Goal: Task Accomplishment & Management: Complete application form

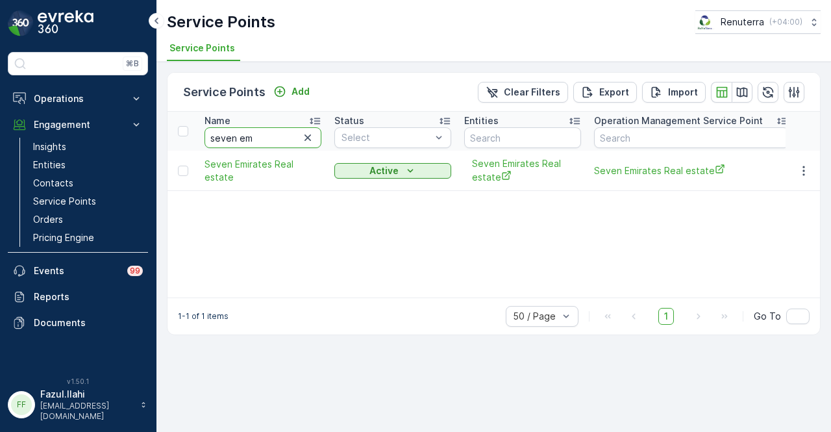
click at [269, 139] on input "seven em" at bounding box center [263, 137] width 117 height 21
type input "s"
type input "sultana"
click at [806, 176] on icon "button" at bounding box center [803, 170] width 13 height 13
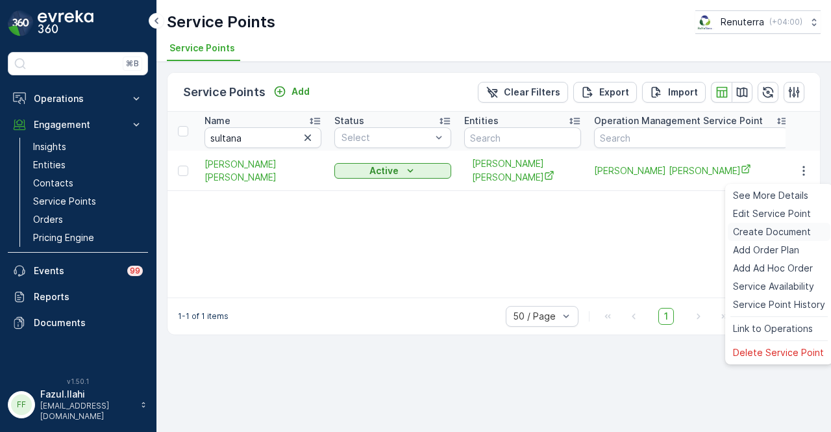
click at [801, 231] on span "Create Document" at bounding box center [772, 231] width 78 height 13
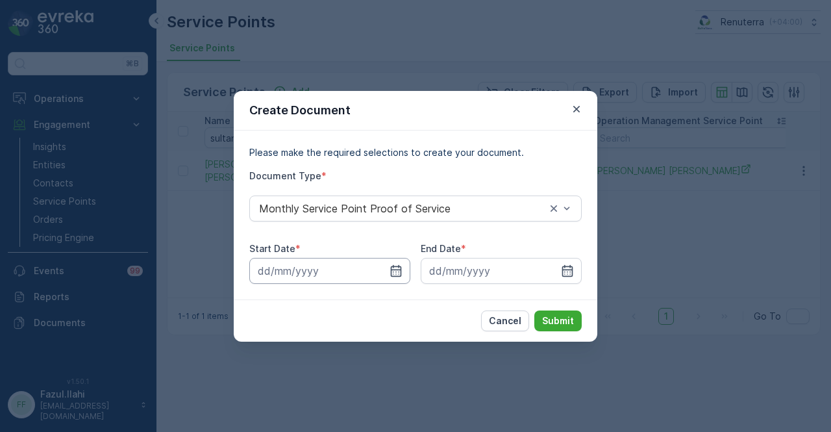
click at [399, 263] on input at bounding box center [329, 271] width 161 height 26
click at [703, 221] on div "Create Document Please make the required selections to create your document. Do…" at bounding box center [415, 216] width 831 height 432
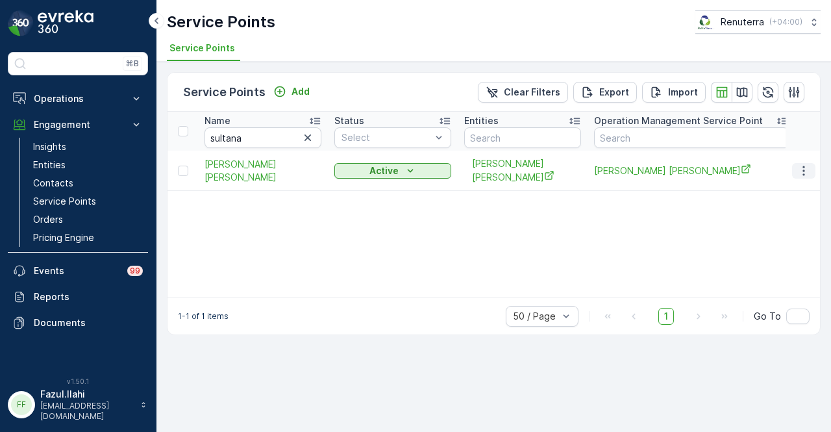
click at [808, 177] on icon "button" at bounding box center [803, 170] width 13 height 13
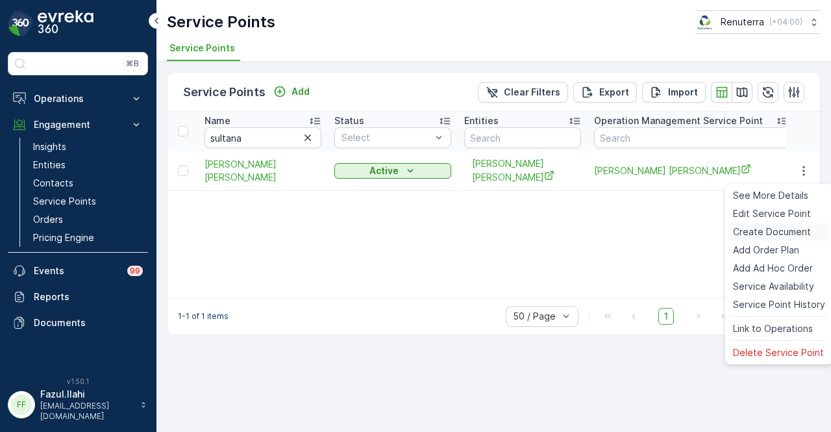
click at [808, 231] on span "Create Document" at bounding box center [772, 231] width 78 height 13
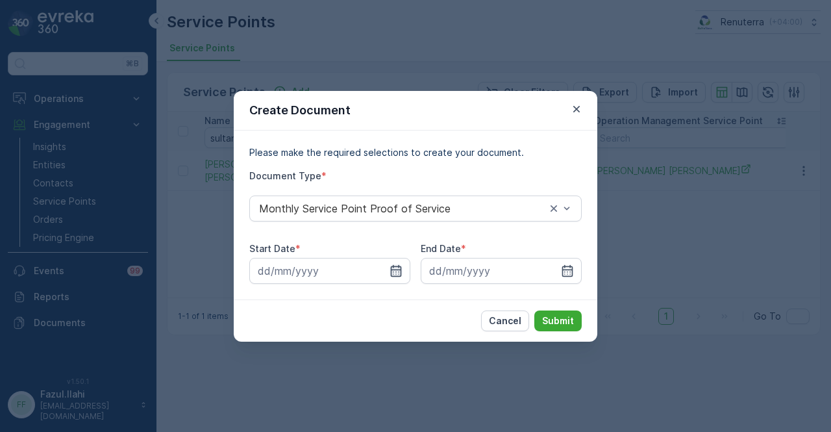
click at [397, 270] on icon "button" at bounding box center [396, 270] width 13 height 13
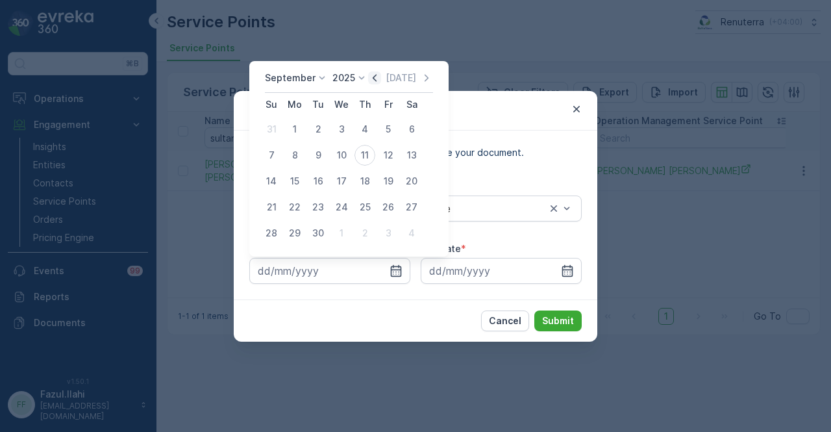
click at [371, 73] on icon "button" at bounding box center [374, 77] width 13 height 13
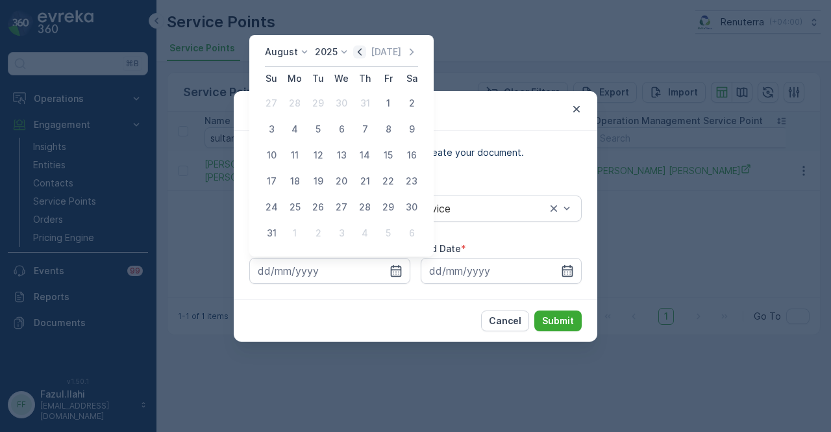
click at [366, 50] on icon "button" at bounding box center [359, 51] width 13 height 13
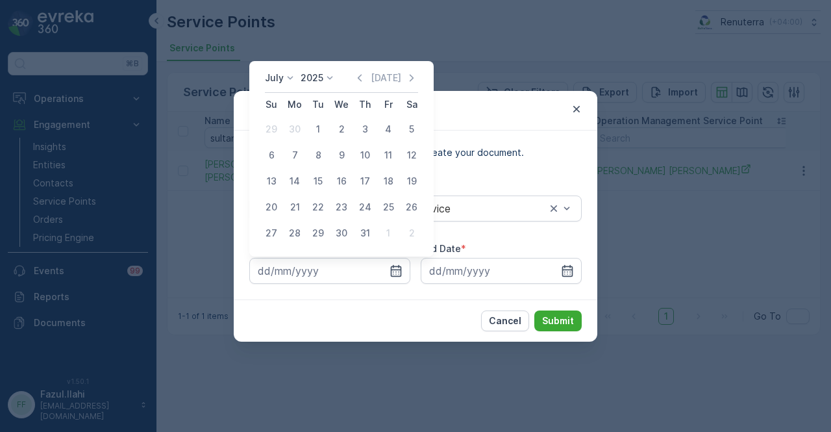
click at [368, 68] on div "July 2025 Today Su Mo Tu We Th Fr Sa 29 30 1 2 3 4 5 6 7 8 9 10 11 12 13 14 15 …" at bounding box center [341, 158] width 184 height 195
click at [366, 75] on icon "button" at bounding box center [359, 77] width 13 height 13
click at [266, 132] on div "1" at bounding box center [271, 129] width 21 height 21
type input "01.06.2025"
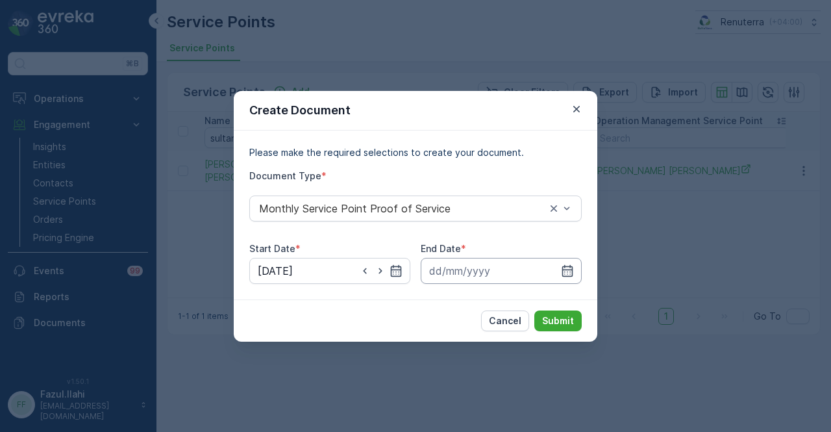
click at [576, 266] on input at bounding box center [501, 271] width 161 height 26
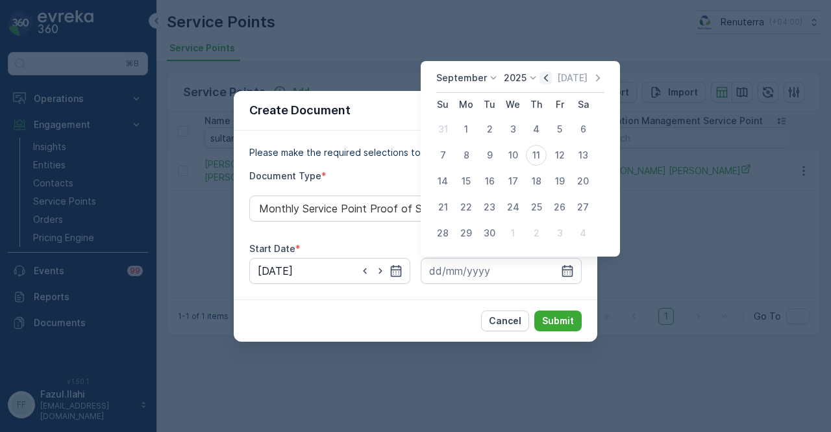
click at [541, 81] on icon "button" at bounding box center [546, 77] width 13 height 13
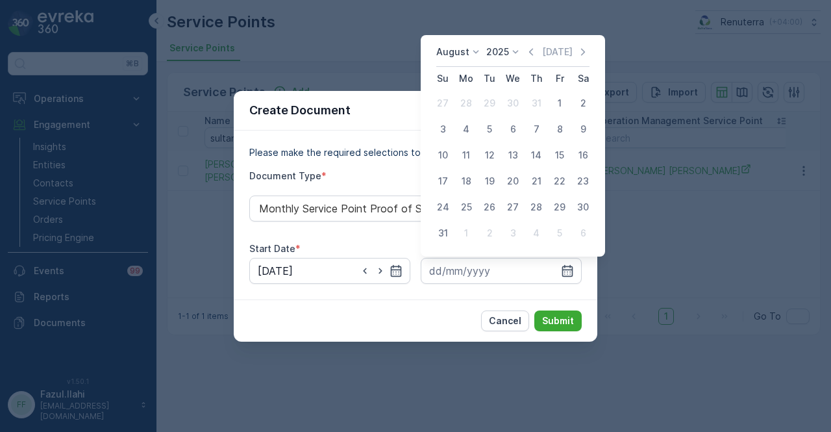
click at [532, 60] on div "August 2025 Today" at bounding box center [512, 55] width 153 height 21
click at [532, 50] on icon "button" at bounding box center [531, 51] width 13 height 13
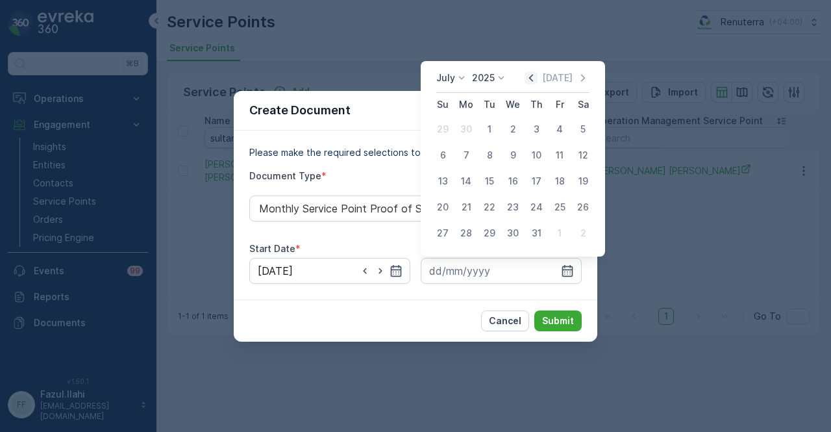
click at [532, 79] on icon "button" at bounding box center [531, 77] width 13 height 13
click at [468, 236] on div "30" at bounding box center [466, 233] width 21 height 21
type input "30.06.2025"
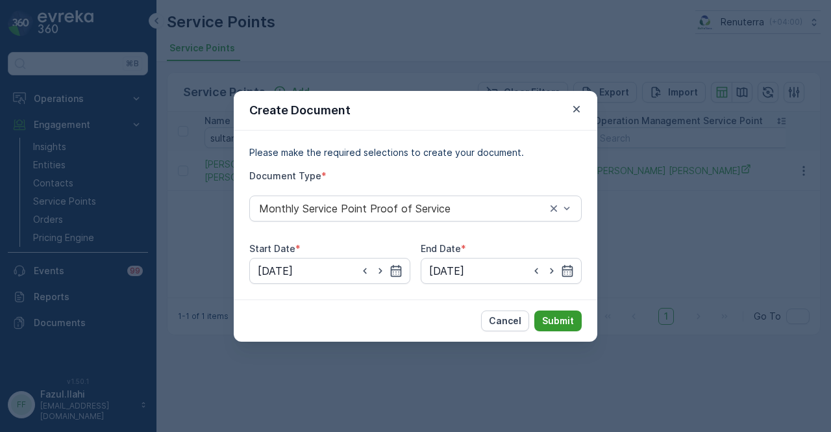
click at [549, 328] on button "Submit" at bounding box center [557, 320] width 47 height 21
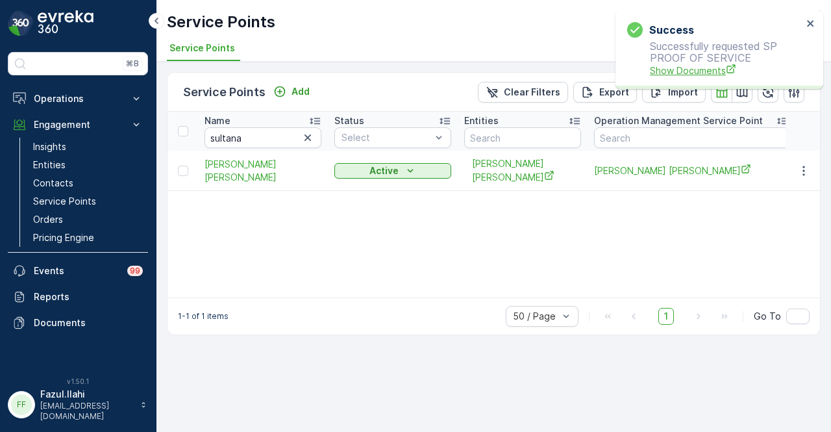
click at [666, 72] on span "Show Documents" at bounding box center [726, 71] width 153 height 14
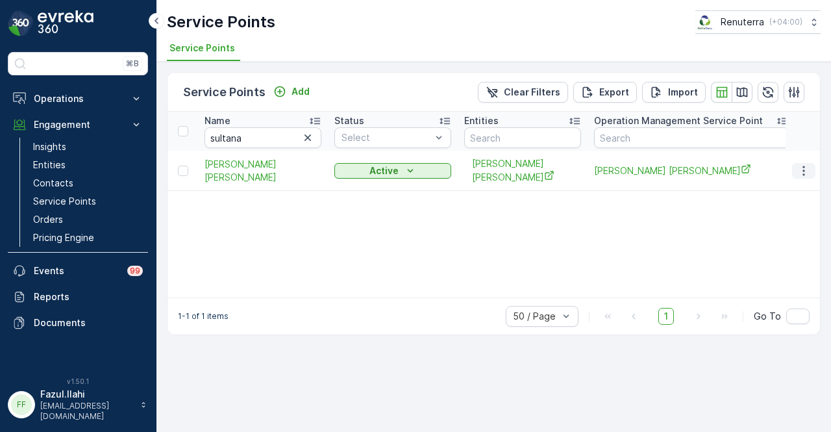
click at [810, 171] on icon "button" at bounding box center [803, 170] width 13 height 13
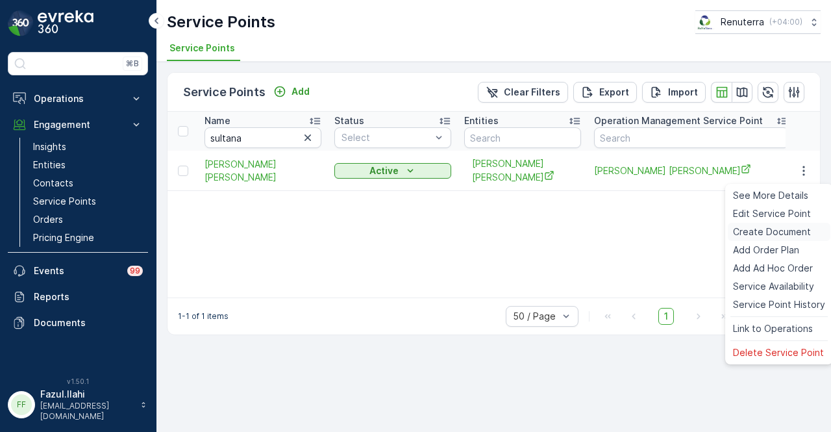
click at [810, 227] on div "Create Document" at bounding box center [779, 232] width 103 height 18
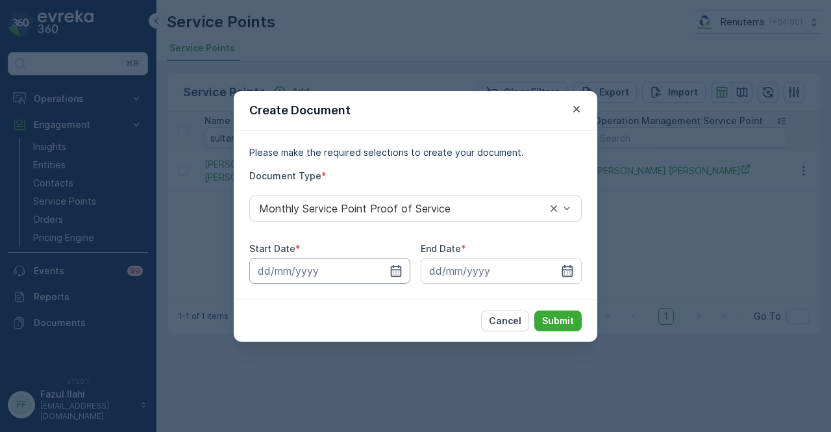
drag, startPoint x: 397, startPoint y: 273, endPoint x: 400, endPoint y: 260, distance: 12.8
click at [397, 271] on icon "button" at bounding box center [396, 270] width 13 height 13
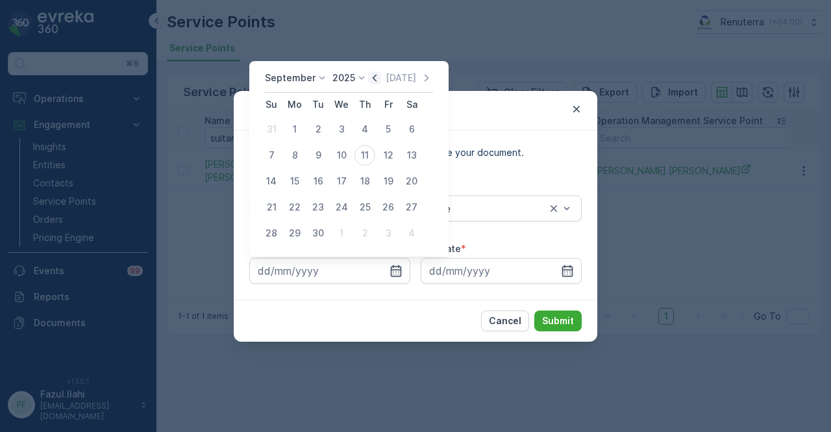
click at [371, 82] on icon "button" at bounding box center [374, 77] width 13 height 13
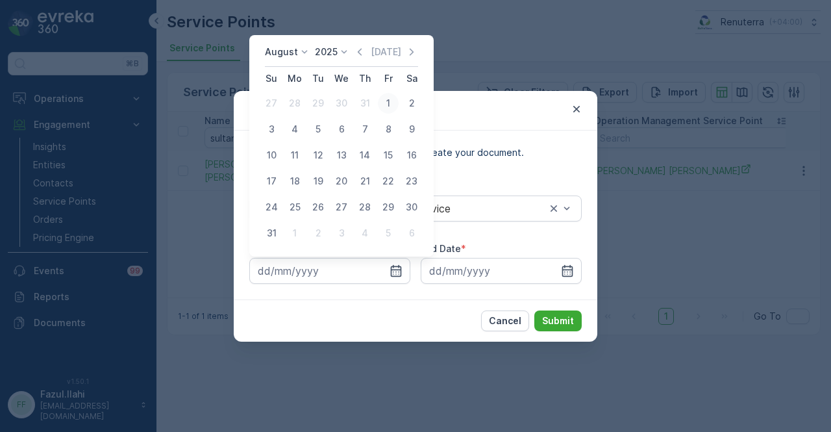
click at [388, 107] on div "1" at bounding box center [388, 103] width 21 height 21
type input "01.08.2025"
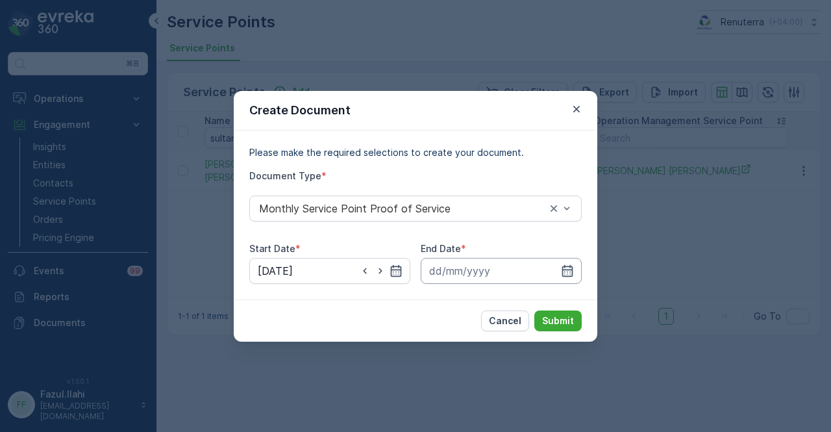
click at [561, 261] on input at bounding box center [501, 271] width 161 height 26
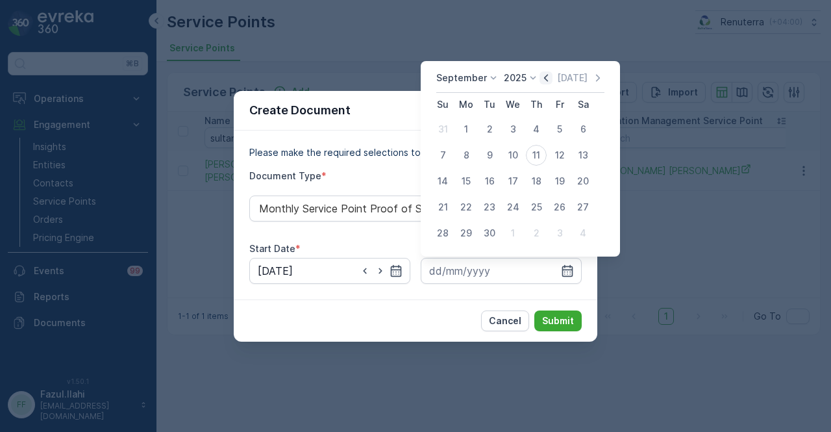
click at [547, 83] on icon "button" at bounding box center [546, 77] width 13 height 13
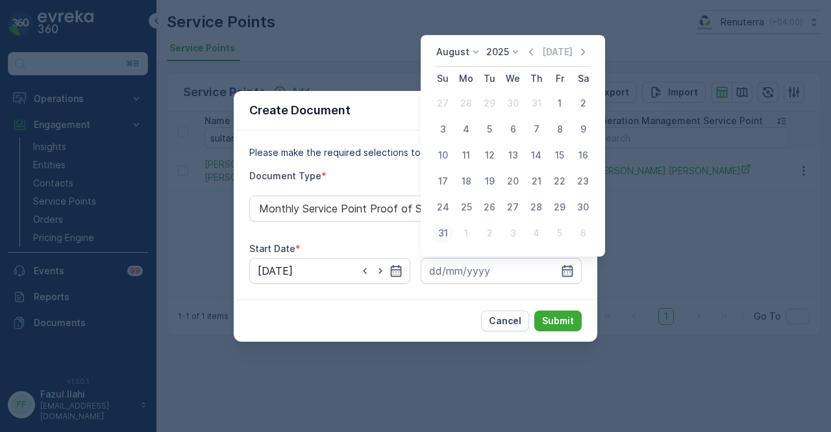
click at [451, 237] on div "31" at bounding box center [442, 233] width 21 height 21
type input "31.08.2025"
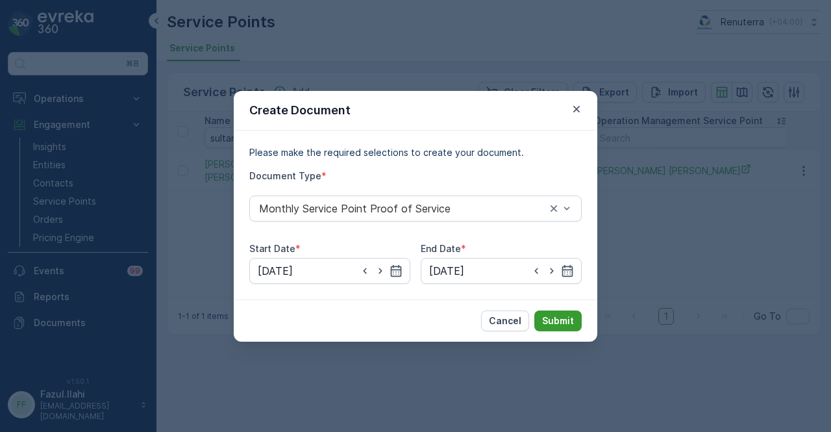
click at [551, 316] on p "Submit" at bounding box center [558, 320] width 32 height 13
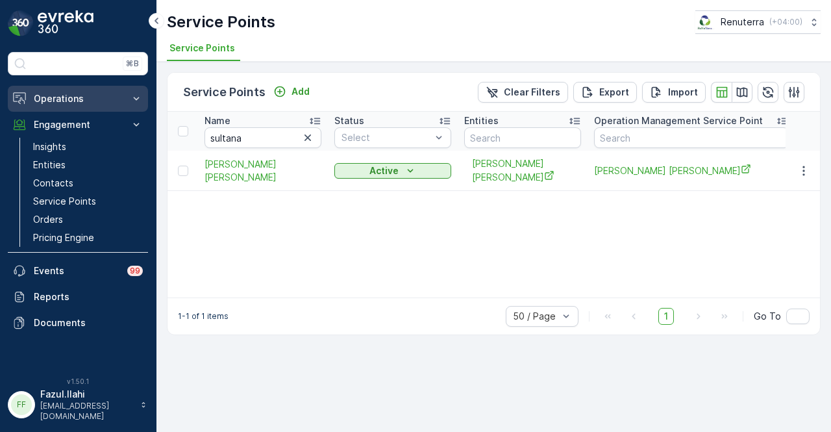
click at [103, 95] on p "Operations" at bounding box center [78, 98] width 88 height 13
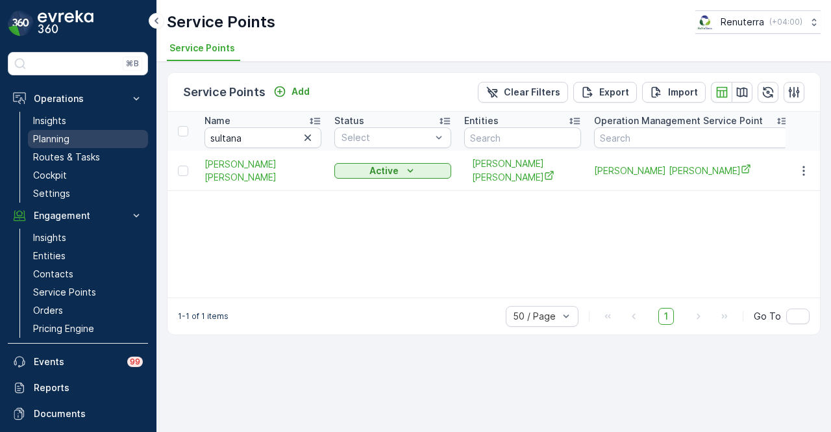
click at [94, 135] on link "Planning" at bounding box center [88, 139] width 120 height 18
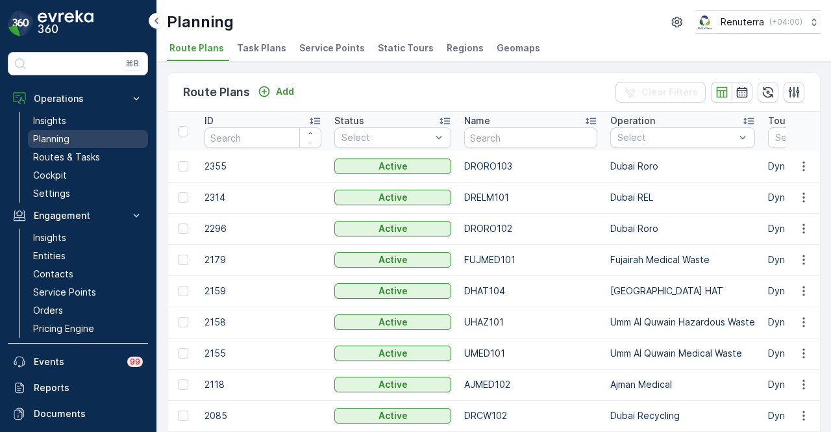
click at [78, 136] on link "Planning" at bounding box center [88, 139] width 120 height 18
click at [326, 46] on span "Service Points" at bounding box center [332, 48] width 66 height 13
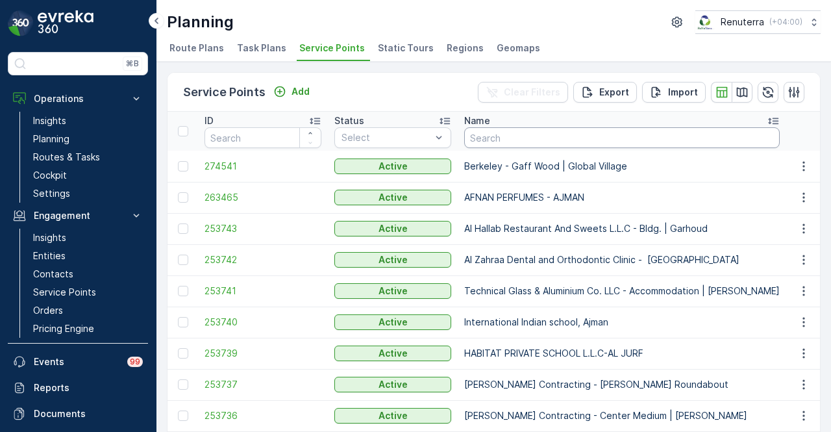
click at [556, 138] on input "text" at bounding box center [622, 137] width 316 height 21
paste input "P506 Building"
type input "P506 Building"
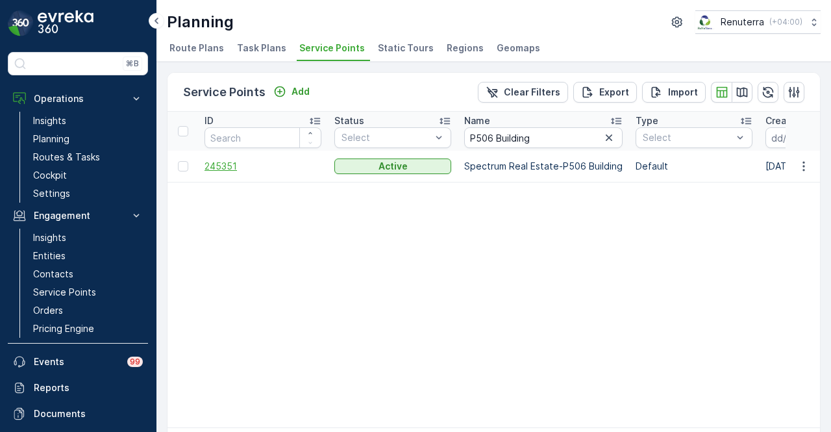
click at [238, 163] on span "245351" at bounding box center [263, 166] width 117 height 13
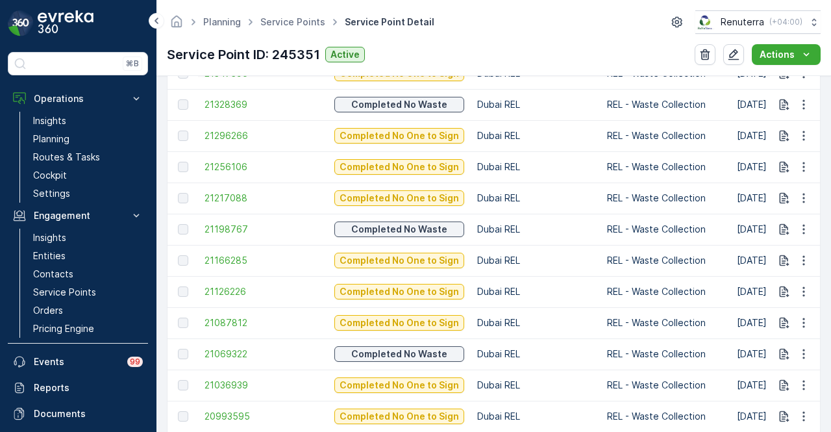
scroll to position [649, 0]
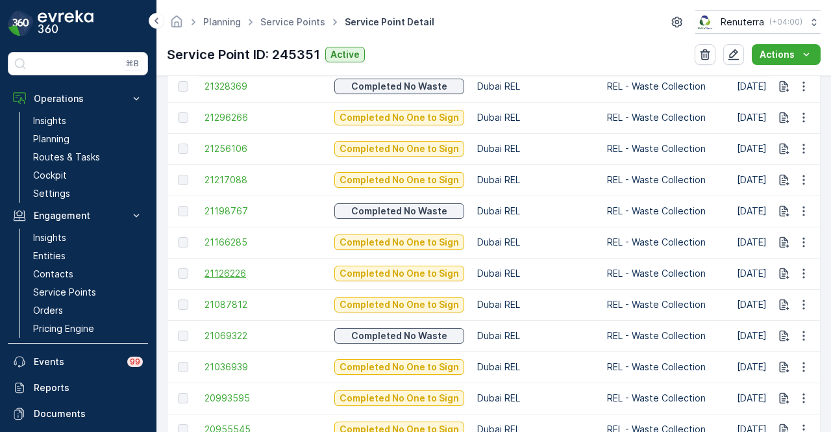
click at [236, 273] on span "21126226" at bounding box center [263, 273] width 117 height 13
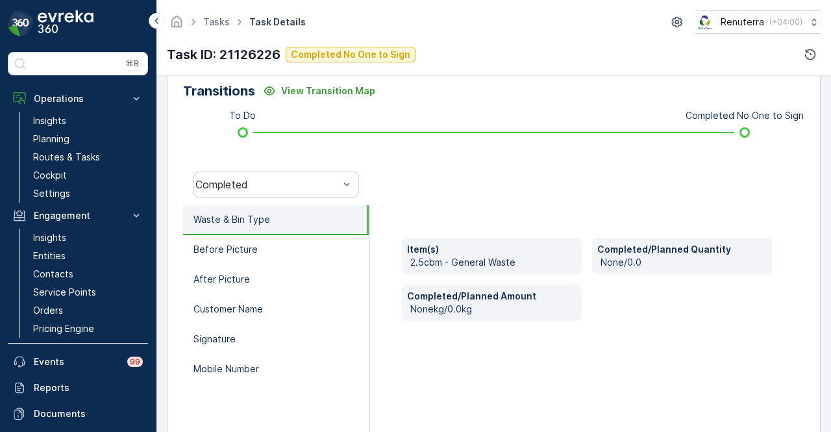
scroll to position [325, 0]
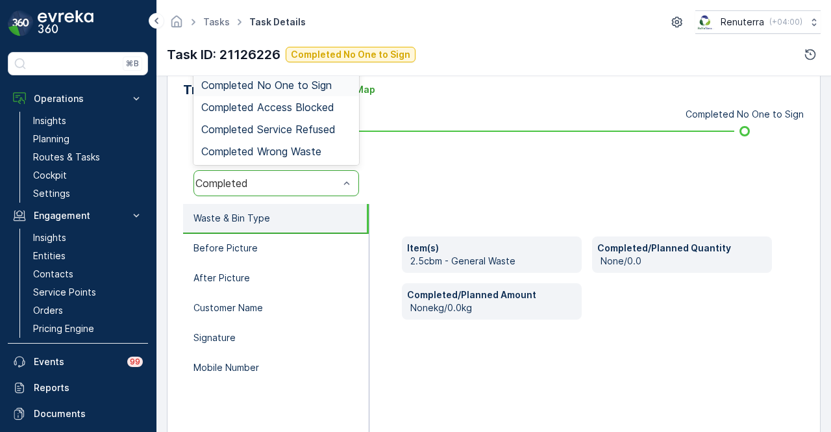
click at [319, 89] on span "Completed No One to Sign" at bounding box center [266, 85] width 131 height 12
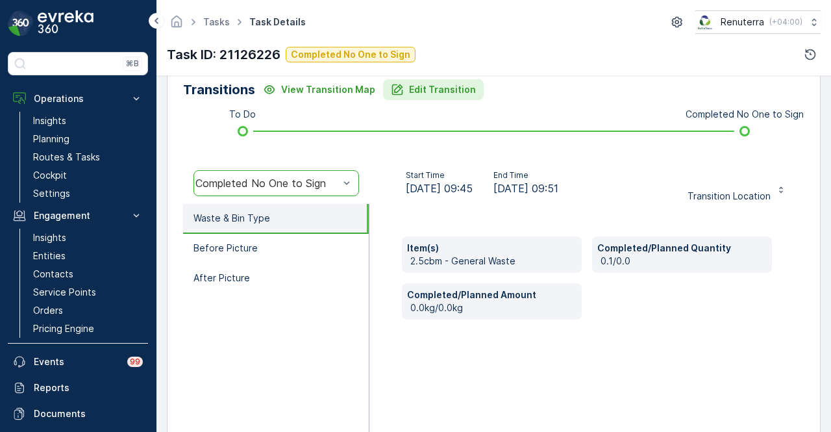
click at [436, 90] on p "Edit Transition" at bounding box center [442, 89] width 67 height 13
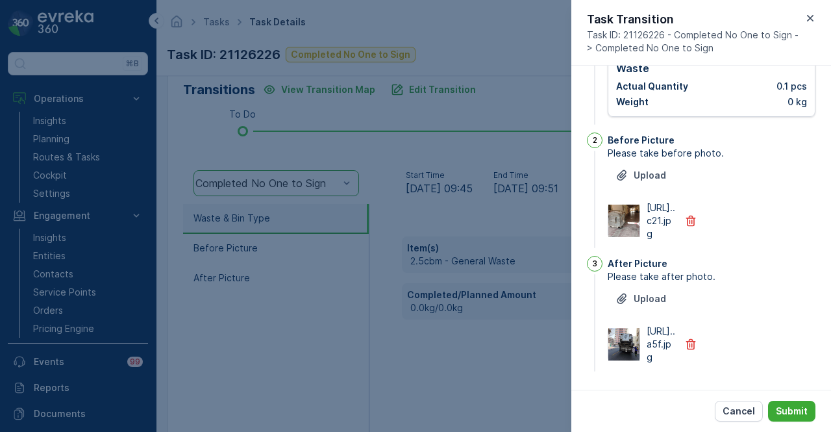
scroll to position [0, 0]
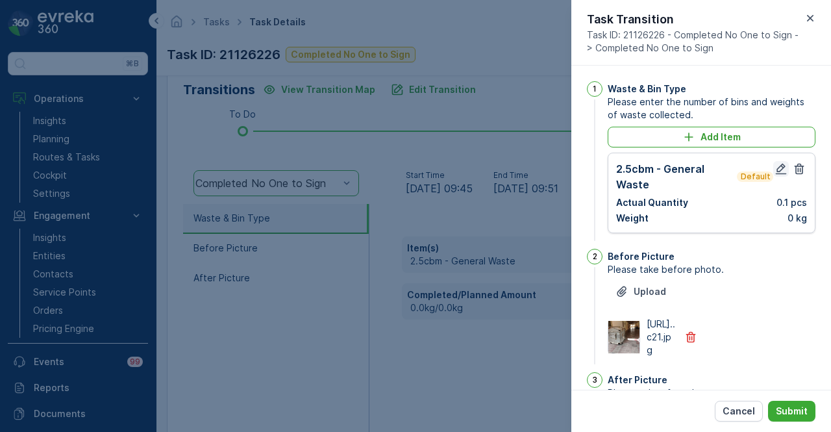
click at [782, 164] on icon "button" at bounding box center [781, 168] width 13 height 13
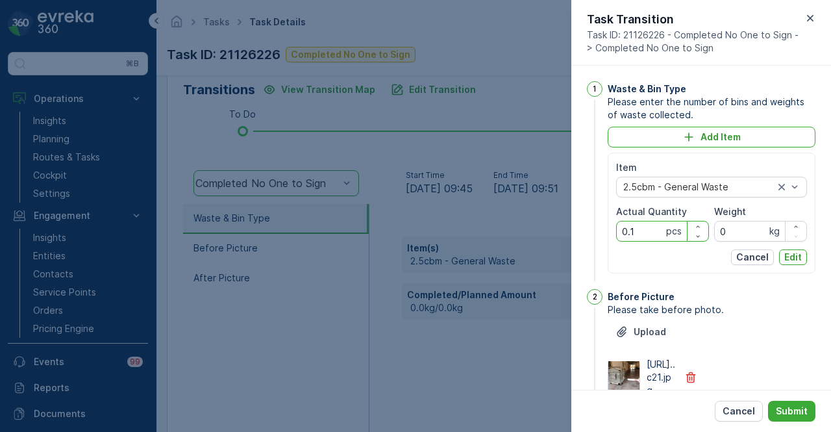
click at [639, 231] on Quantity "0.1" at bounding box center [662, 231] width 93 height 21
type Quantity "0"
type Quantity "1"
click at [797, 255] on p "Edit" at bounding box center [793, 257] width 18 height 13
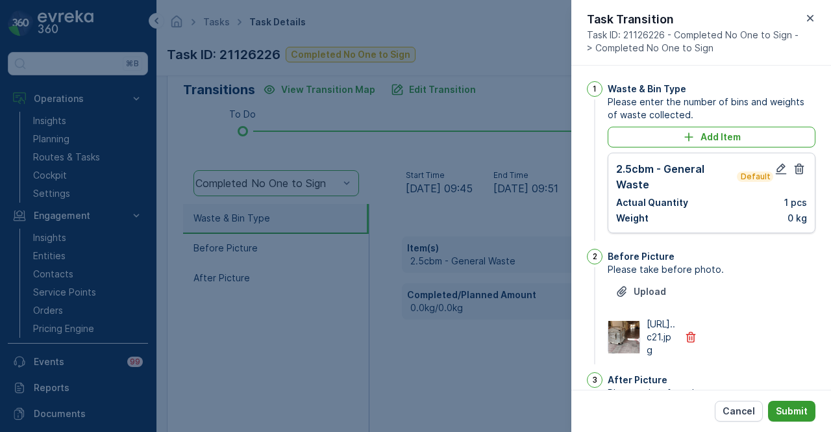
click at [794, 417] on p "Submit" at bounding box center [792, 411] width 32 height 13
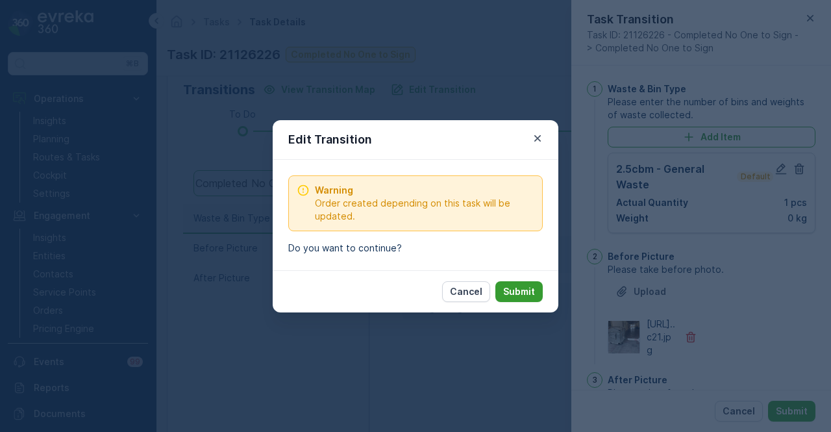
click at [517, 289] on p "Submit" at bounding box center [519, 291] width 32 height 13
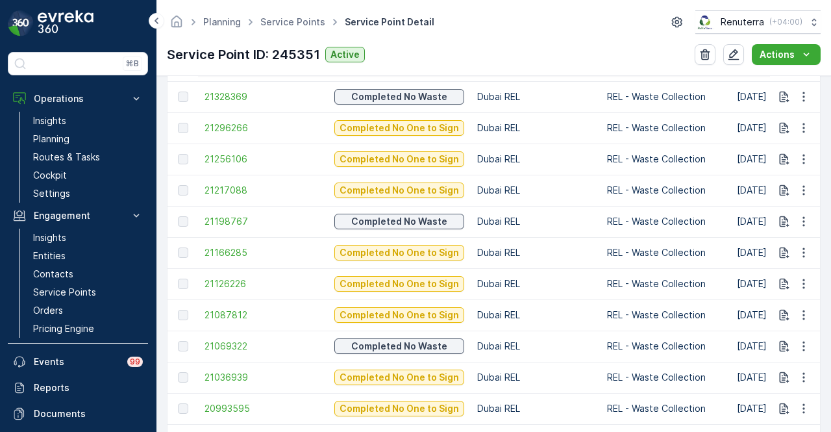
scroll to position [649, 0]
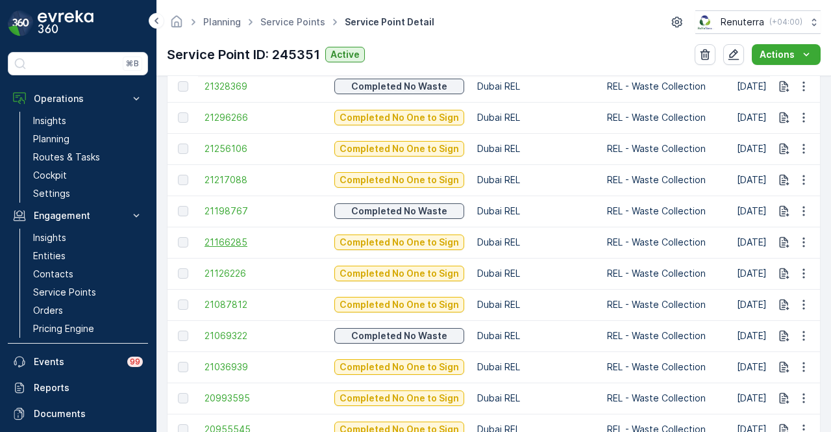
click at [220, 247] on span "21166285" at bounding box center [263, 242] width 117 height 13
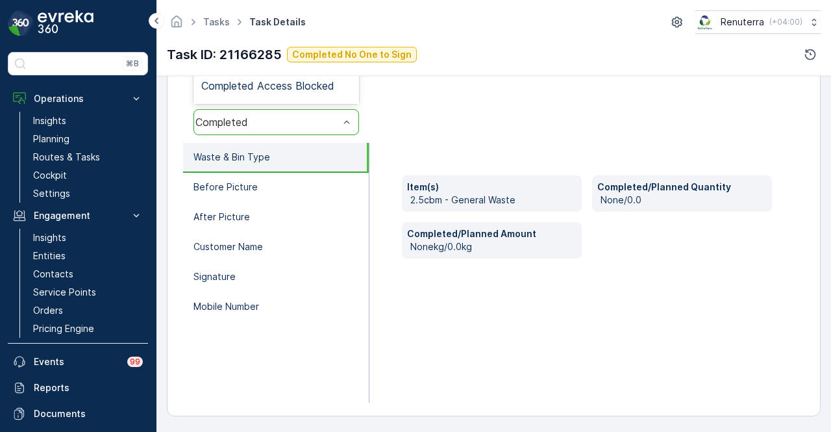
scroll to position [256, 0]
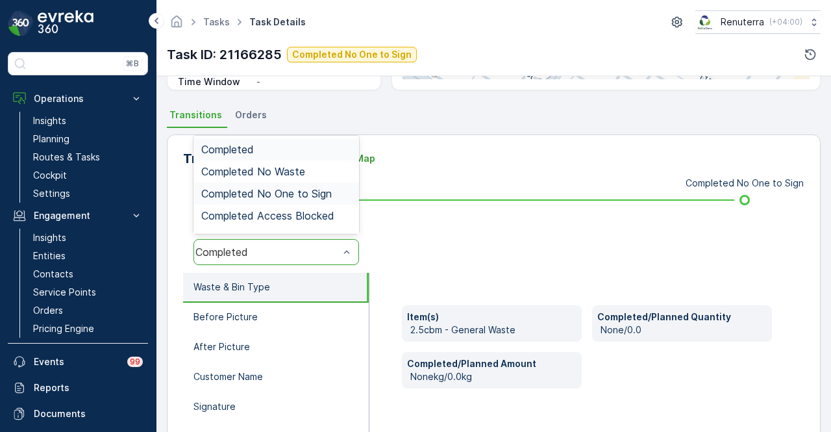
click at [307, 192] on span "Completed No One to Sign" at bounding box center [266, 194] width 131 height 12
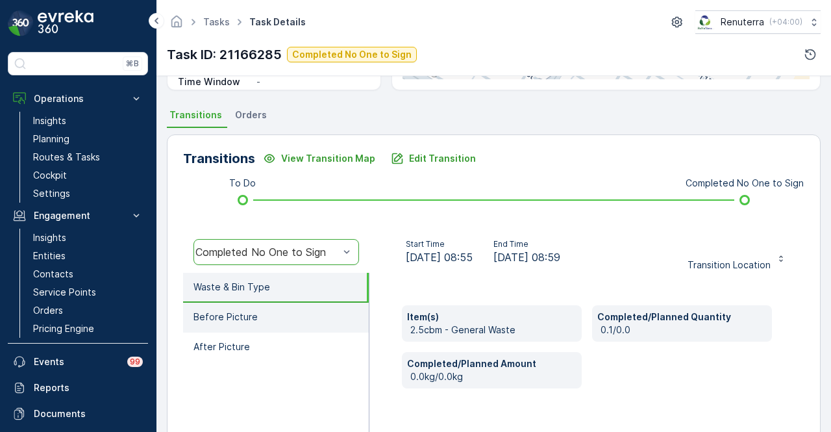
click at [290, 321] on li "Before Picture" at bounding box center [276, 318] width 186 height 30
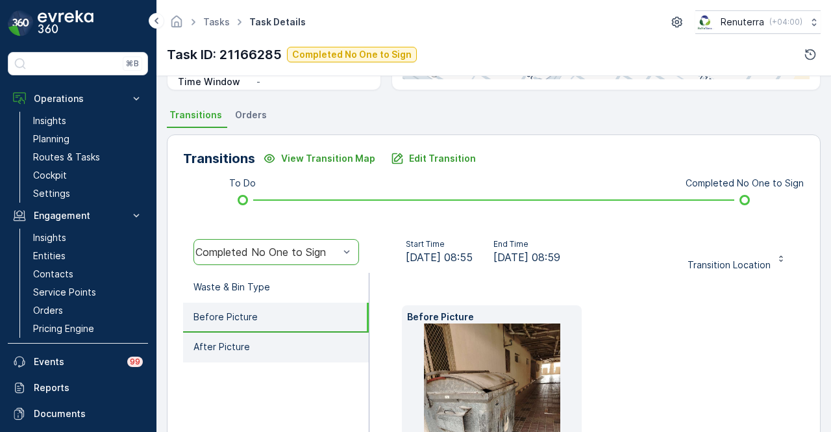
click at [287, 340] on li "After Picture" at bounding box center [276, 347] width 186 height 30
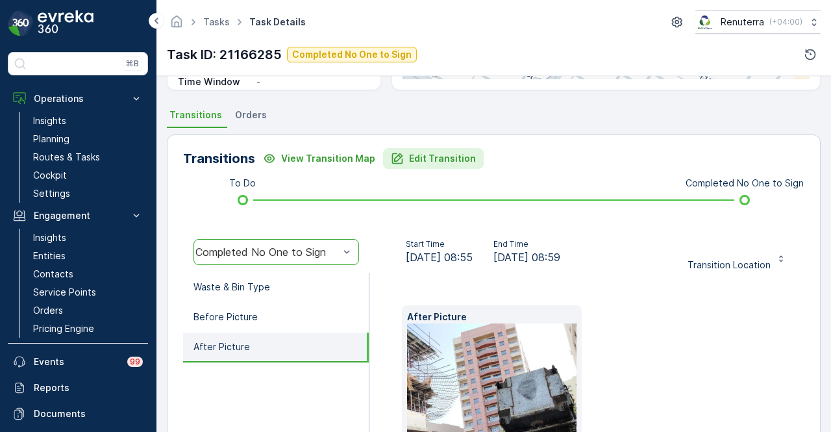
click at [436, 154] on p "Edit Transition" at bounding box center [442, 158] width 67 height 13
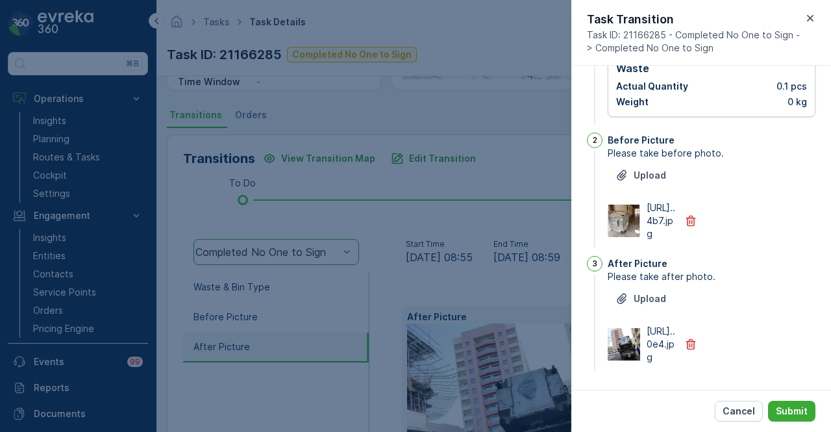
scroll to position [0, 0]
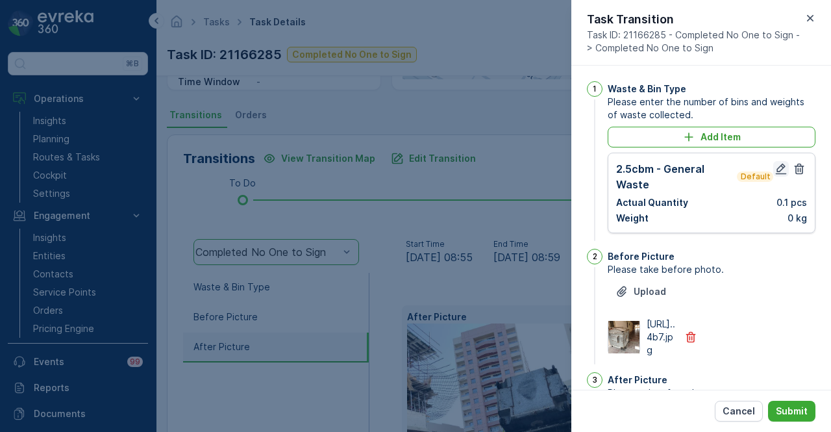
click at [784, 167] on button "button" at bounding box center [781, 169] width 16 height 16
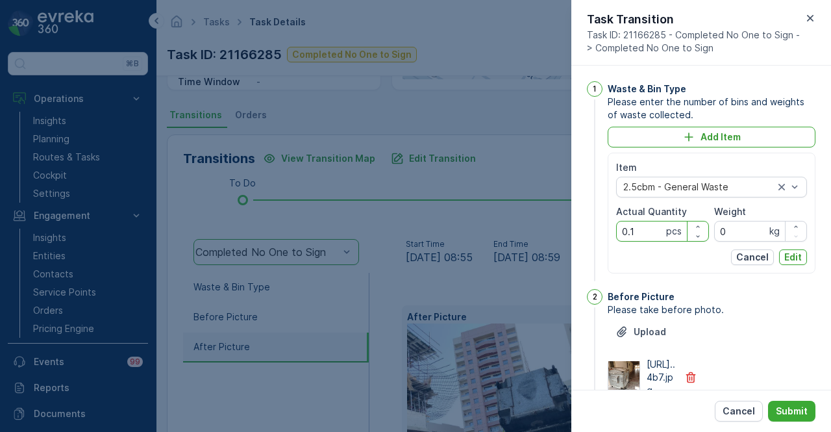
click at [647, 236] on Quantity "0.1" at bounding box center [662, 231] width 93 height 21
type Quantity "0"
type Quantity "1"
click at [792, 258] on p "Edit" at bounding box center [793, 257] width 18 height 13
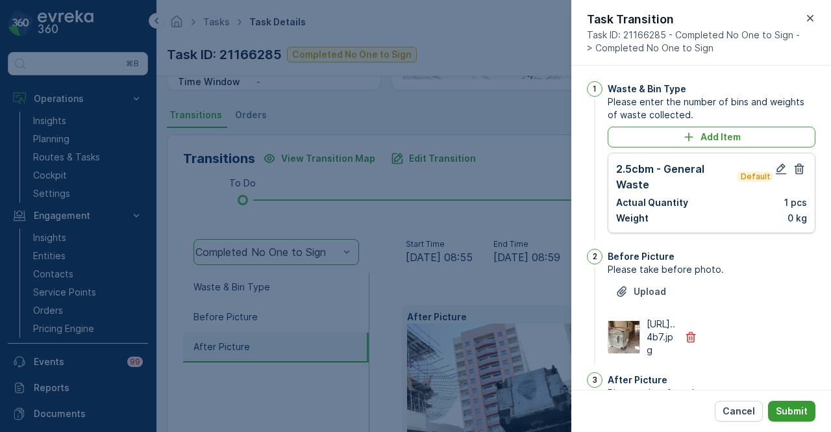
click at [799, 411] on p "Submit" at bounding box center [792, 411] width 32 height 13
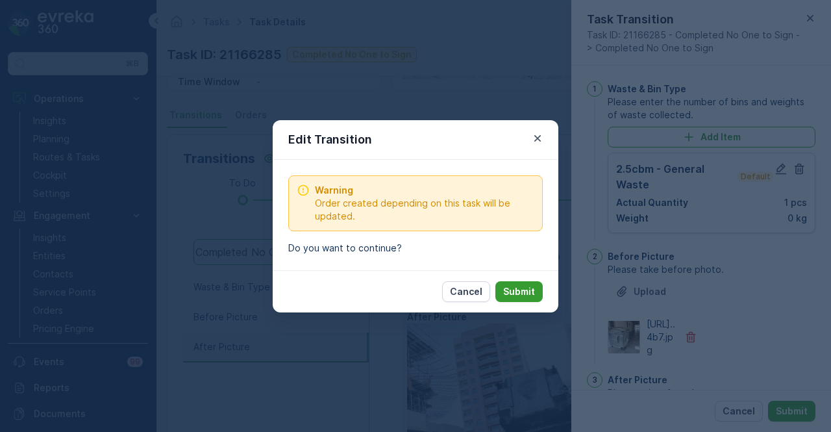
click at [534, 289] on p "Submit" at bounding box center [519, 291] width 32 height 13
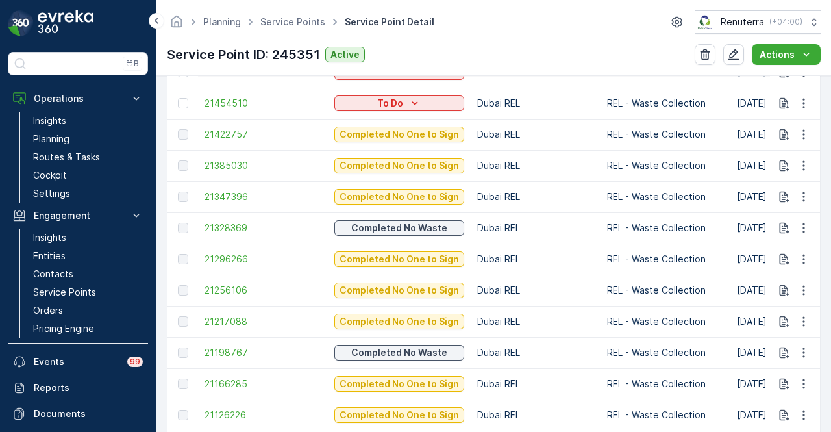
scroll to position [519, 0]
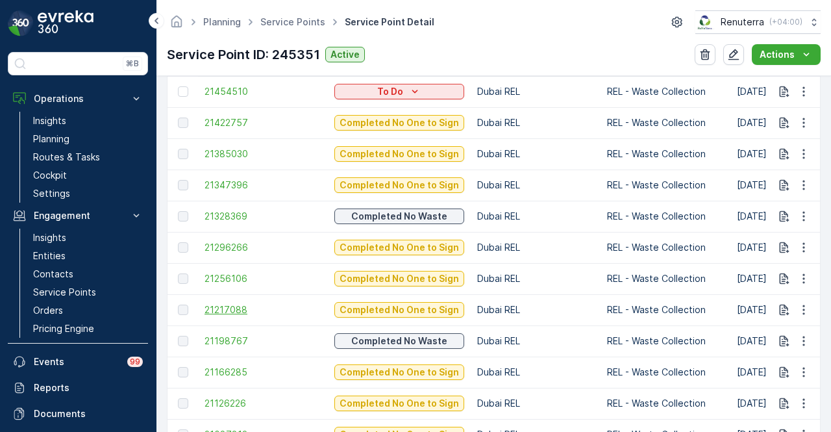
click at [232, 304] on span "21217088" at bounding box center [263, 309] width 117 height 13
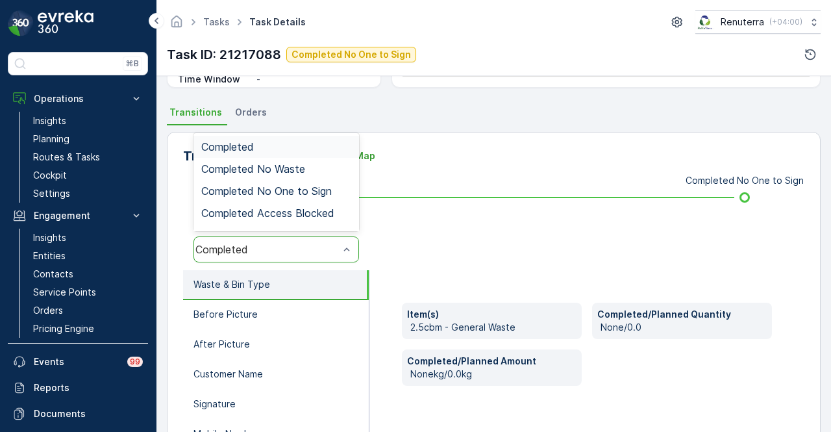
scroll to position [256, 0]
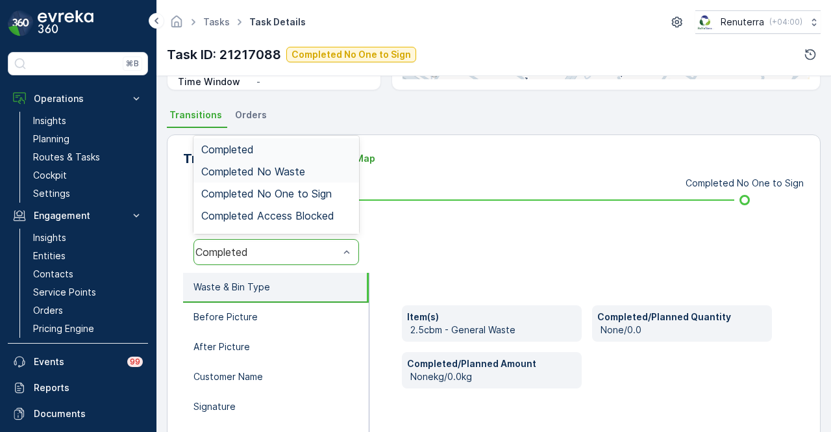
click at [306, 161] on div "Completed No Waste" at bounding box center [276, 171] width 166 height 22
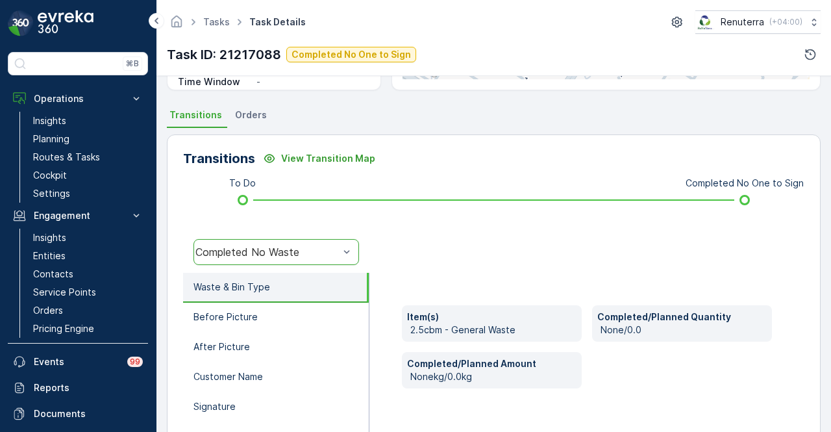
click at [413, 240] on div at bounding box center [586, 252] width 435 height 42
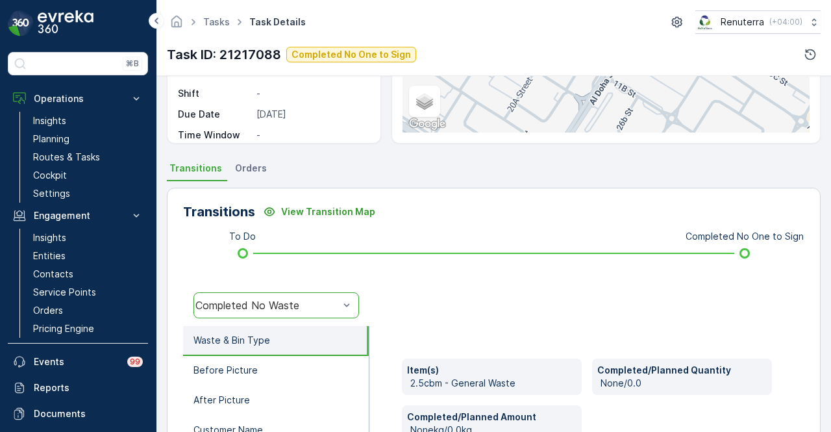
scroll to position [321, 0]
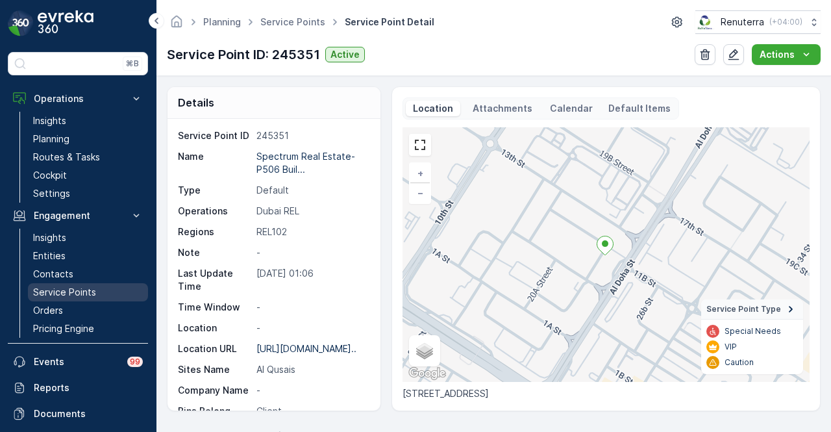
click at [97, 290] on link "Service Points" at bounding box center [88, 292] width 120 height 18
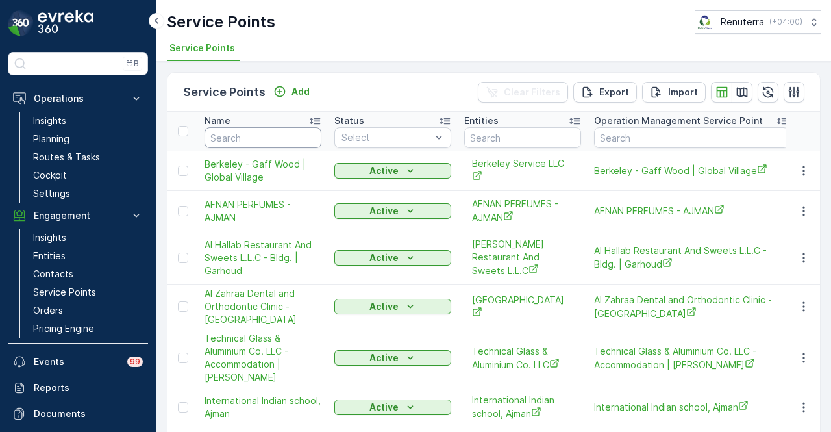
click at [273, 138] on input "text" at bounding box center [263, 137] width 117 height 21
type input "spect"
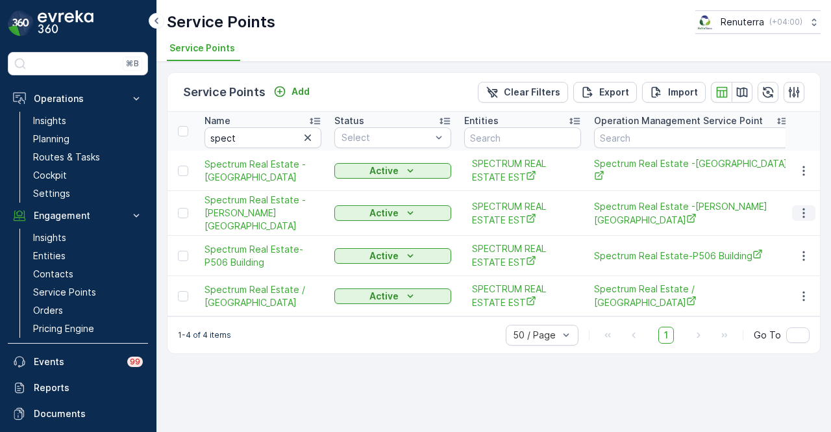
click at [808, 206] on icon "button" at bounding box center [803, 212] width 13 height 13
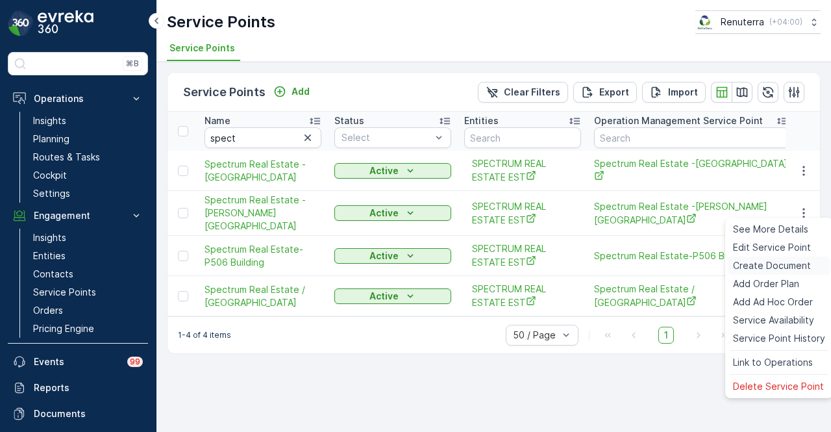
click at [793, 271] on span "Create Document" at bounding box center [772, 265] width 78 height 13
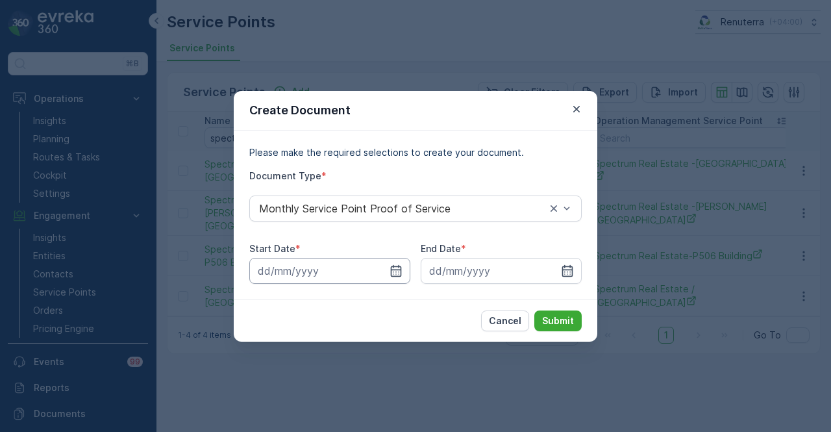
click at [401, 260] on input at bounding box center [329, 271] width 161 height 26
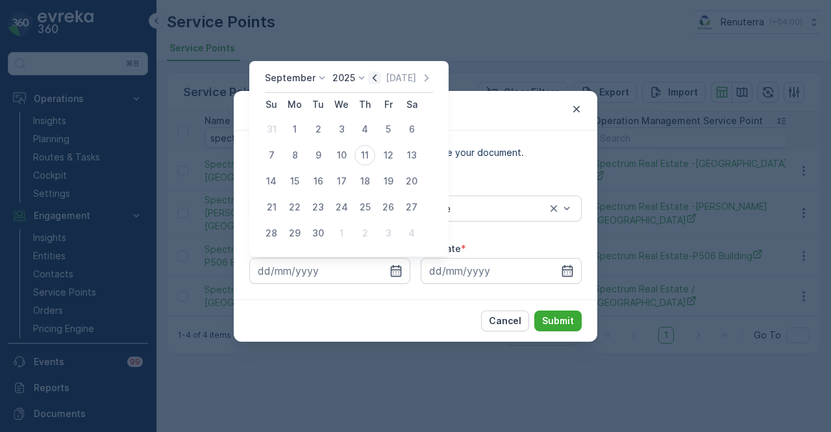
click at [370, 73] on icon "button" at bounding box center [374, 77] width 13 height 13
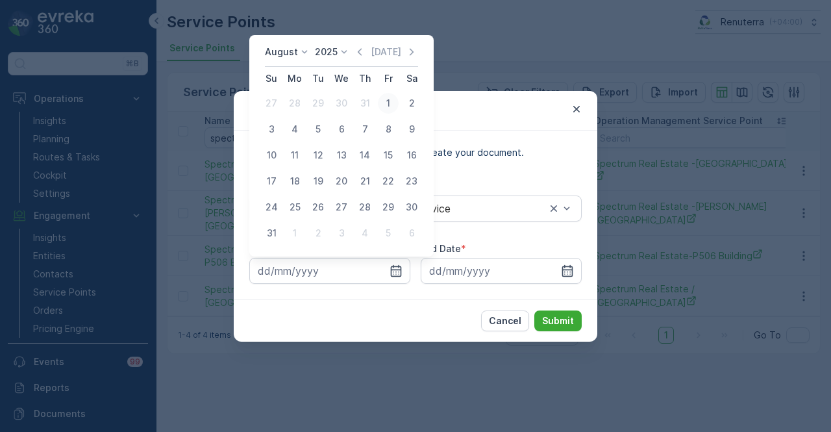
click at [382, 112] on button "1" at bounding box center [388, 103] width 23 height 23
type input "01.08.2025"
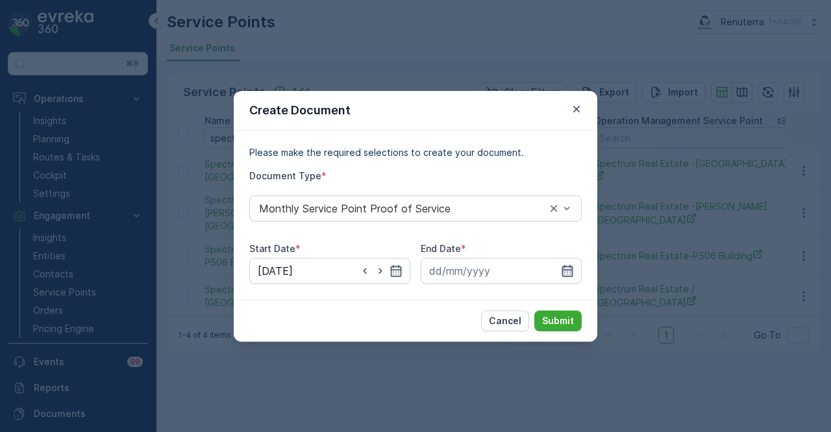
click at [569, 267] on icon "button" at bounding box center [567, 270] width 11 height 12
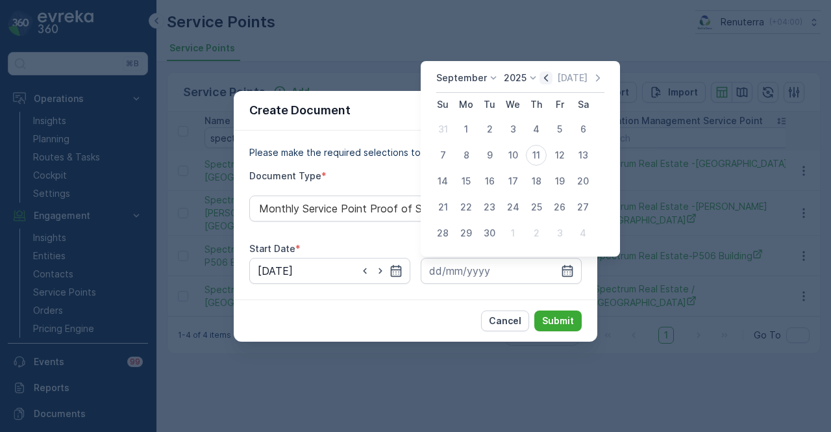
click at [549, 77] on icon "button" at bounding box center [546, 77] width 13 height 13
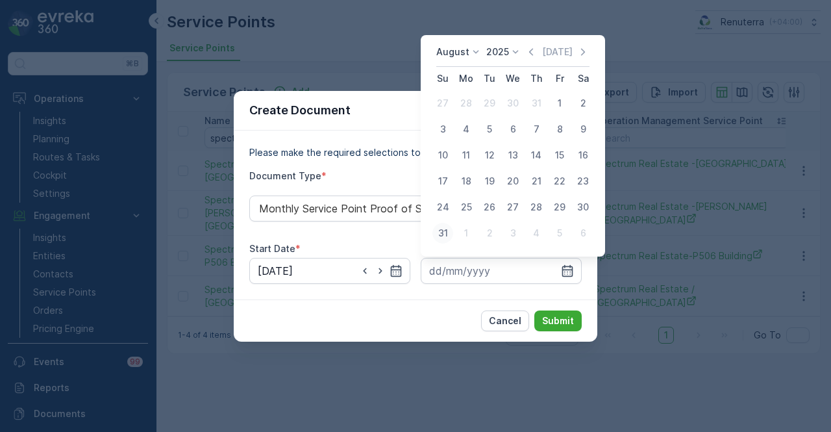
click at [444, 232] on div "31" at bounding box center [442, 233] width 21 height 21
type input "31.08.2025"
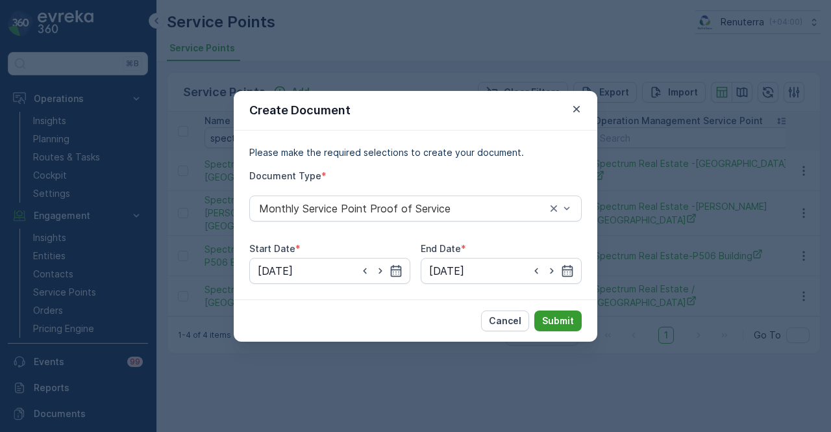
click at [555, 329] on button "Submit" at bounding box center [557, 320] width 47 height 21
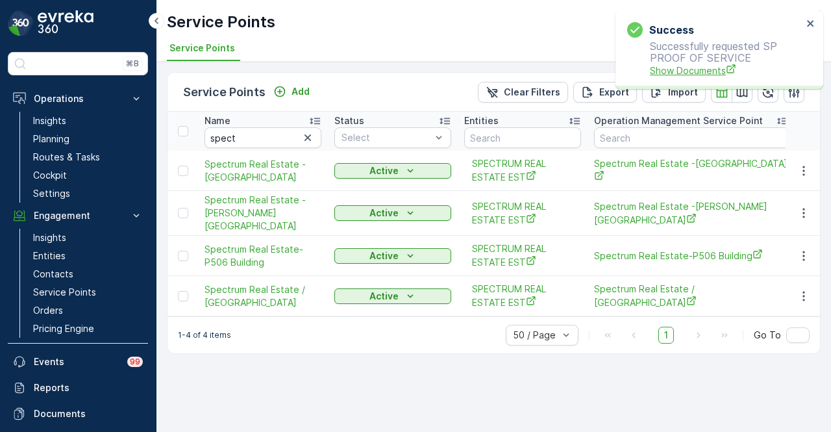
click at [660, 72] on span "Show Documents" at bounding box center [726, 71] width 153 height 14
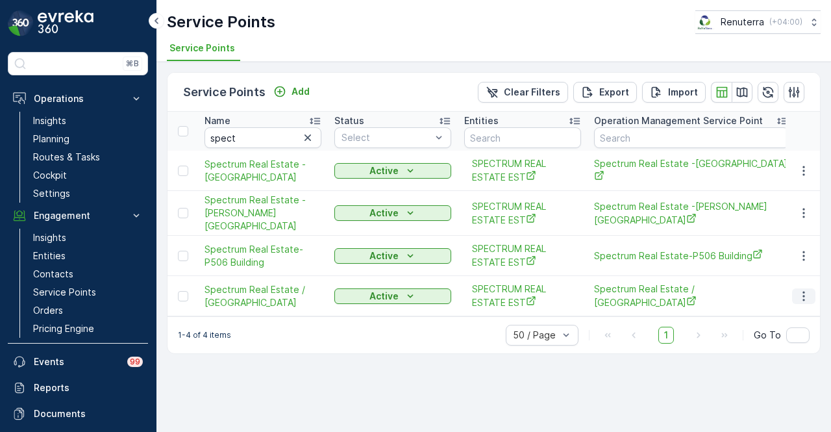
click at [803, 290] on icon "button" at bounding box center [803, 296] width 13 height 13
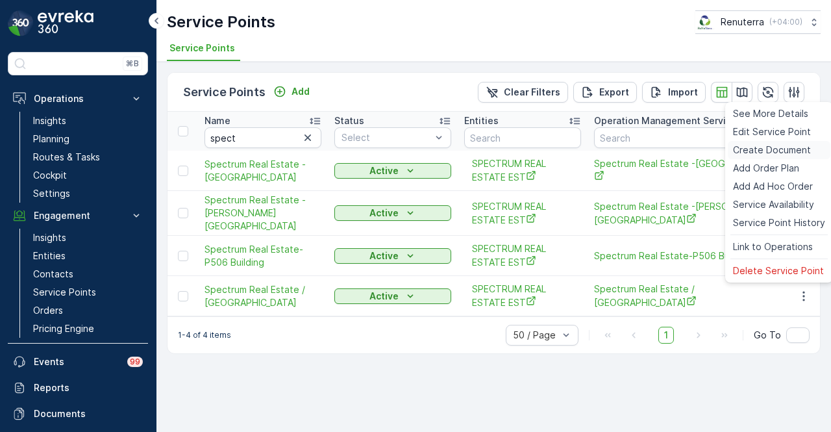
click at [803, 143] on span "Create Document" at bounding box center [772, 149] width 78 height 13
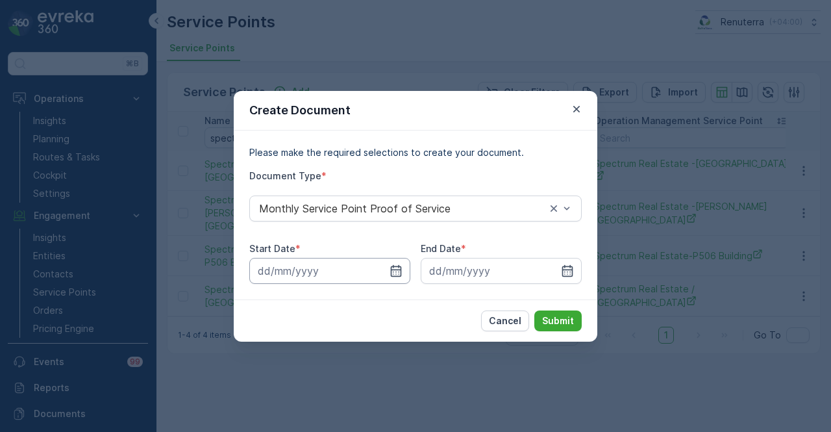
click at [405, 278] on input at bounding box center [329, 271] width 161 height 26
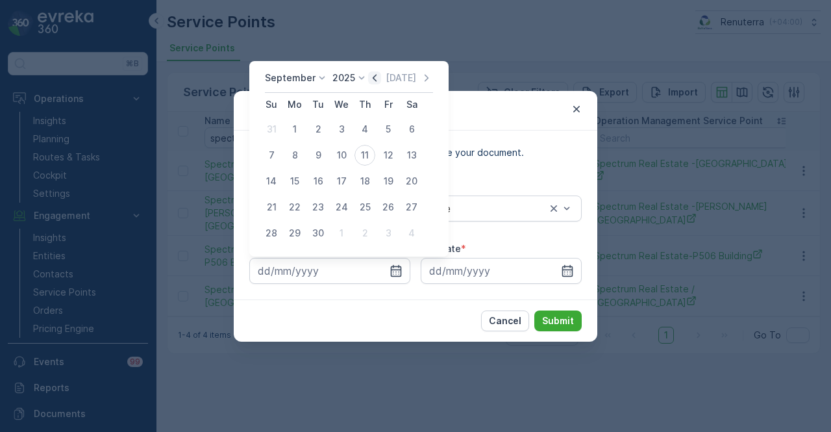
click at [373, 79] on icon "button" at bounding box center [375, 77] width 4 height 7
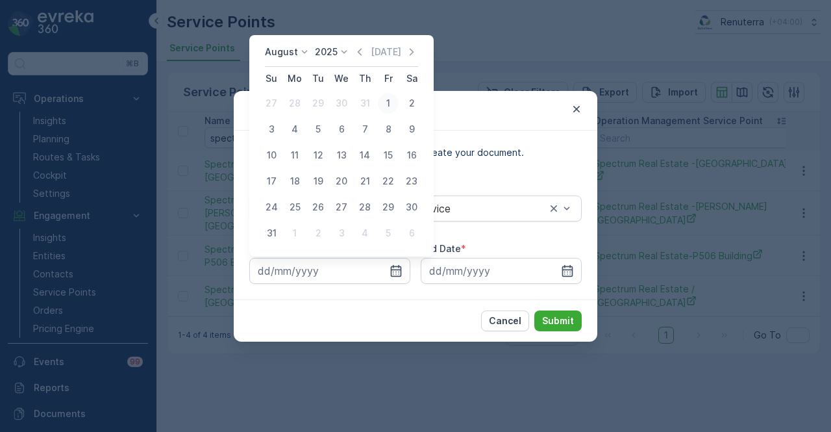
click at [384, 112] on div "1" at bounding box center [388, 103] width 21 height 21
type input "01.08.2025"
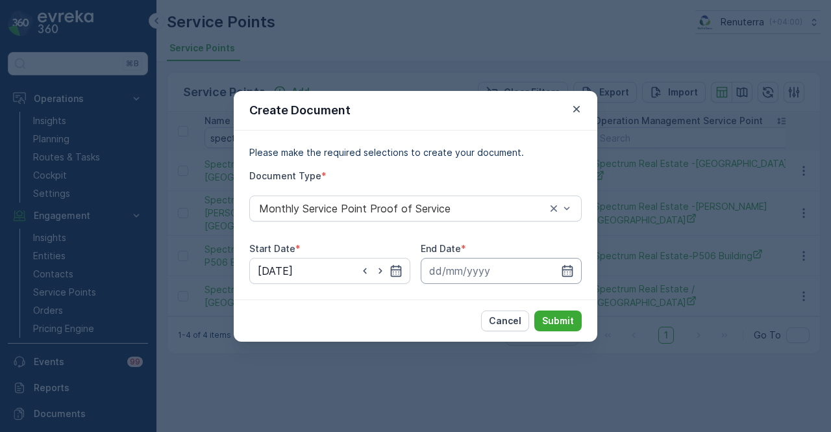
click at [557, 271] on input at bounding box center [501, 271] width 161 height 26
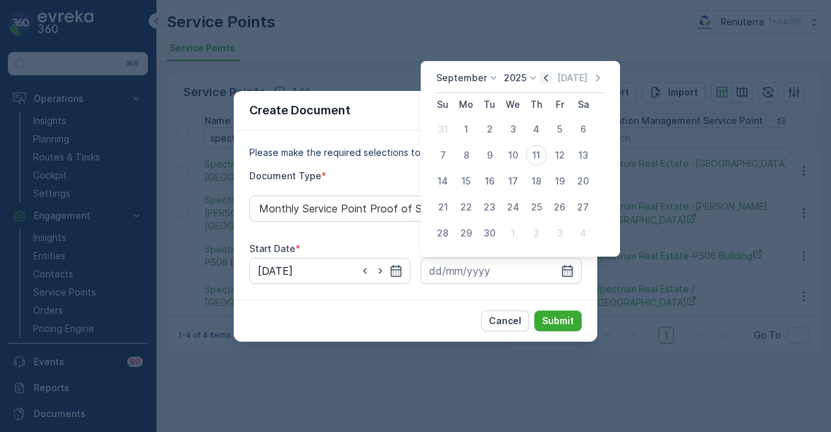
click at [546, 84] on icon "button" at bounding box center [546, 77] width 13 height 13
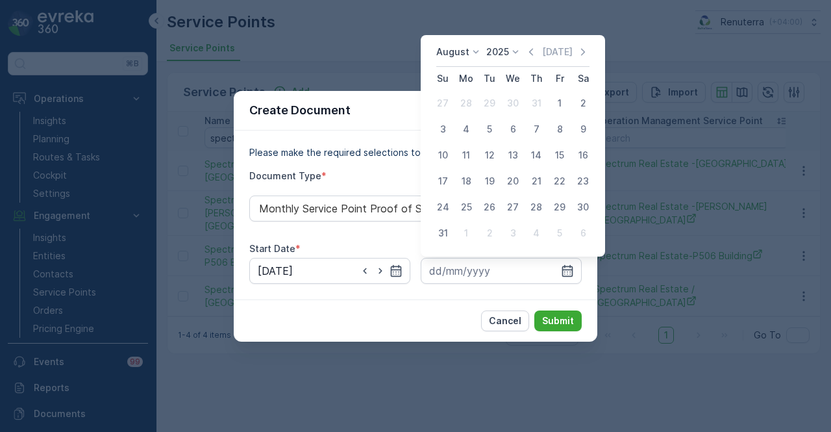
drag, startPoint x: 447, startPoint y: 235, endPoint x: 531, endPoint y: 300, distance: 106.0
click at [448, 238] on div "31" at bounding box center [442, 233] width 21 height 21
type input "31.08.2025"
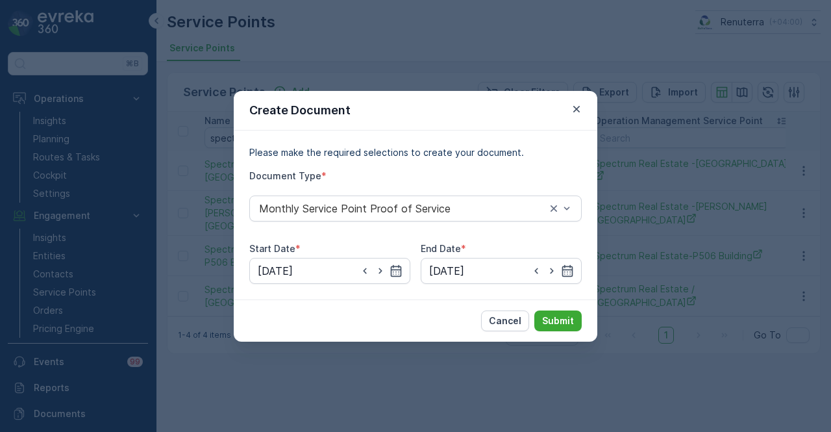
click at [562, 331] on div "Cancel Submit" at bounding box center [416, 320] width 364 height 42
click at [562, 321] on p "Submit" at bounding box center [558, 320] width 32 height 13
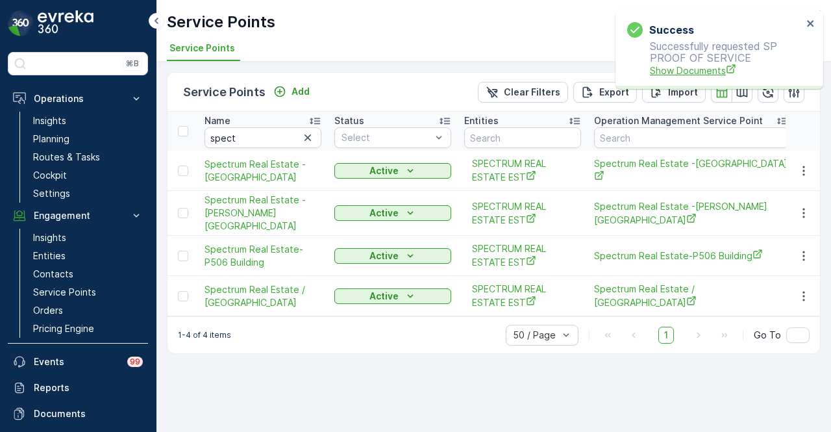
click at [701, 66] on span "Show Documents" at bounding box center [726, 71] width 153 height 14
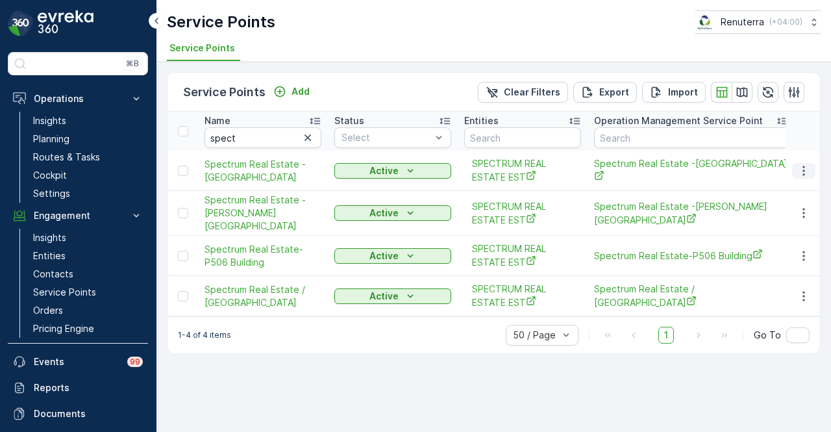
click at [797, 171] on icon "button" at bounding box center [803, 170] width 13 height 13
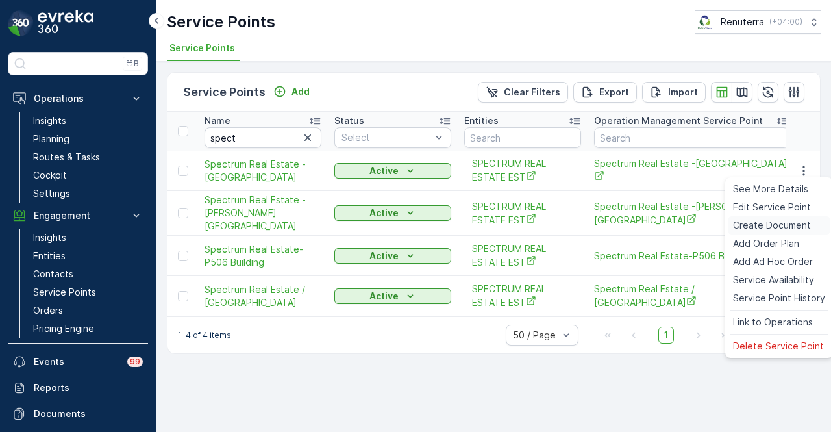
click at [787, 221] on span "Create Document" at bounding box center [772, 225] width 78 height 13
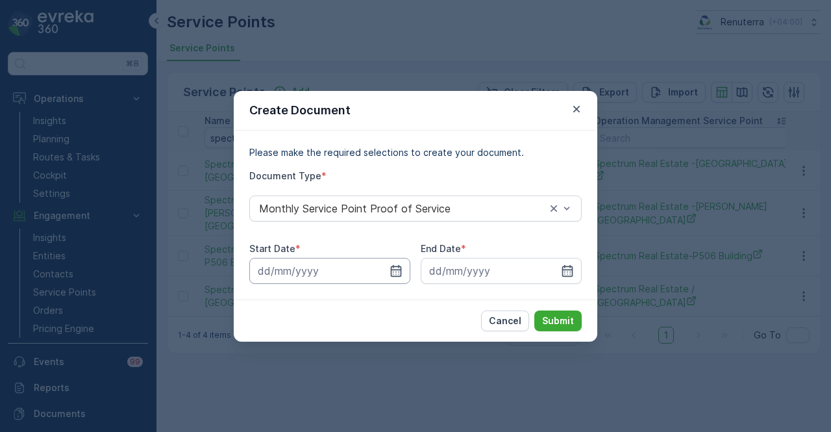
click at [400, 279] on input at bounding box center [329, 271] width 161 height 26
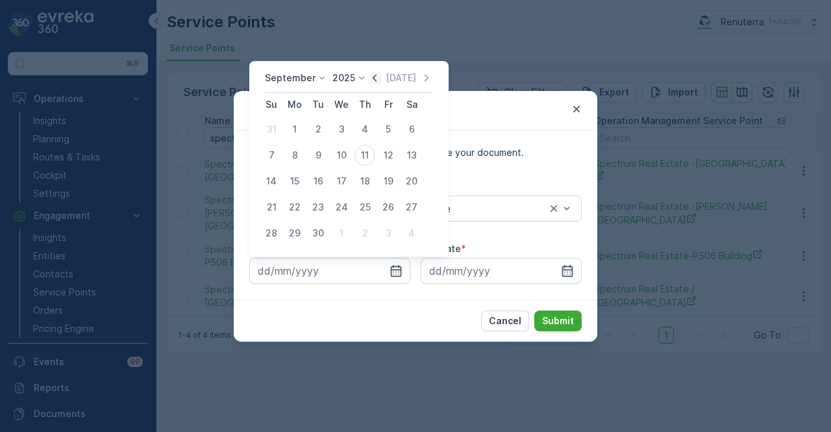
click at [371, 76] on icon "button" at bounding box center [374, 77] width 13 height 13
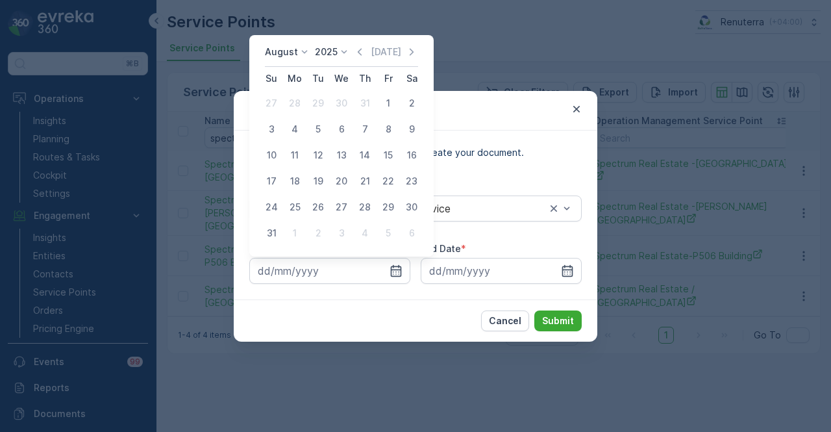
drag, startPoint x: 386, startPoint y: 103, endPoint x: 577, endPoint y: 234, distance: 231.4
click at [388, 103] on div "1" at bounding box center [388, 103] width 21 height 21
type input "01.08.2025"
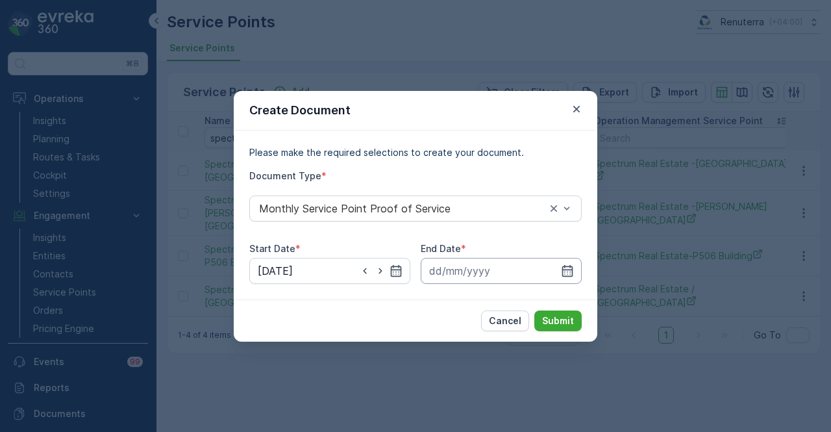
click at [556, 268] on input at bounding box center [501, 271] width 161 height 26
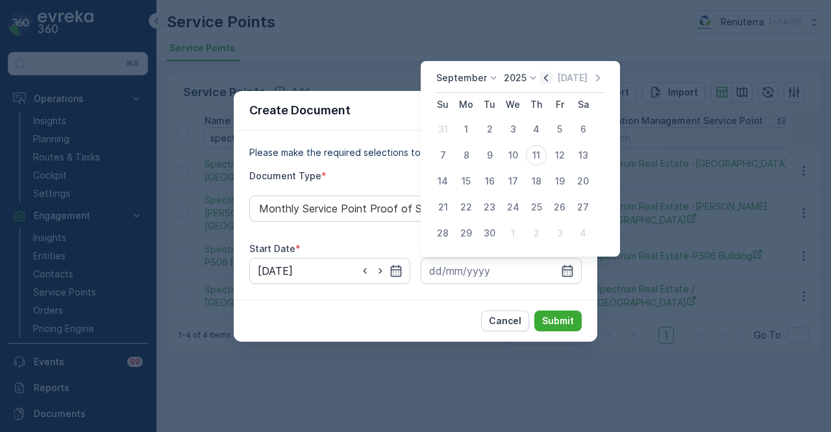
click at [547, 72] on icon "button" at bounding box center [546, 77] width 13 height 13
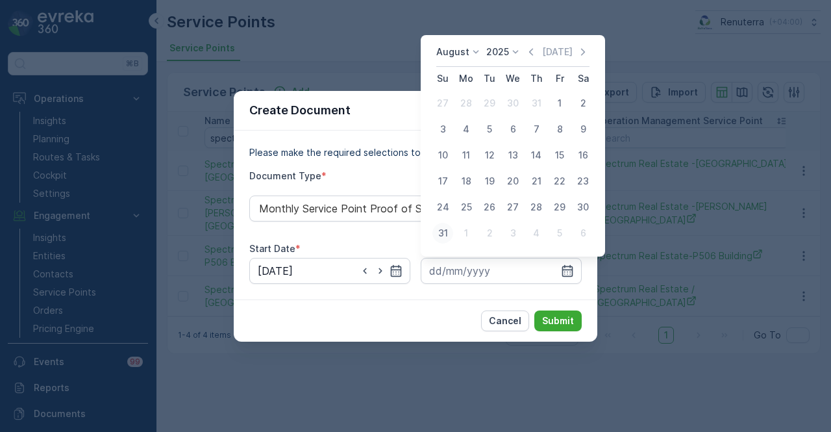
click at [451, 231] on div "31" at bounding box center [442, 233] width 21 height 21
type input "31.08.2025"
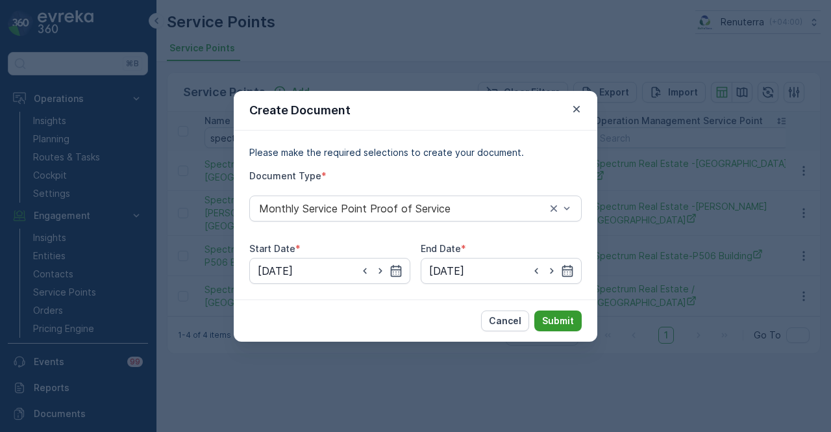
click at [552, 316] on p "Submit" at bounding box center [558, 320] width 32 height 13
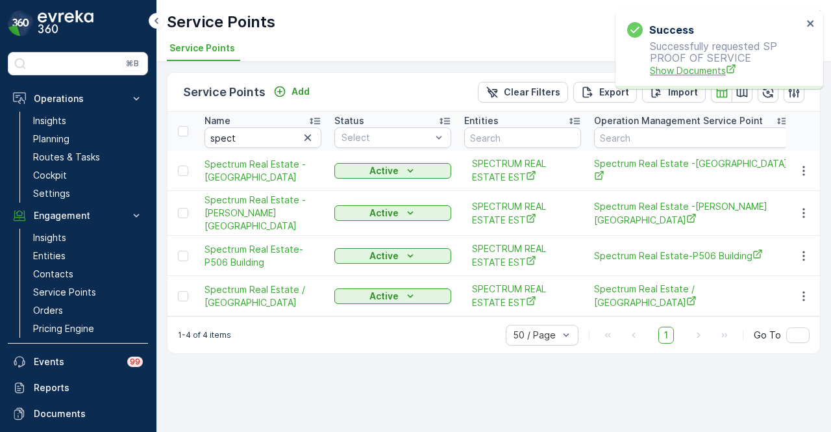
click at [679, 73] on span "Show Documents" at bounding box center [726, 71] width 153 height 14
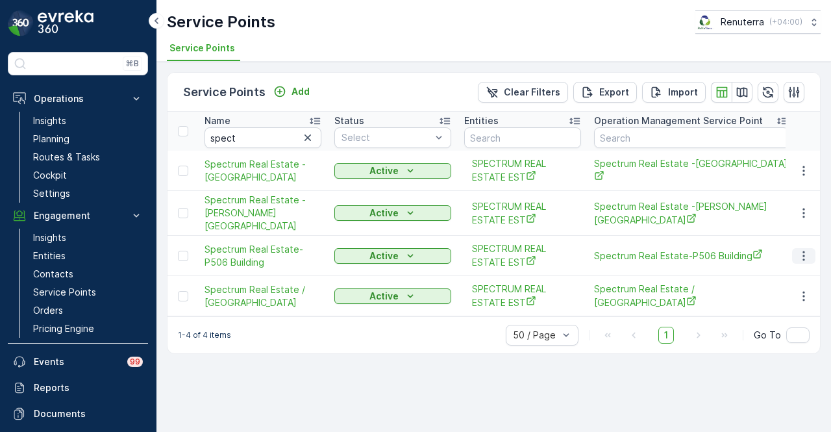
click at [813, 250] on button "button" at bounding box center [803, 256] width 23 height 16
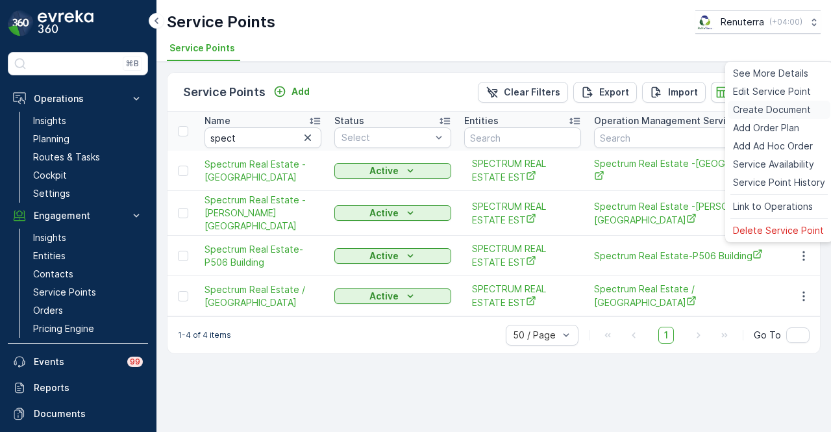
click at [777, 110] on span "Create Document" at bounding box center [772, 109] width 78 height 13
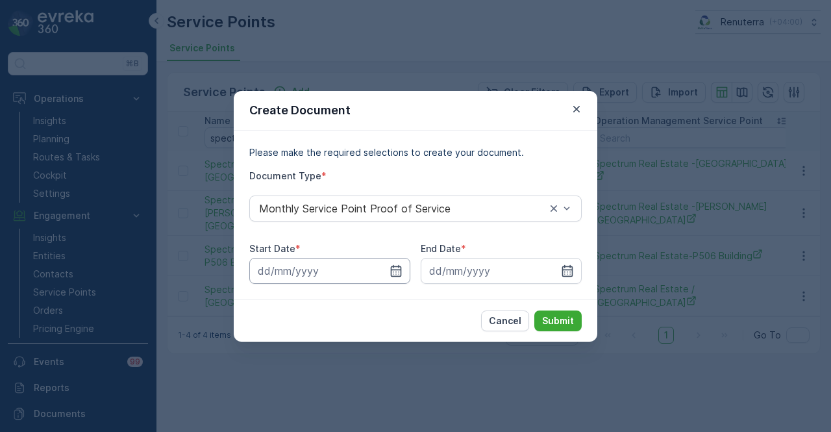
click at [392, 281] on input at bounding box center [329, 271] width 161 height 26
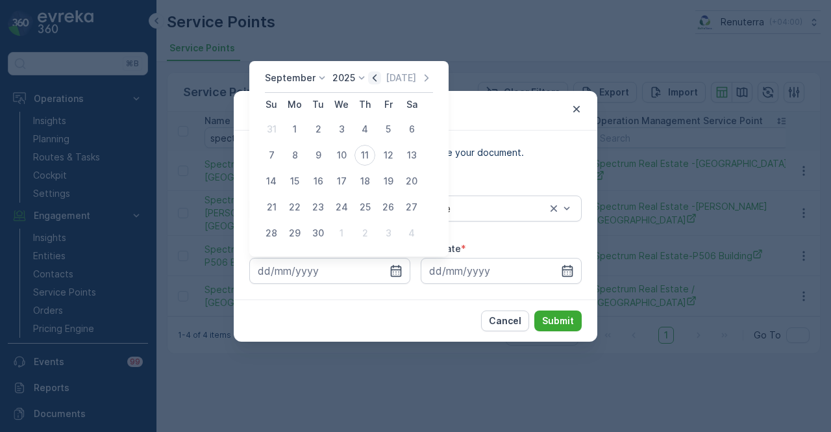
click at [369, 80] on icon "button" at bounding box center [374, 77] width 13 height 13
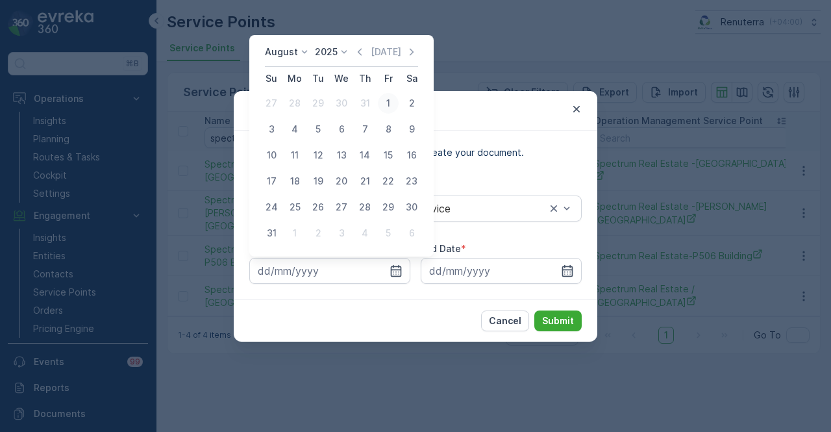
click at [399, 103] on button "1" at bounding box center [388, 103] width 23 height 23
type input "01.08.2025"
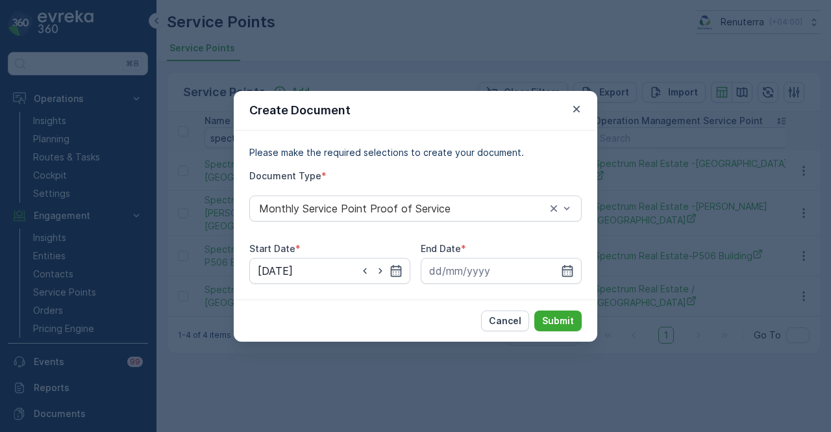
drag, startPoint x: 562, startPoint y: 258, endPoint x: 562, endPoint y: 247, distance: 11.1
click at [562, 256] on div "End Date *" at bounding box center [501, 263] width 161 height 42
click at [564, 276] on icon "button" at bounding box center [567, 270] width 11 height 12
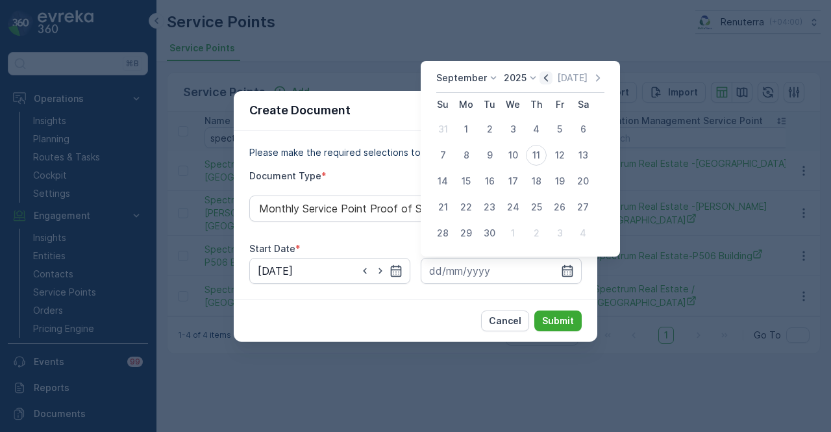
click at [540, 77] on icon "button" at bounding box center [546, 77] width 13 height 13
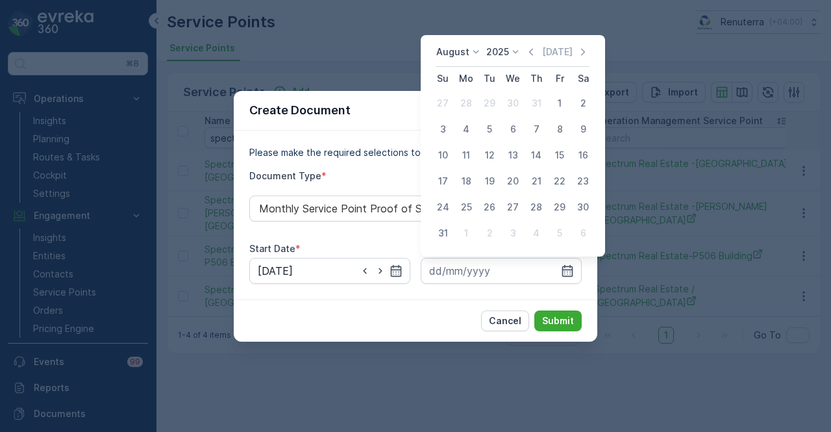
click at [435, 233] on div "31" at bounding box center [442, 233] width 21 height 21
type input "31.08.2025"
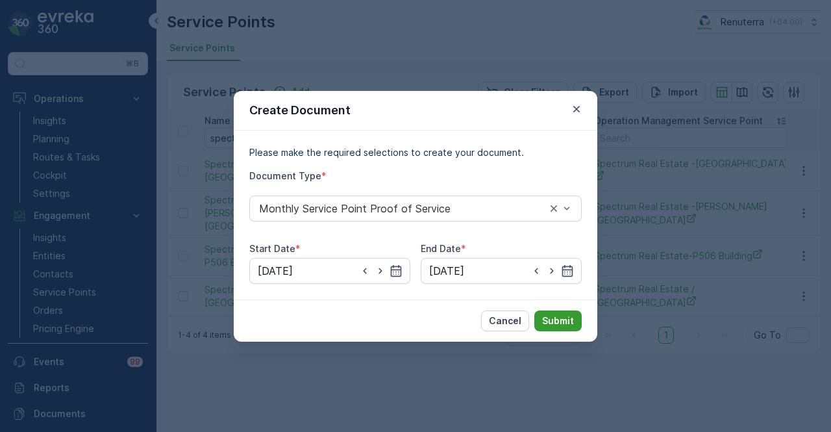
click at [558, 328] on button "Submit" at bounding box center [557, 320] width 47 height 21
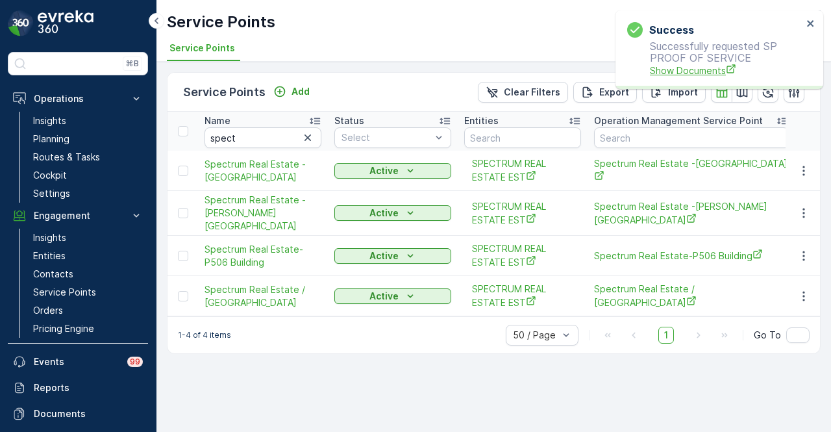
click at [680, 67] on span "Show Documents" at bounding box center [726, 71] width 153 height 14
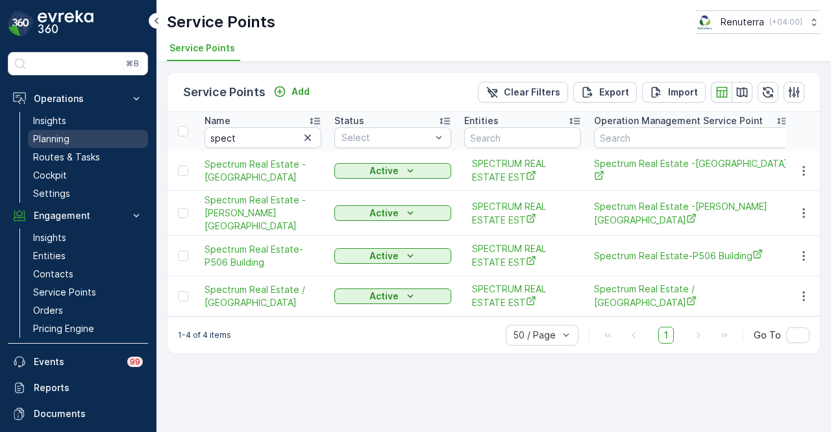
click at [94, 141] on link "Planning" at bounding box center [88, 139] width 120 height 18
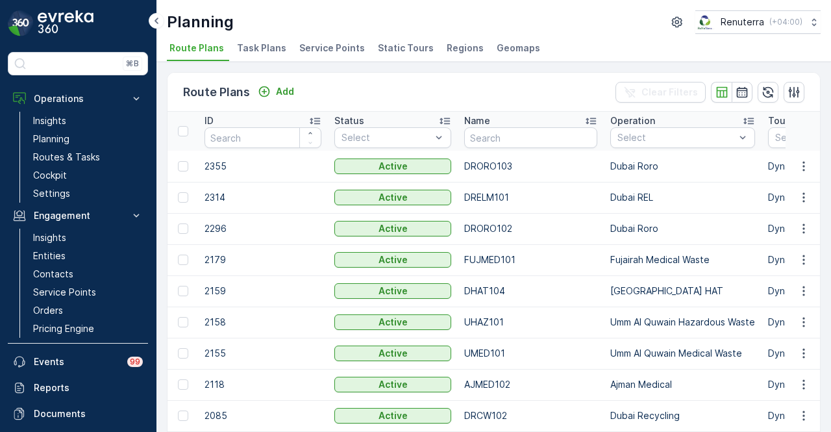
click at [325, 50] on span "Service Points" at bounding box center [332, 48] width 66 height 13
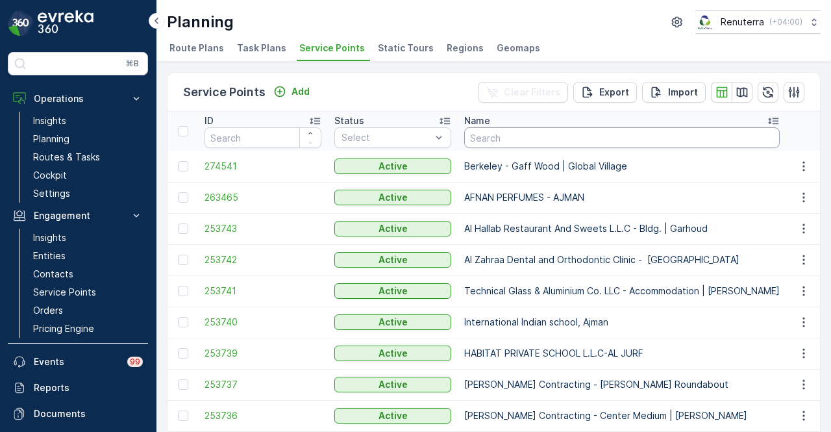
click at [506, 136] on input "text" at bounding box center [622, 137] width 316 height 21
type input "p"
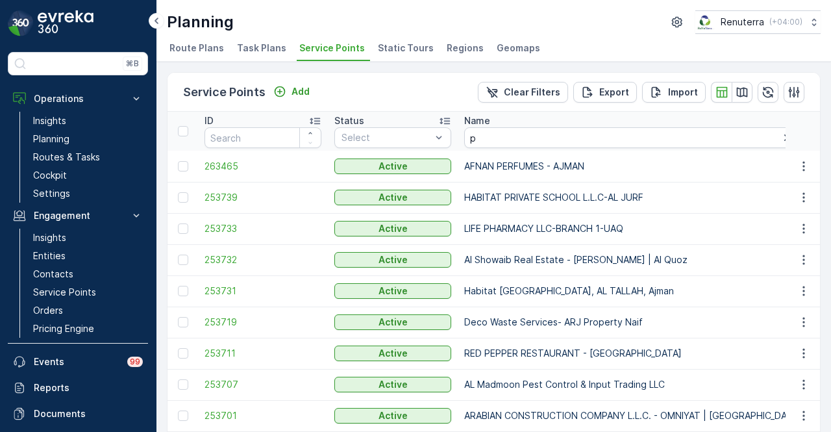
click at [506, 136] on input "p" at bounding box center [632, 137] width 337 height 21
type input "p506"
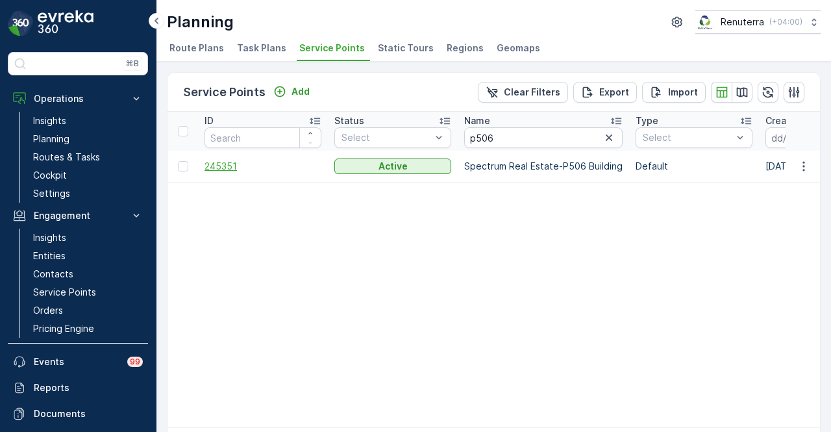
click at [209, 160] on span "245351" at bounding box center [263, 166] width 117 height 13
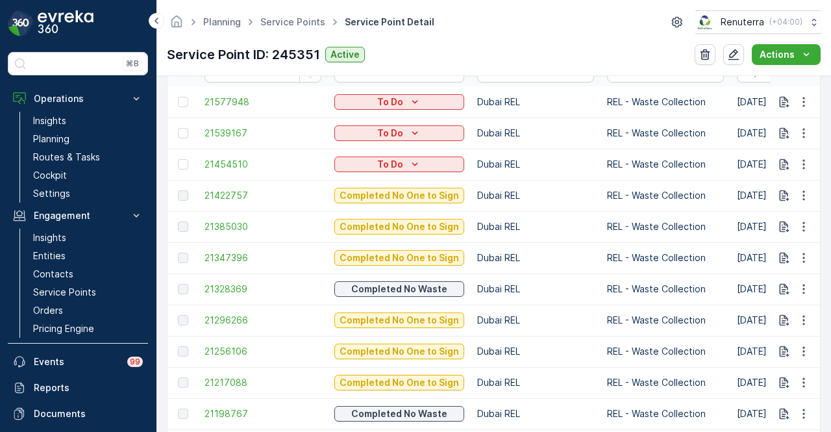
scroll to position [519, 0]
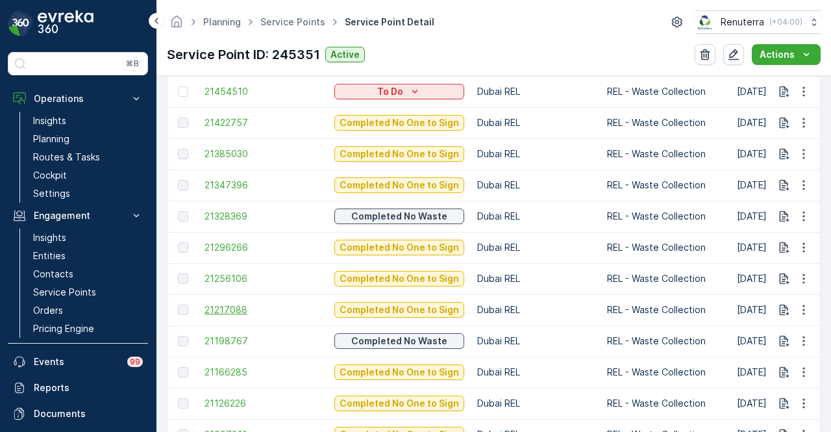
click at [230, 310] on span "21217088" at bounding box center [263, 309] width 117 height 13
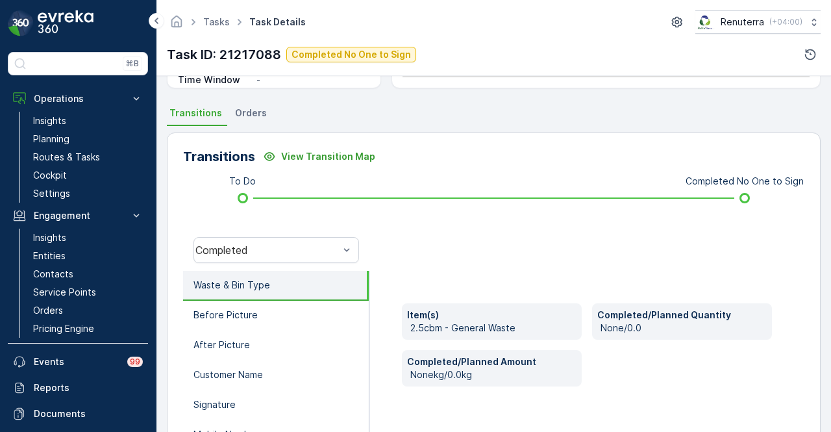
scroll to position [260, 0]
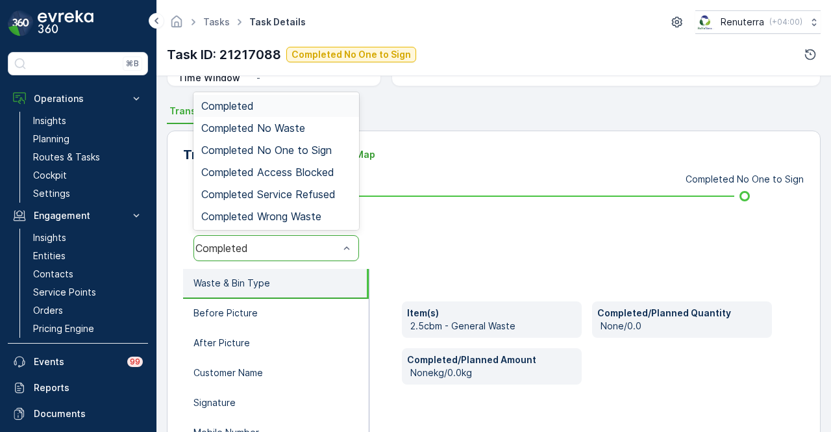
click at [299, 253] on div "Completed" at bounding box center [276, 248] width 166 height 26
click at [319, 128] on div "Completed No Waste" at bounding box center [276, 128] width 150 height 12
click at [316, 252] on div "Completed No Waste" at bounding box center [266, 248] width 143 height 12
click at [312, 150] on span "Completed No One to Sign" at bounding box center [266, 150] width 131 height 12
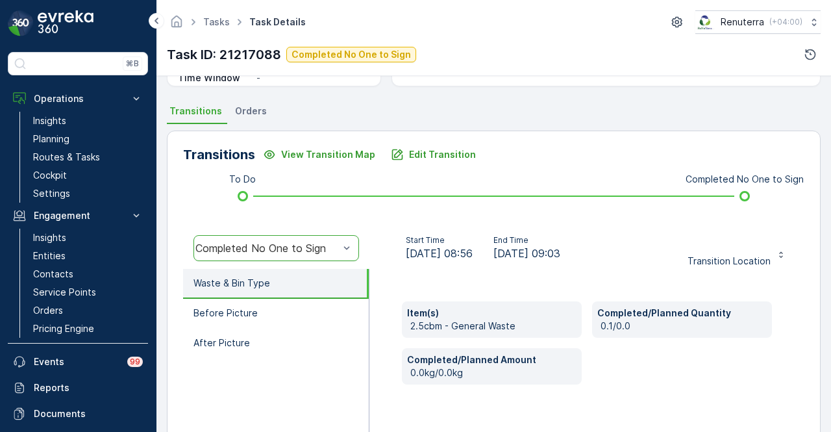
click at [463, 132] on div "Transitions View Transition Map Edit Transition To Do Completed No One to Sign …" at bounding box center [494, 337] width 654 height 412
click at [443, 161] on button "Edit Transition" at bounding box center [433, 154] width 101 height 21
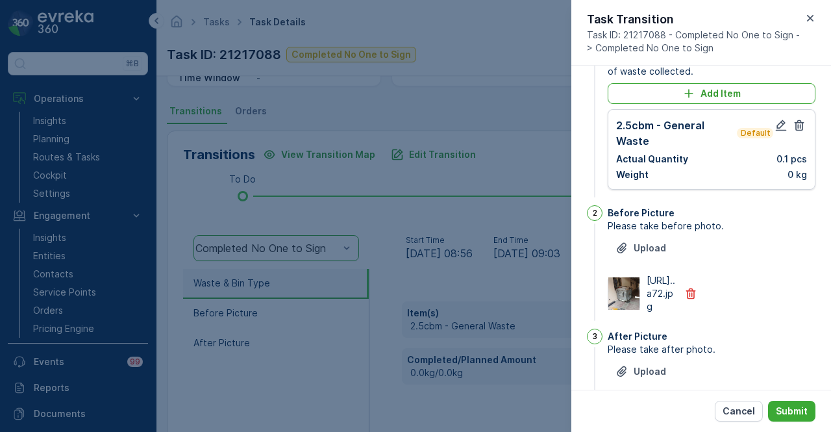
scroll to position [0, 0]
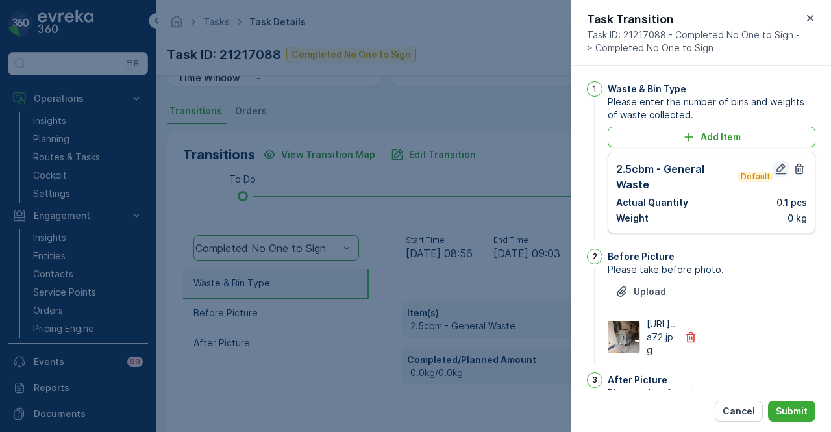
click at [773, 166] on button "button" at bounding box center [781, 169] width 16 height 16
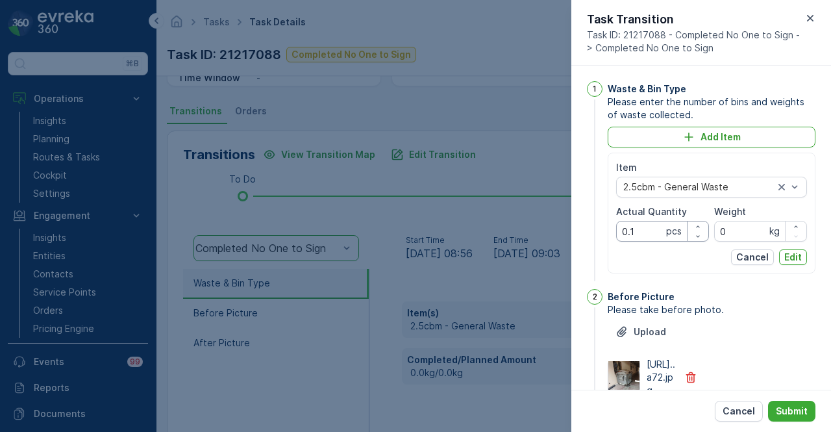
click at [642, 236] on Quantity "0.1" at bounding box center [662, 231] width 93 height 21
type Quantity "0"
type Quantity "1"
click at [791, 253] on p "Edit" at bounding box center [793, 257] width 18 height 13
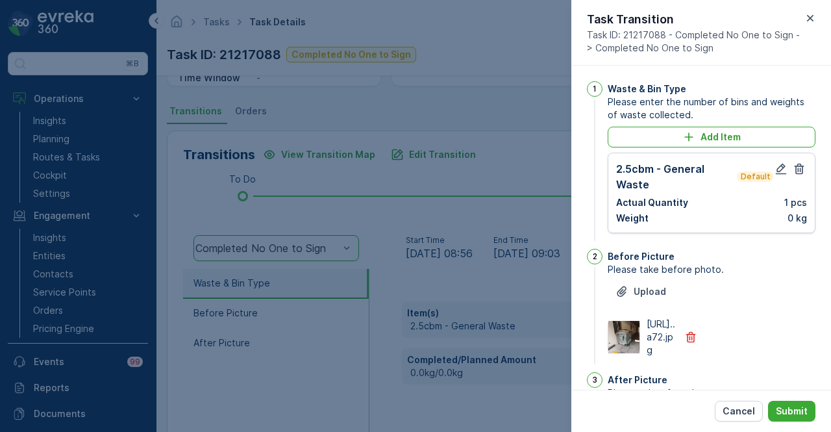
click at [782, 424] on div "Cancel Submit" at bounding box center [701, 411] width 260 height 42
click at [788, 416] on p "Submit" at bounding box center [792, 411] width 32 height 13
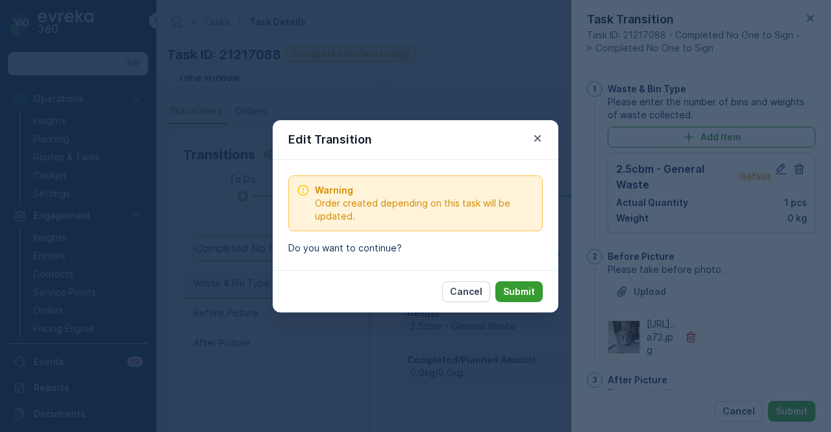
click at [539, 288] on button "Submit" at bounding box center [518, 291] width 47 height 21
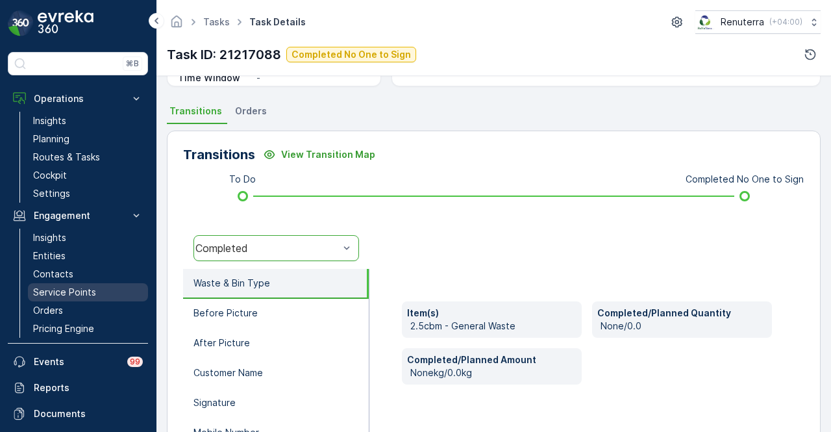
click at [103, 290] on link "Service Points" at bounding box center [88, 292] width 120 height 18
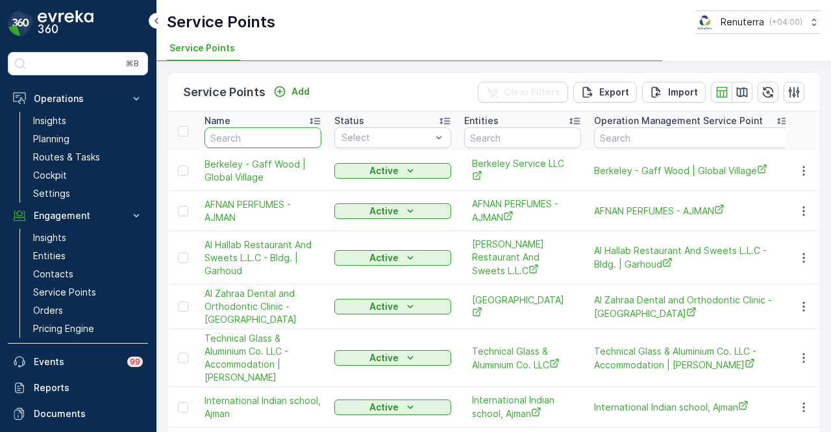
click at [270, 135] on input "text" at bounding box center [263, 137] width 117 height 21
paste input "Sheikha Maryam Thani"
type input "Sheikha Maryam Thani"
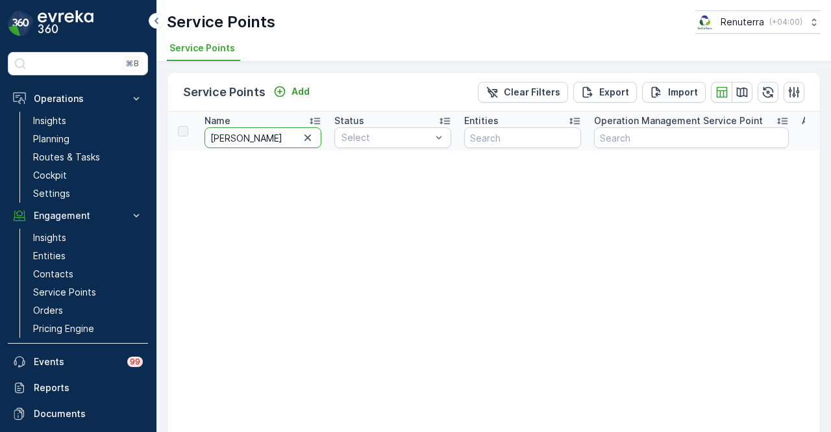
scroll to position [0, 16]
drag, startPoint x: 284, startPoint y: 136, endPoint x: 337, endPoint y: 136, distance: 52.6
type input "Sheikha Maryam"
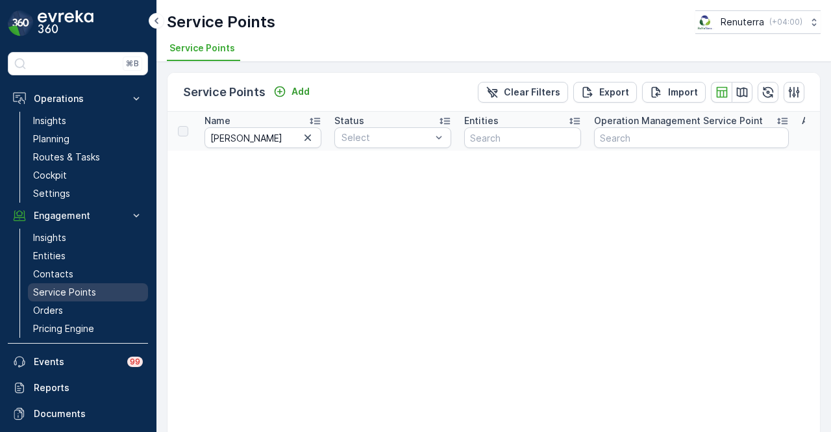
click at [88, 297] on p "Service Points" at bounding box center [64, 292] width 63 height 13
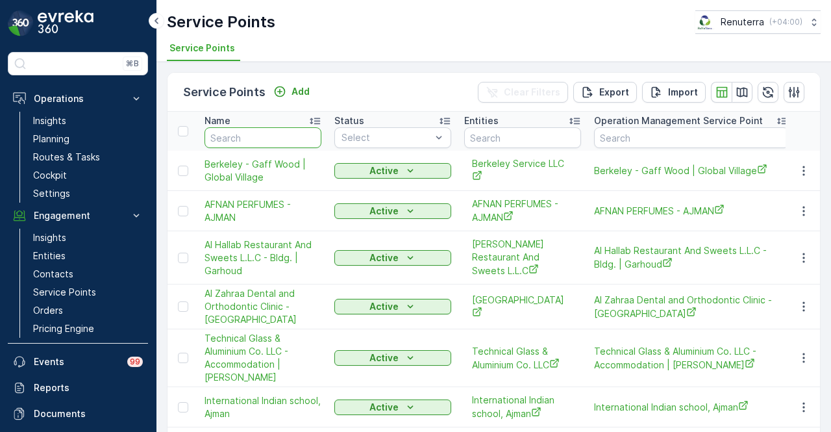
click at [261, 139] on input "text" at bounding box center [263, 137] width 117 height 21
paste input "Sheikha Maryam Thani"
type input "Sheikha Maryam Thani"
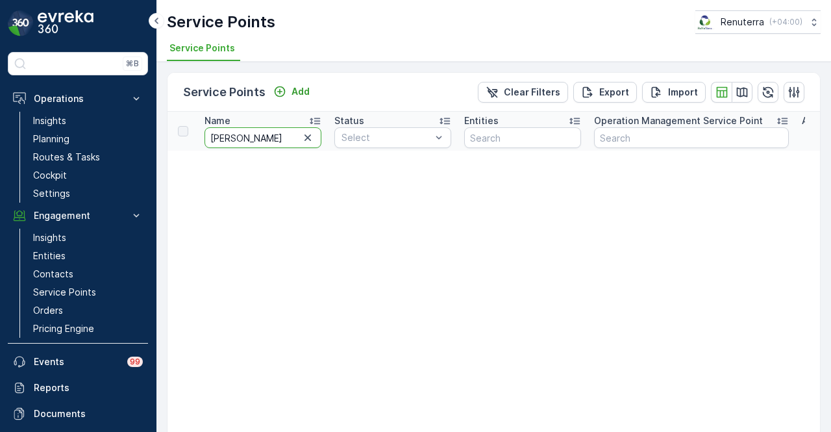
scroll to position [0, 16]
drag, startPoint x: 287, startPoint y: 134, endPoint x: 323, endPoint y: 135, distance: 36.4
click at [323, 135] on th "Name Sheikha Maryam Thani" at bounding box center [263, 131] width 130 height 39
type input "Sheikha Maryam"
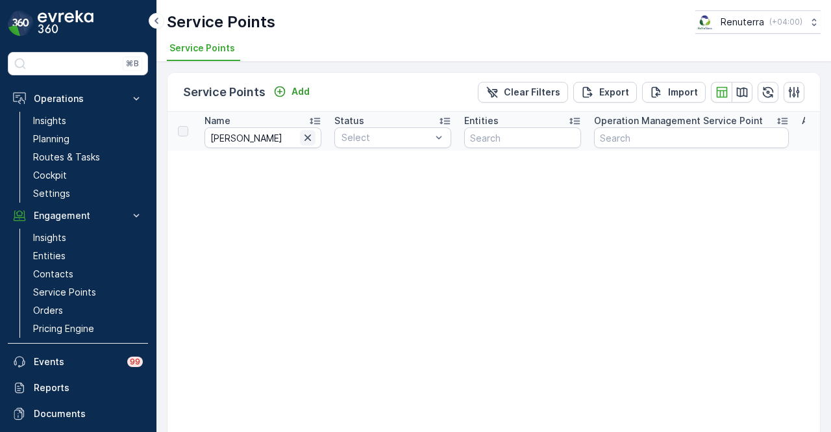
click at [305, 139] on icon "button" at bounding box center [308, 137] width 6 height 6
click at [268, 136] on input "text" at bounding box center [263, 137] width 117 height 21
paste input "Shaikha Maryam Thani Juma Al Maktoum"
type input "Shaikha Maryam Thani Juma Al Maktoum"
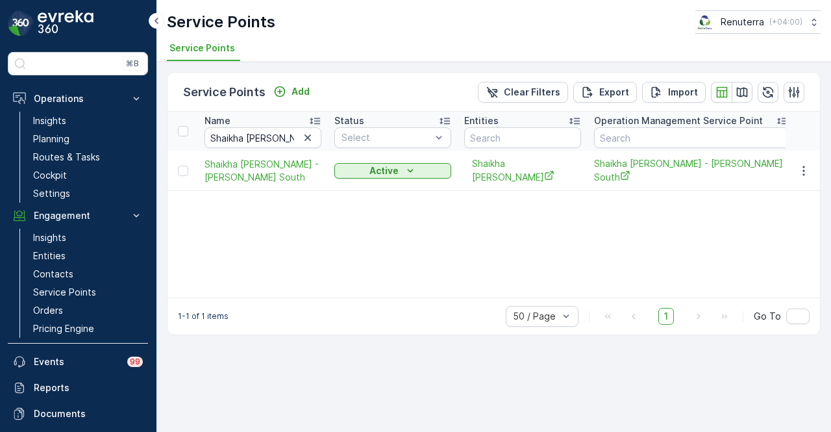
click at [396, 218] on div "Name Shaikha Maryam Thani Juma Al Maktoum Status Select Entities Operation Mana…" at bounding box center [494, 205] width 653 height 186
click at [801, 177] on icon "button" at bounding box center [803, 170] width 13 height 13
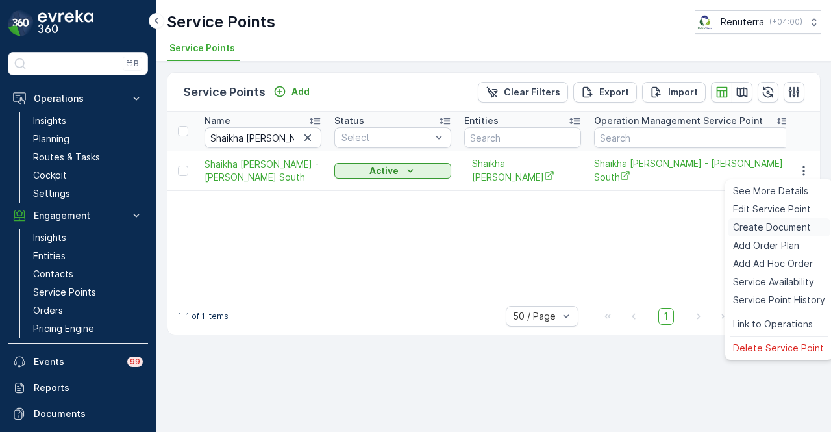
click at [777, 224] on span "Create Document" at bounding box center [772, 227] width 78 height 13
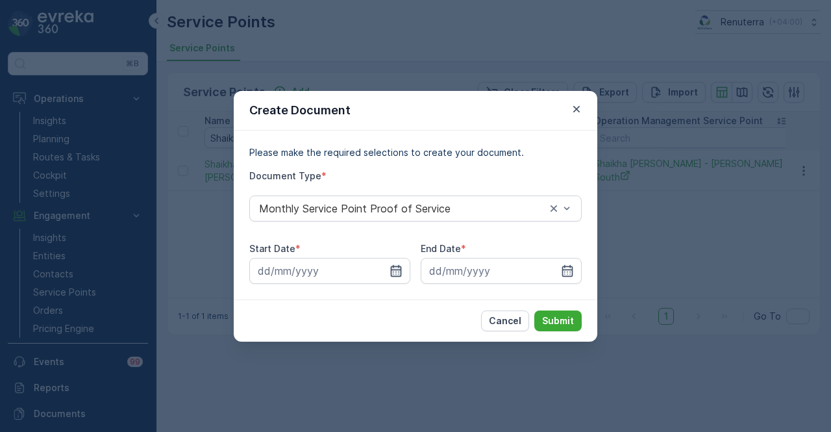
drag, startPoint x: 391, startPoint y: 272, endPoint x: 392, endPoint y: 258, distance: 13.7
click at [391, 272] on icon "button" at bounding box center [396, 270] width 11 height 12
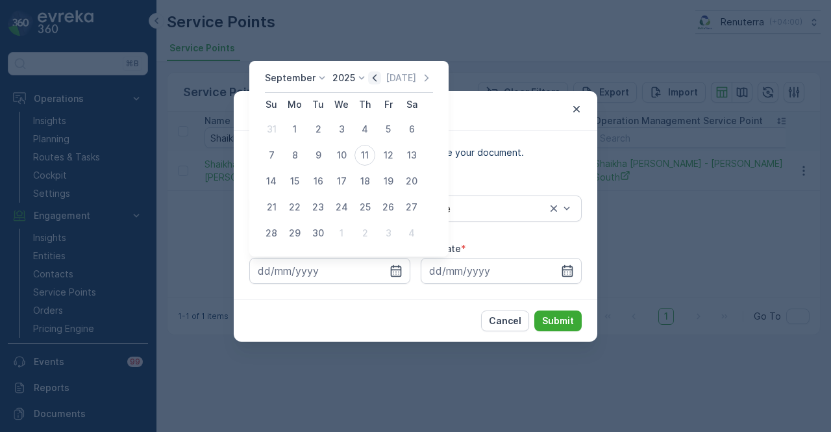
click at [378, 79] on icon "button" at bounding box center [374, 77] width 13 height 13
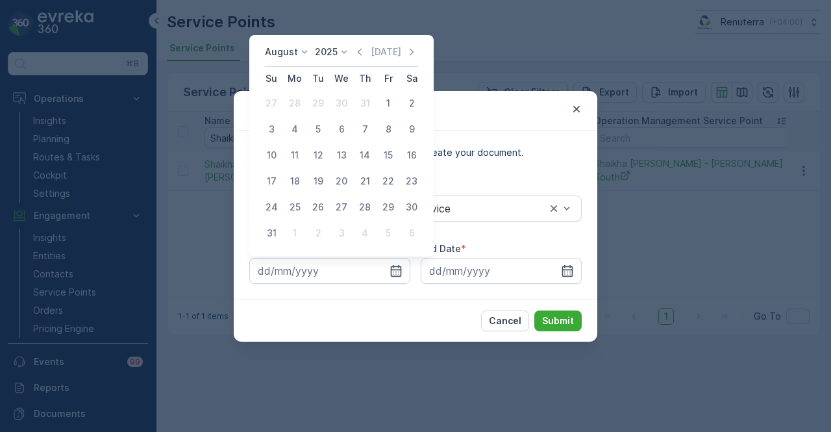
click at [356, 51] on div "August 2025 Today" at bounding box center [341, 55] width 153 height 21
click at [360, 53] on icon "button" at bounding box center [359, 51] width 13 height 13
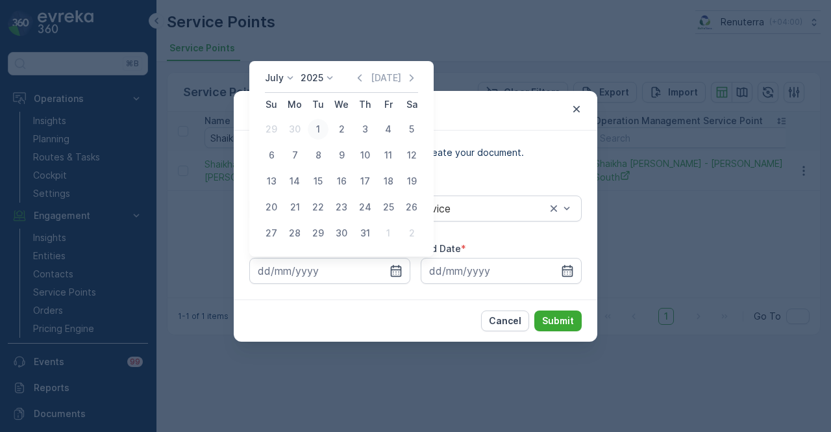
click at [319, 133] on div "1" at bounding box center [318, 129] width 21 height 21
type input "01.07.2025"
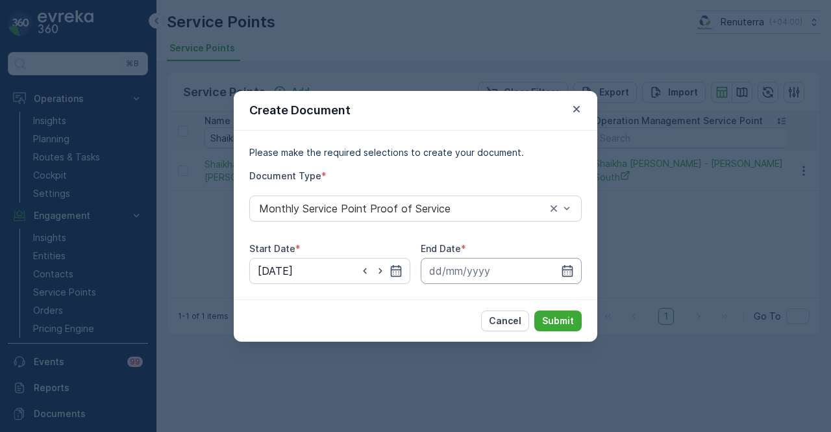
drag, startPoint x: 573, startPoint y: 269, endPoint x: 572, endPoint y: 263, distance: 6.5
click at [573, 269] on icon "button" at bounding box center [567, 270] width 13 height 13
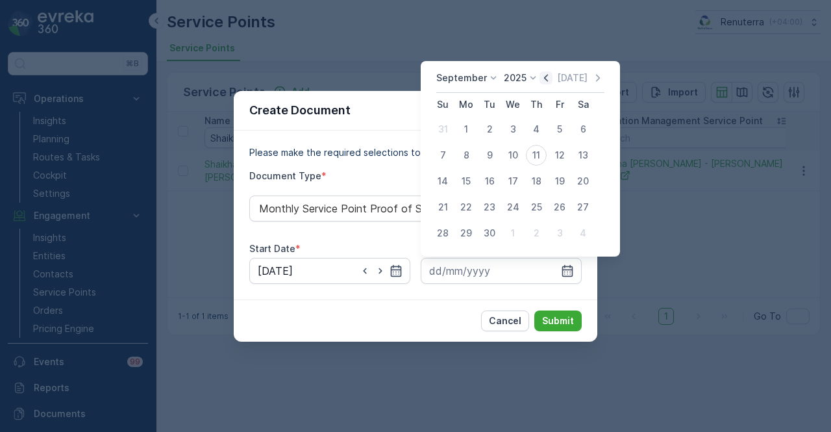
click at [547, 76] on icon "button" at bounding box center [546, 77] width 13 height 13
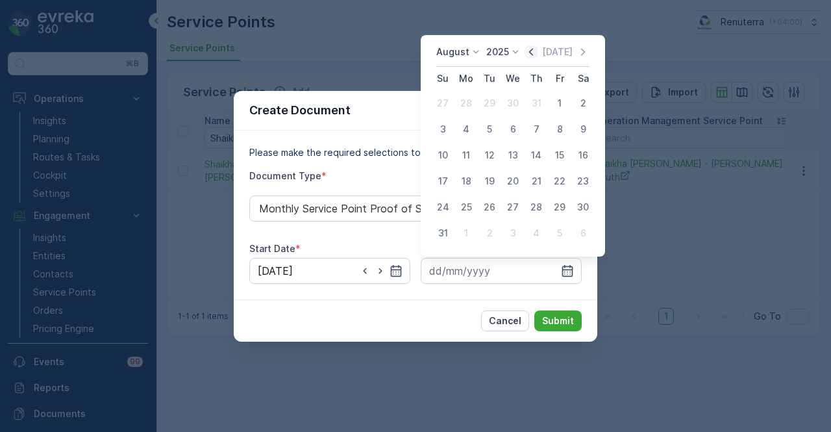
click at [534, 49] on icon "button" at bounding box center [531, 51] width 13 height 13
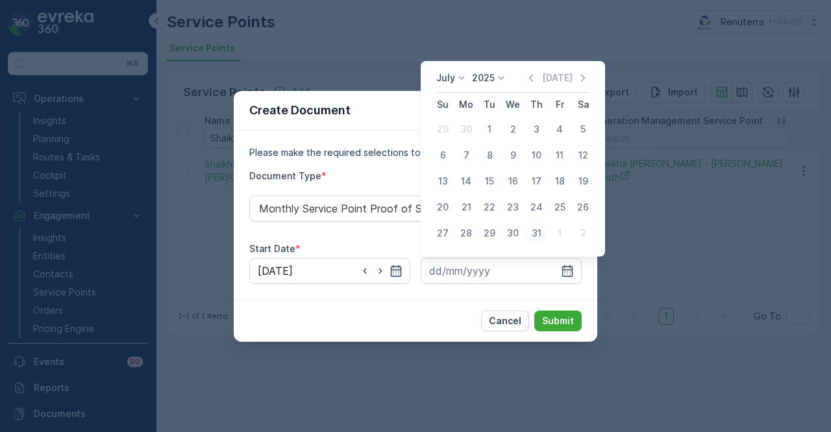
click at [530, 236] on div "31" at bounding box center [536, 233] width 21 height 21
type input "31.07.2025"
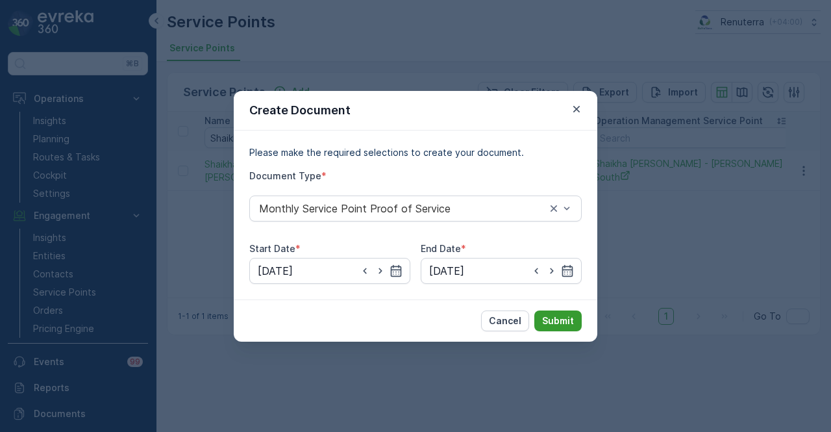
click at [568, 315] on p "Submit" at bounding box center [558, 320] width 32 height 13
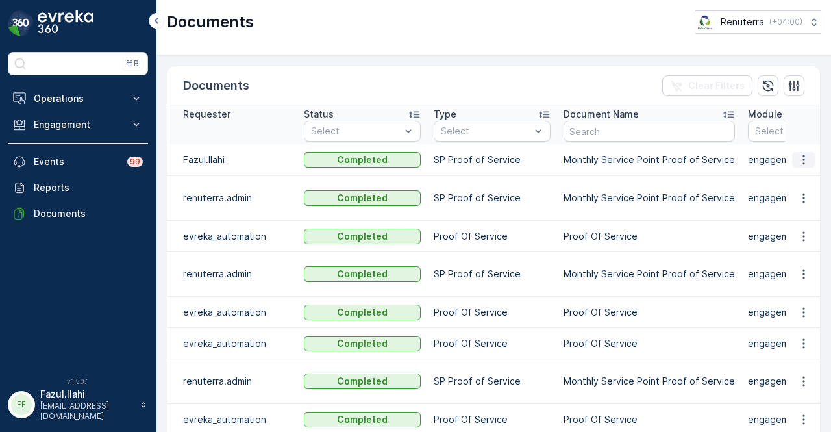
click at [801, 164] on icon "button" at bounding box center [803, 159] width 13 height 13
click at [797, 184] on span "See Details" at bounding box center [800, 177] width 50 height 13
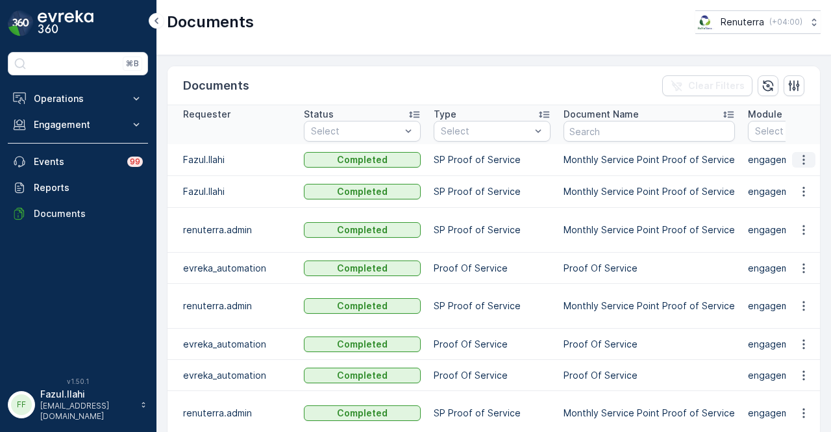
click at [797, 158] on icon "button" at bounding box center [803, 159] width 13 height 13
click at [795, 176] on span "See Details" at bounding box center [800, 177] width 50 height 13
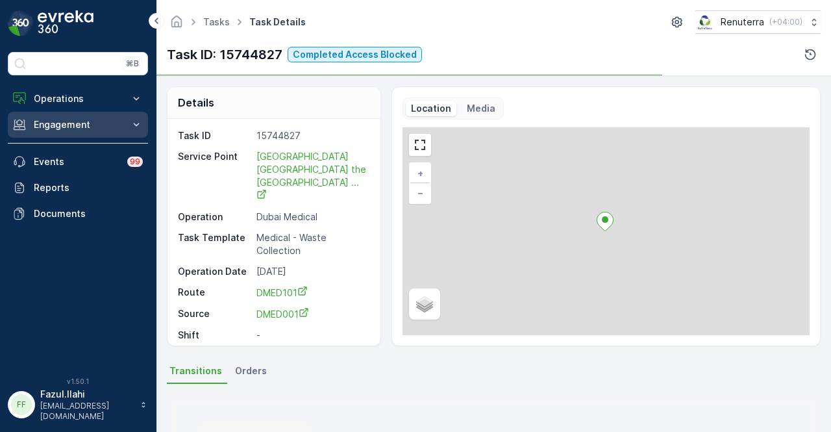
click at [109, 125] on p "Engagement" at bounding box center [78, 124] width 88 height 13
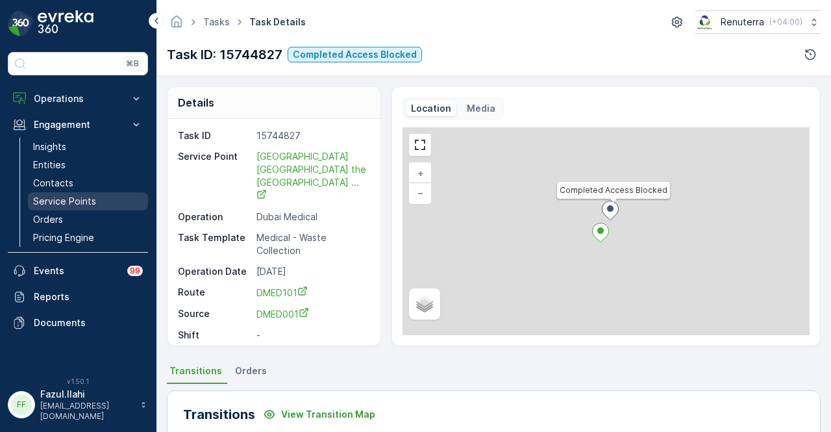
click at [95, 194] on link "Service Points" at bounding box center [88, 201] width 120 height 18
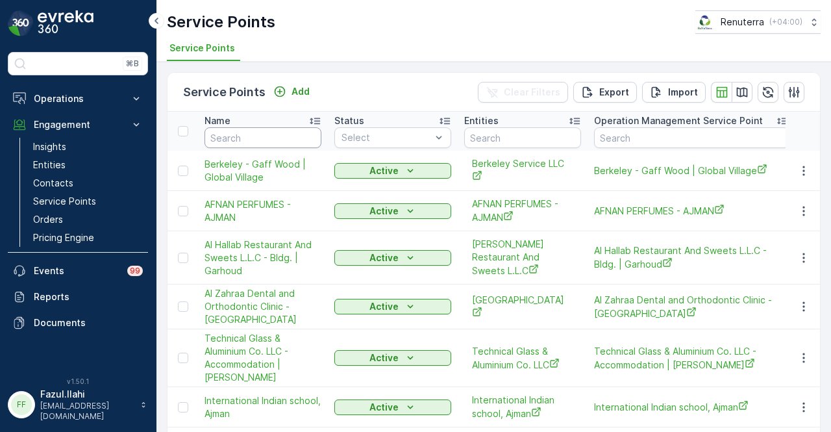
click at [268, 133] on input "text" at bounding box center [263, 137] width 117 height 21
type input "alutal"
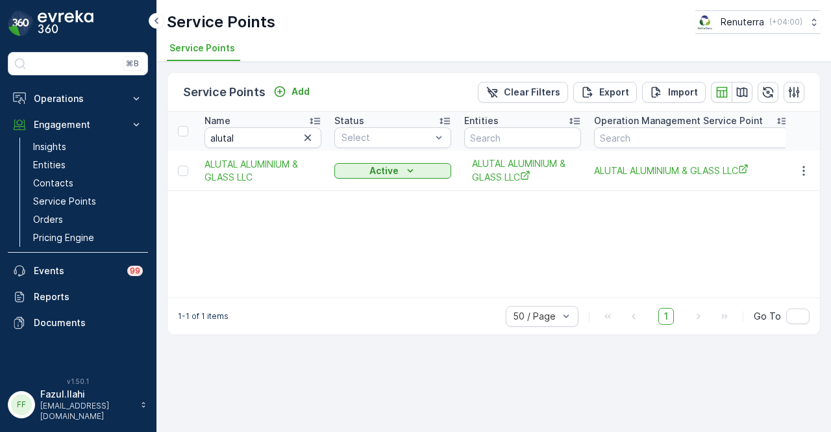
click at [823, 168] on div "Service Points Add Clear Filters Export Import Name alutal Status Select Entiti…" at bounding box center [493, 247] width 675 height 370
click at [811, 171] on button "button" at bounding box center [803, 171] width 23 height 16
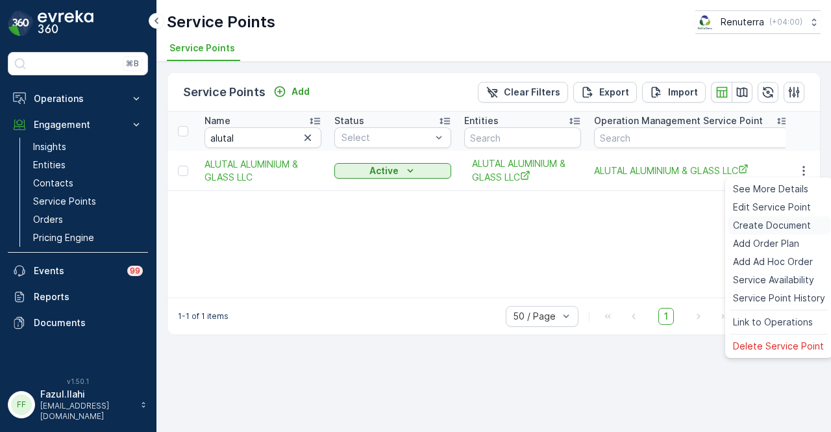
click at [800, 227] on span "Create Document" at bounding box center [772, 225] width 78 height 13
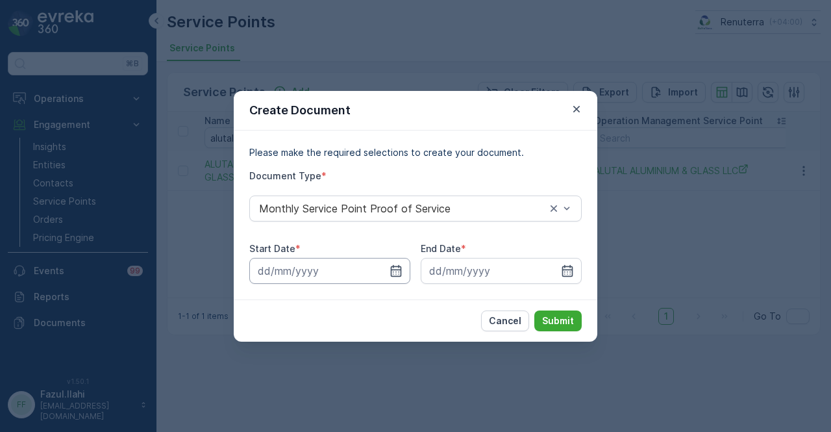
click at [402, 277] on input at bounding box center [329, 271] width 161 height 26
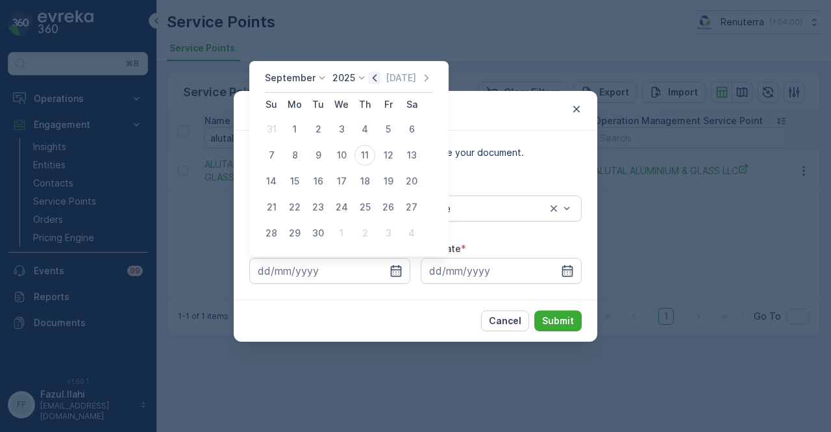
click at [371, 73] on icon "button" at bounding box center [374, 77] width 13 height 13
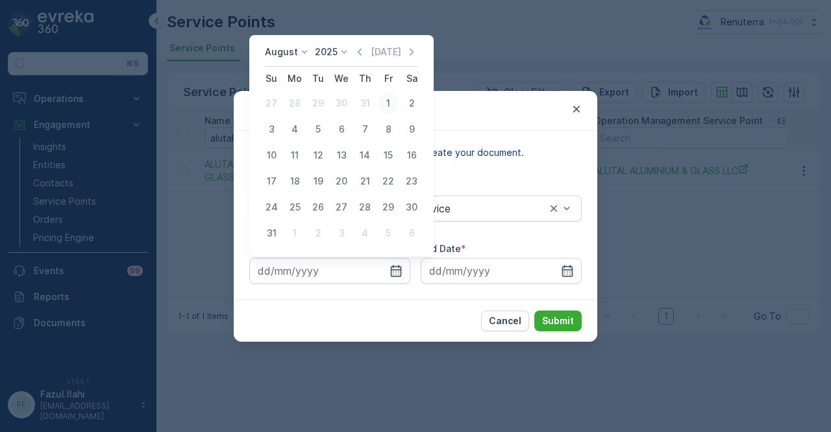
click at [382, 109] on div "1" at bounding box center [388, 103] width 21 height 21
type input "01.08.2025"
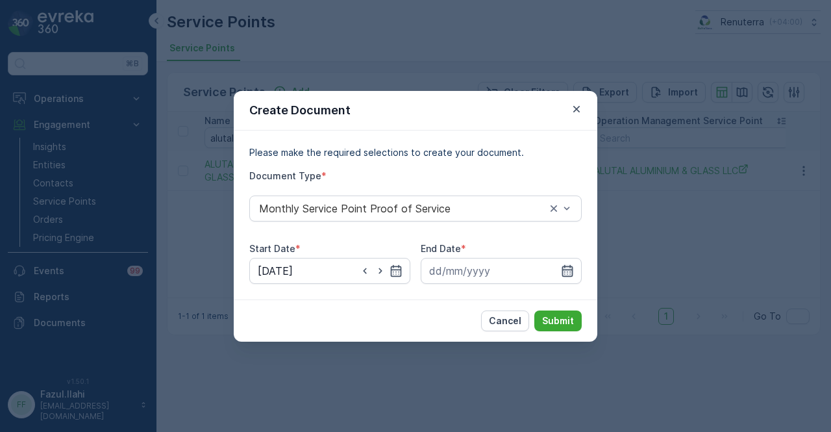
click at [568, 273] on icon "button" at bounding box center [567, 270] width 13 height 13
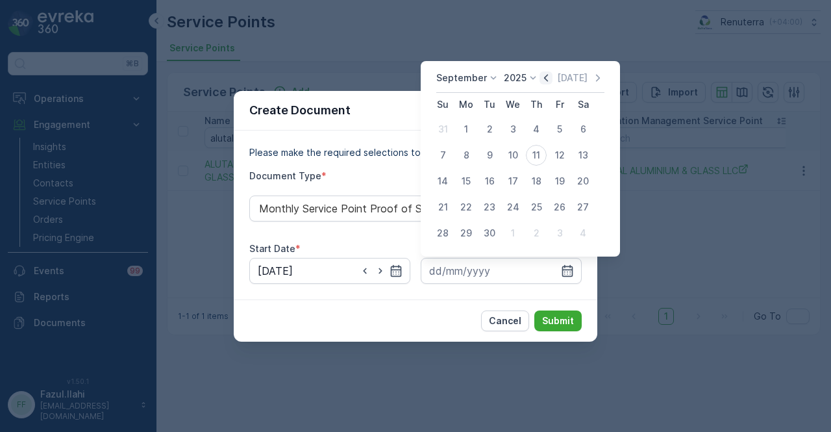
click at [544, 76] on icon "button" at bounding box center [546, 77] width 4 height 7
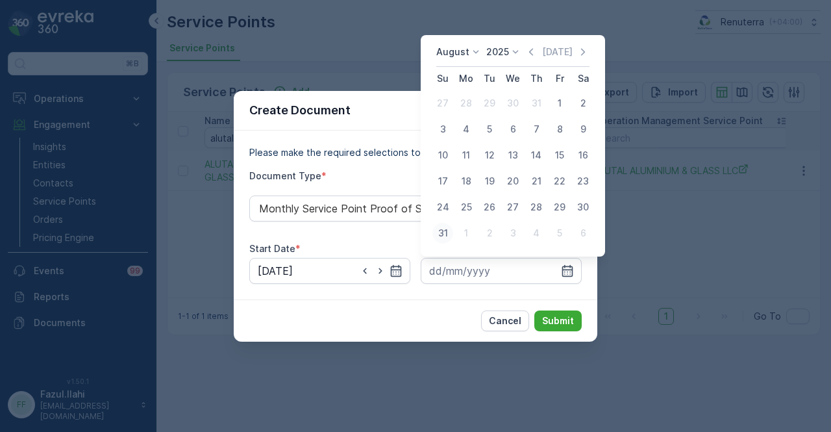
click at [440, 237] on div "31" at bounding box center [442, 233] width 21 height 21
type input "31.08.2025"
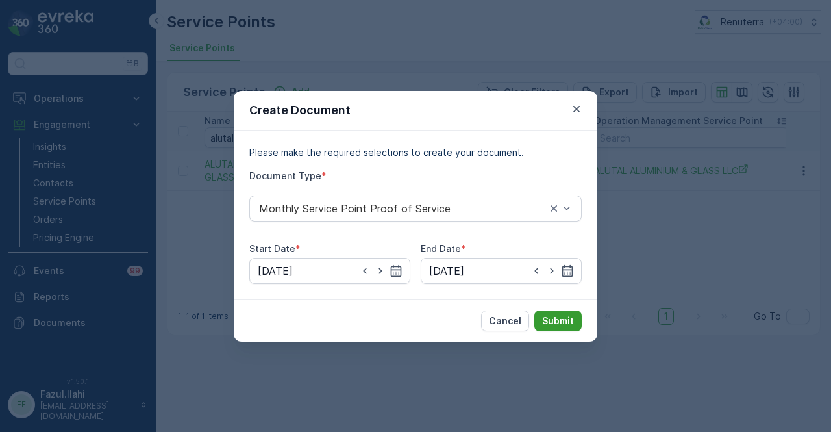
click at [553, 318] on p "Submit" at bounding box center [558, 320] width 32 height 13
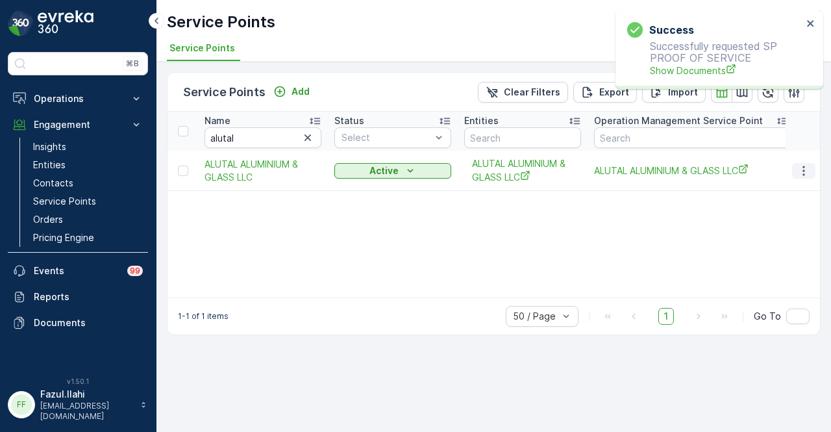
click at [805, 168] on icon "button" at bounding box center [803, 170] width 13 height 13
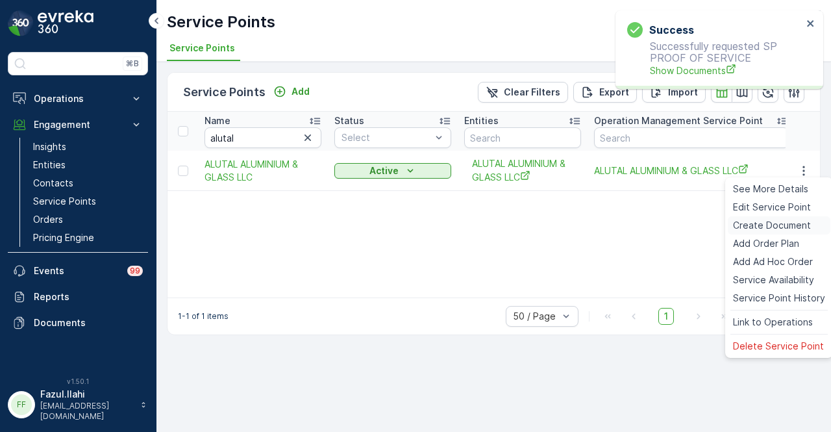
click at [793, 227] on span "Create Document" at bounding box center [772, 225] width 78 height 13
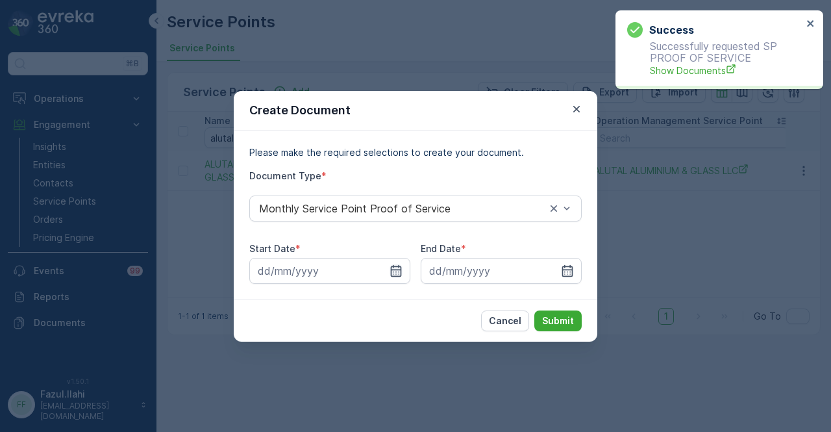
click at [395, 271] on icon "button" at bounding box center [396, 270] width 13 height 13
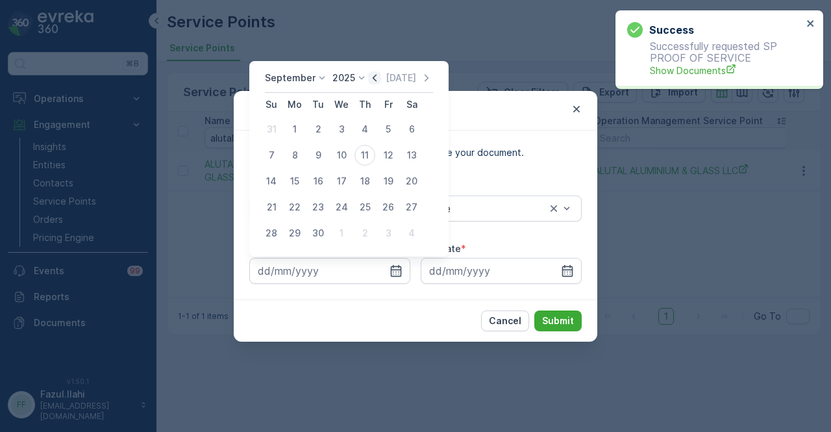
click at [374, 74] on icon "button" at bounding box center [374, 77] width 13 height 13
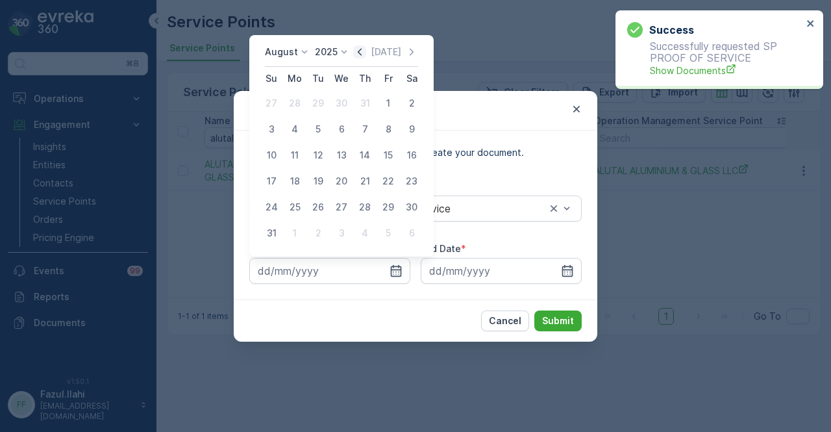
click at [374, 74] on th "Th" at bounding box center [364, 78] width 23 height 23
click at [356, 55] on div "August 2025 Today" at bounding box center [341, 55] width 153 height 21
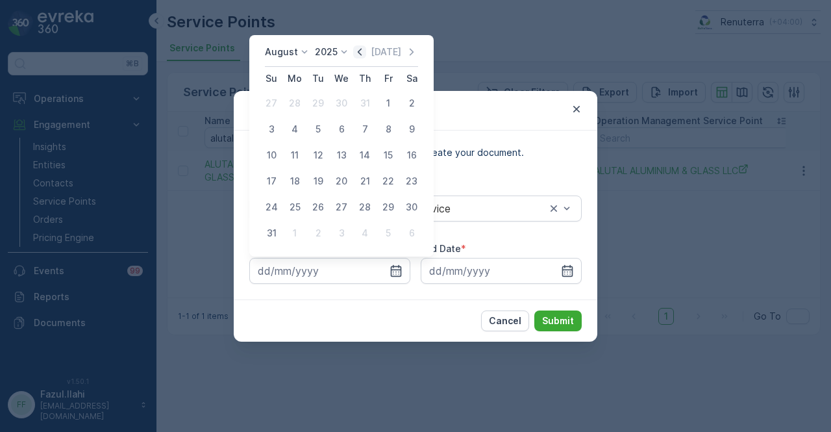
click at [362, 51] on icon "button" at bounding box center [359, 51] width 13 height 13
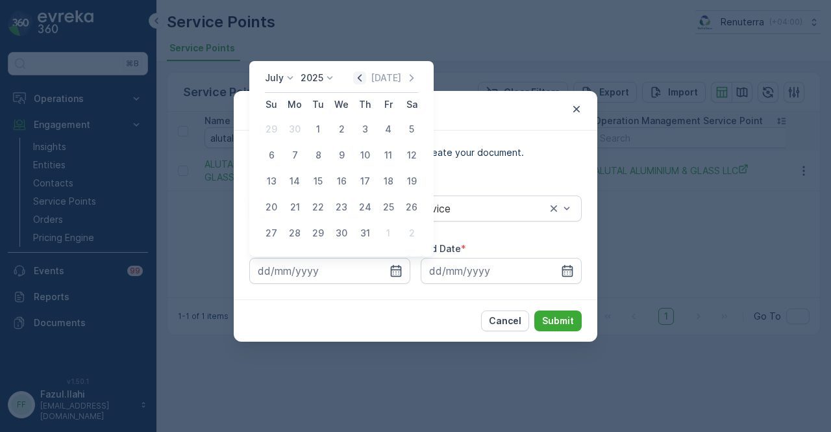
click at [362, 76] on icon "button" at bounding box center [359, 77] width 13 height 13
click at [322, 126] on div "1" at bounding box center [318, 129] width 21 height 21
type input "01.04.2025"
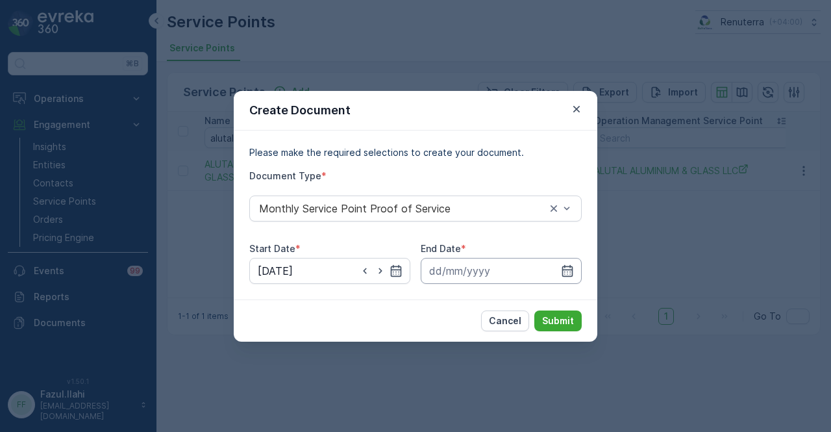
click at [555, 268] on input at bounding box center [501, 271] width 161 height 26
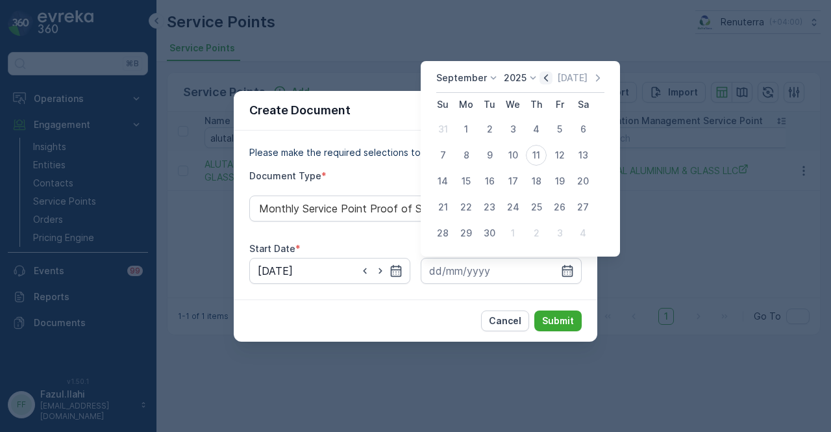
click at [541, 81] on icon "button" at bounding box center [546, 77] width 13 height 13
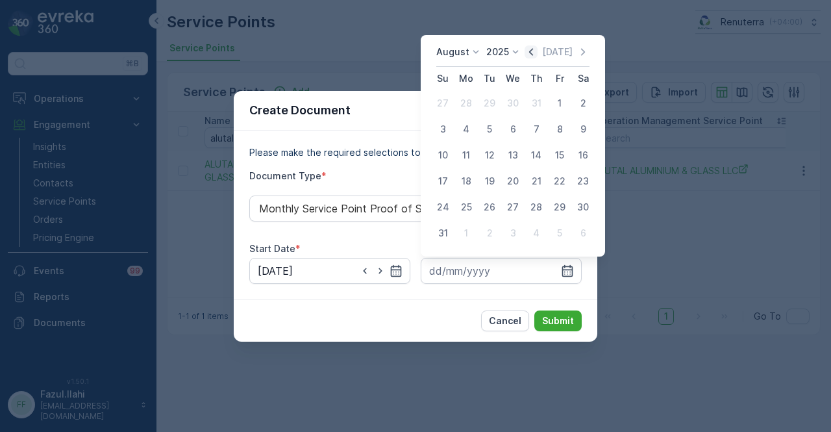
click at [535, 58] on icon "button" at bounding box center [531, 51] width 13 height 13
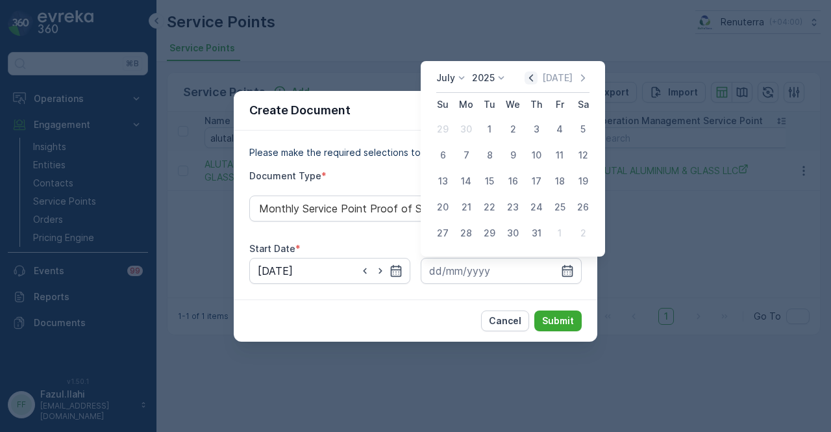
click at [530, 77] on icon "button" at bounding box center [531, 77] width 13 height 13
click at [526, 79] on div "June 2025 Today" at bounding box center [512, 81] width 153 height 21
click at [531, 77] on icon "button" at bounding box center [531, 77] width 13 height 13
click at [523, 235] on button "30" at bounding box center [512, 232] width 23 height 23
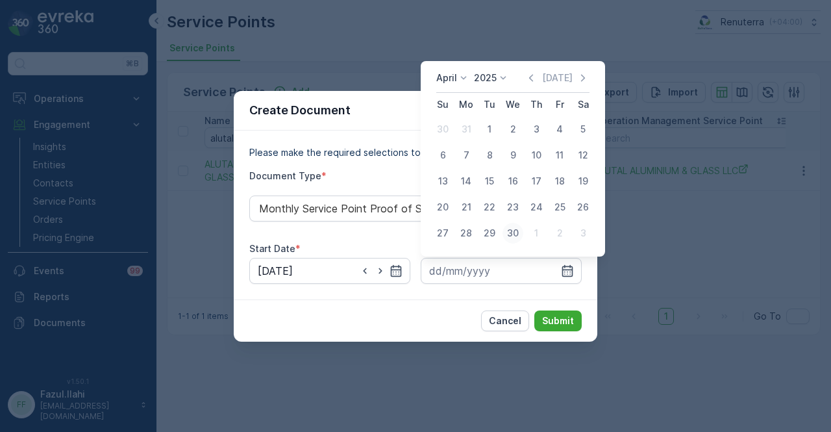
type input "30.04.2025"
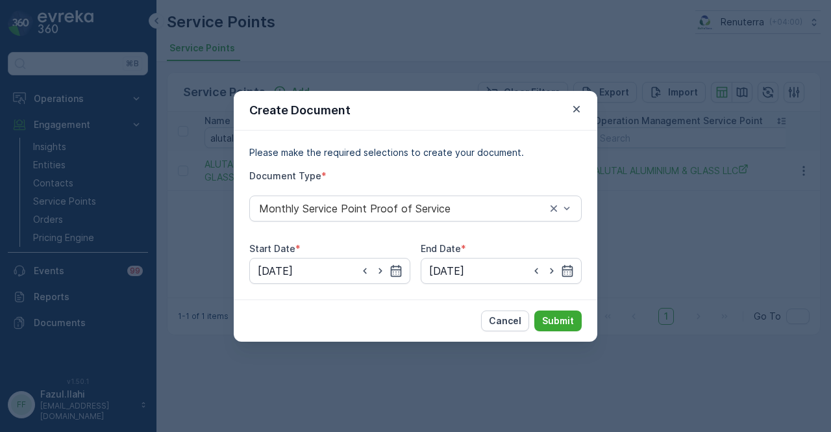
click at [555, 307] on div "Cancel Submit" at bounding box center [416, 320] width 364 height 42
click at [556, 316] on p "Submit" at bounding box center [558, 320] width 32 height 13
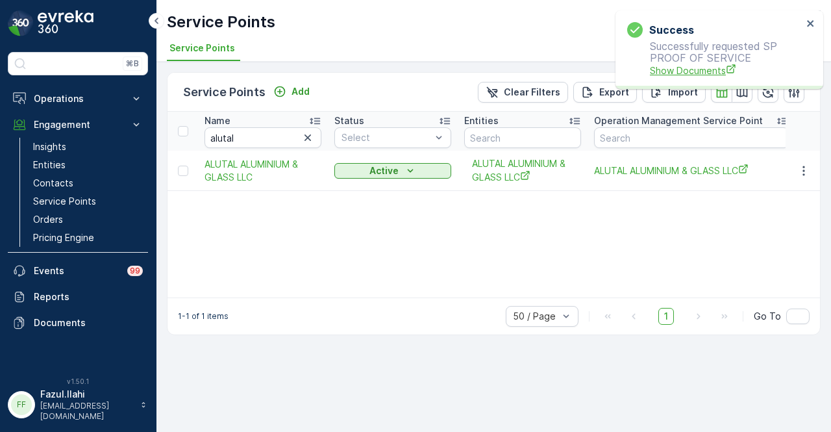
click at [692, 67] on span "Show Documents" at bounding box center [726, 71] width 153 height 14
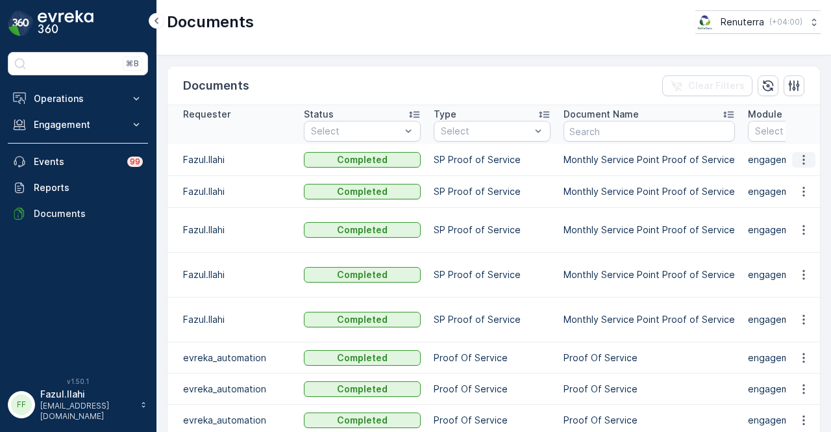
click at [806, 161] on icon "button" at bounding box center [803, 159] width 13 height 13
click at [812, 181] on span "See Details" at bounding box center [800, 177] width 50 height 13
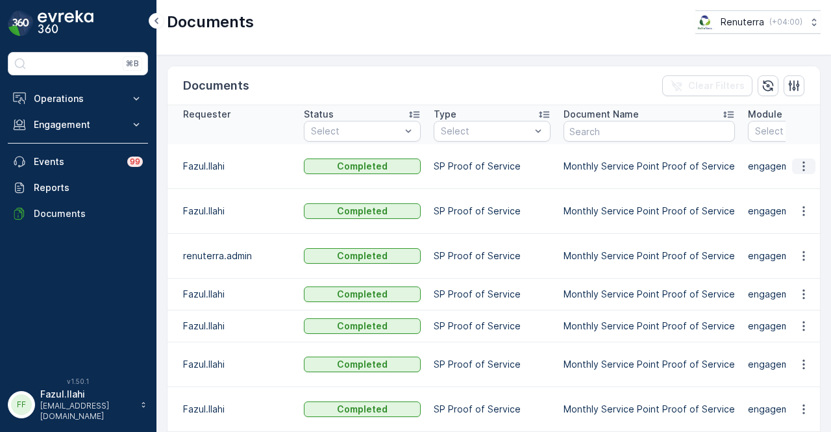
click at [806, 160] on icon "button" at bounding box center [803, 166] width 13 height 13
click at [806, 173] on span "See Details" at bounding box center [800, 177] width 50 height 13
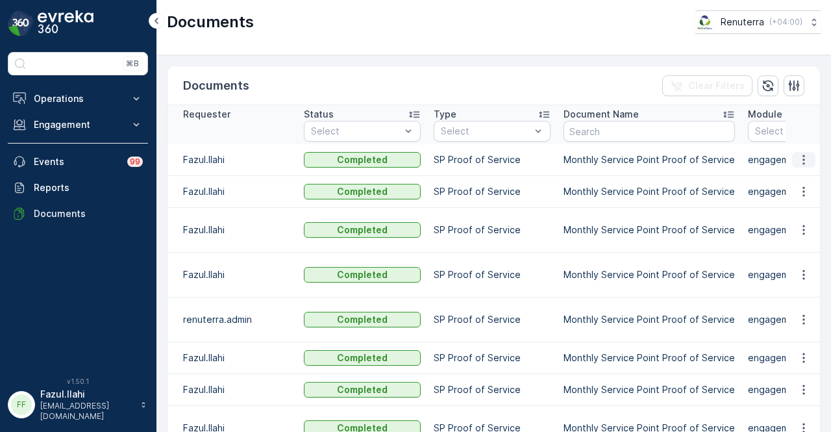
click at [804, 162] on icon "button" at bounding box center [803, 159] width 13 height 13
click at [805, 176] on span "See Details" at bounding box center [800, 177] width 50 height 13
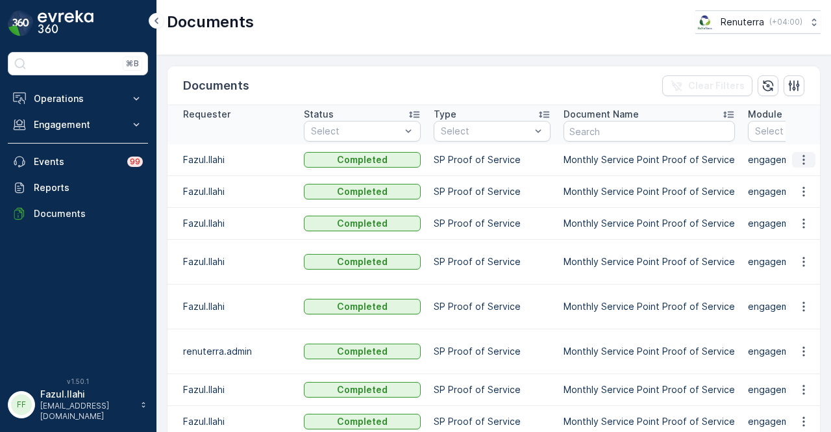
click at [799, 158] on icon "button" at bounding box center [803, 159] width 13 height 13
click at [799, 175] on span "See Details" at bounding box center [800, 177] width 50 height 13
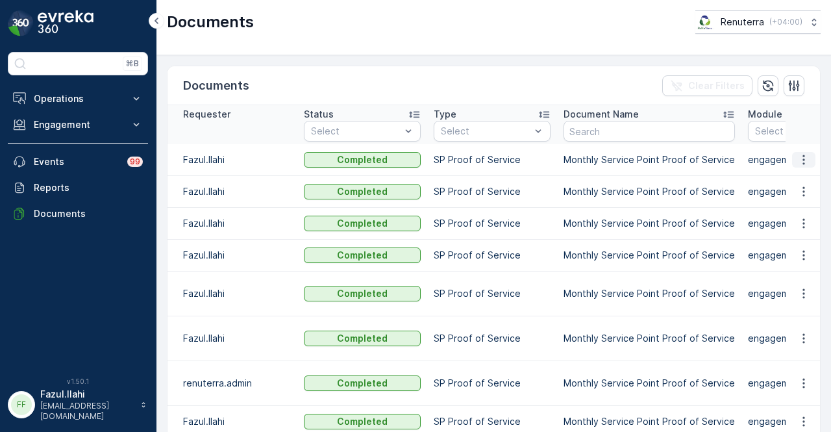
click at [808, 164] on button "button" at bounding box center [803, 160] width 23 height 16
drag, startPoint x: 808, startPoint y: 166, endPoint x: 804, endPoint y: 186, distance: 21.1
click at [804, 186] on div "See Details" at bounding box center [800, 178] width 60 height 18
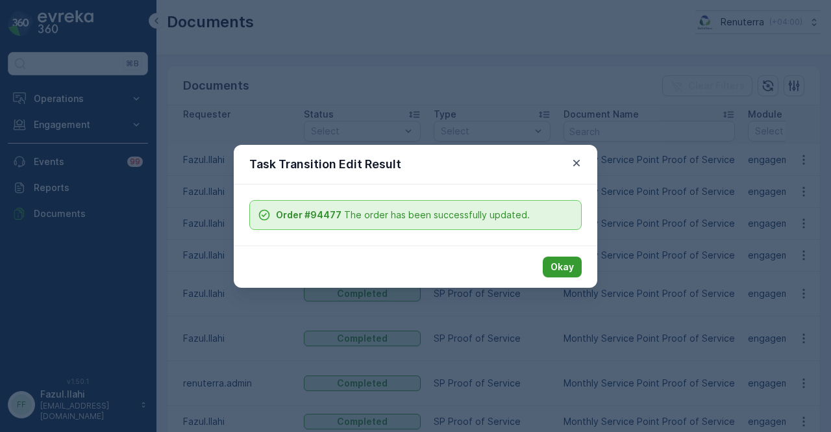
click at [563, 265] on p "Okay" at bounding box center [562, 266] width 23 height 13
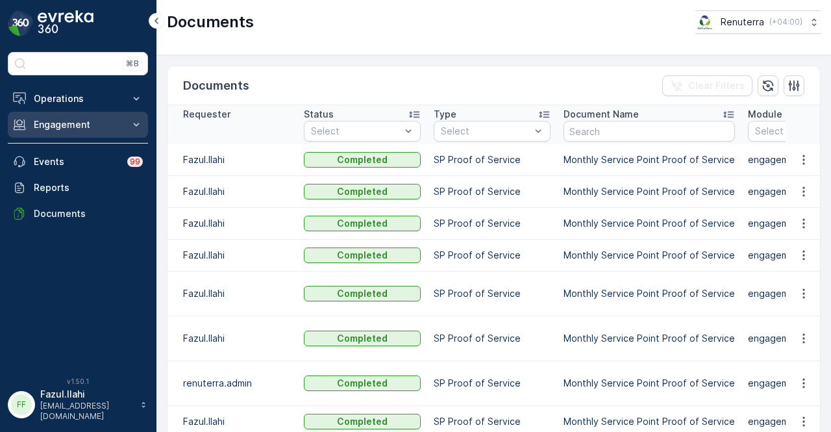
click at [96, 120] on p "Engagement" at bounding box center [78, 124] width 88 height 13
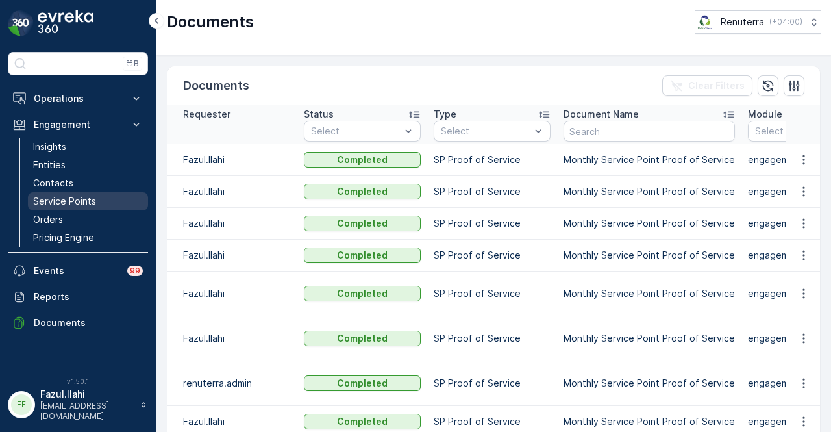
click at [94, 199] on p "Service Points" at bounding box center [64, 201] width 63 height 13
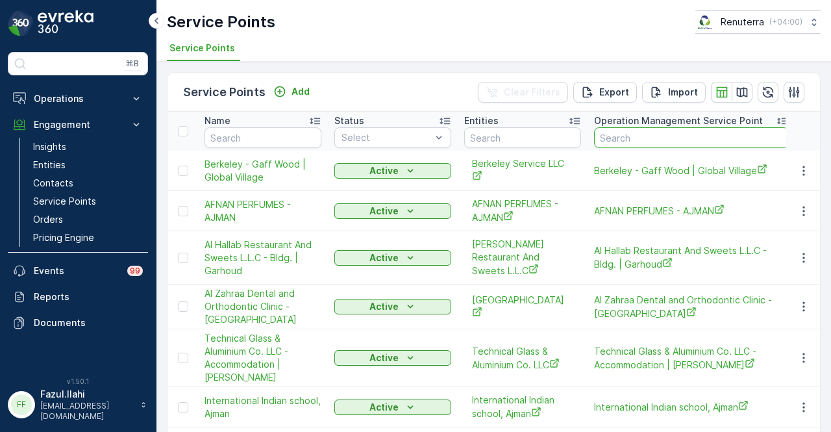
click at [677, 138] on input "text" at bounding box center [691, 137] width 195 height 21
type input "p["
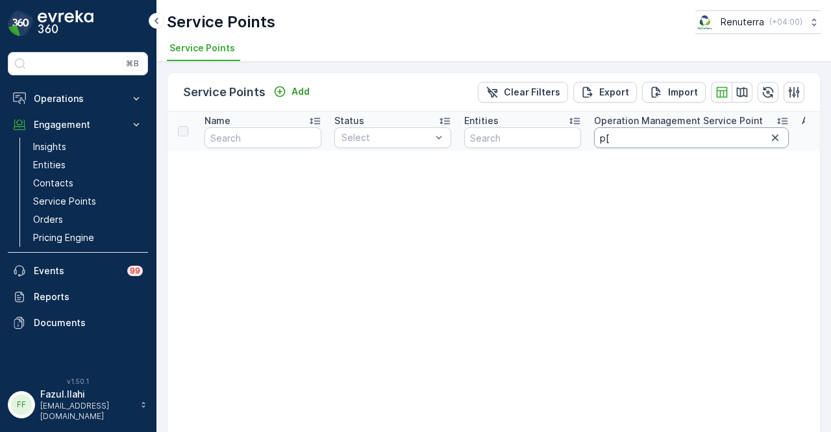
click at [677, 138] on input "p[" at bounding box center [691, 137] width 195 height 21
type input "p506"
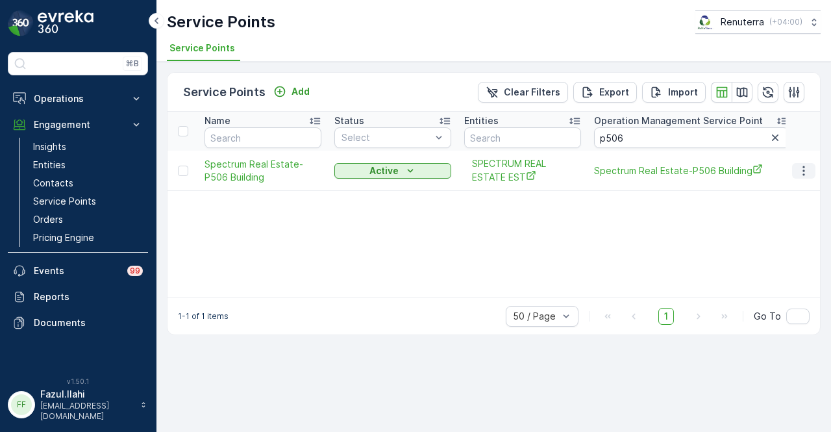
click at [796, 169] on button "button" at bounding box center [803, 171] width 23 height 16
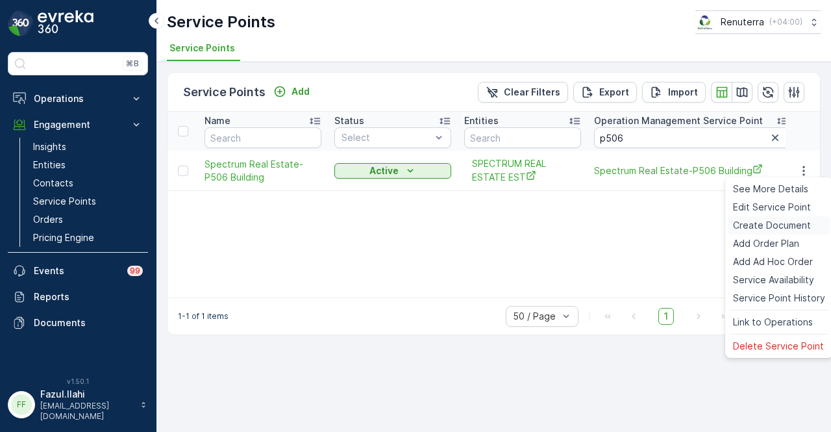
click at [779, 223] on span "Create Document" at bounding box center [772, 225] width 78 height 13
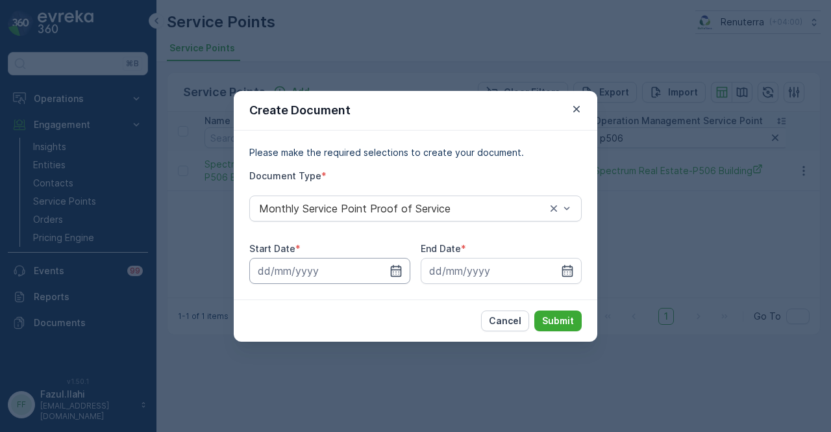
click at [384, 269] on input at bounding box center [329, 271] width 161 height 26
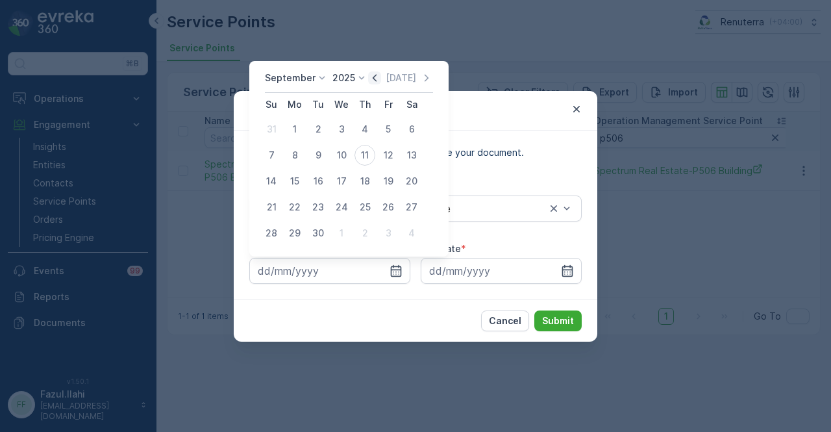
click at [368, 79] on icon "button" at bounding box center [374, 77] width 13 height 13
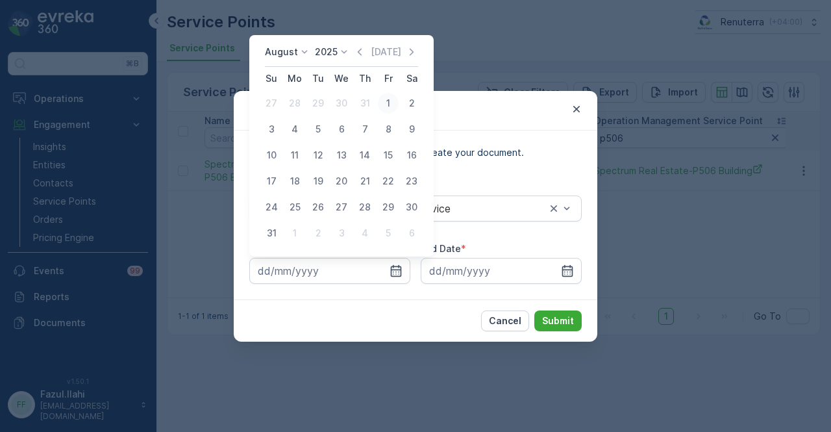
click at [377, 105] on button "1" at bounding box center [388, 103] width 23 height 23
type input "01.08.2025"
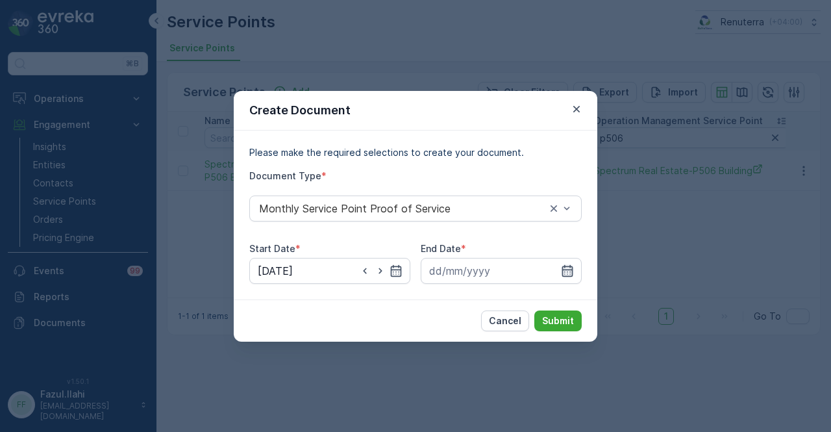
click at [570, 264] on icon "button" at bounding box center [567, 270] width 13 height 13
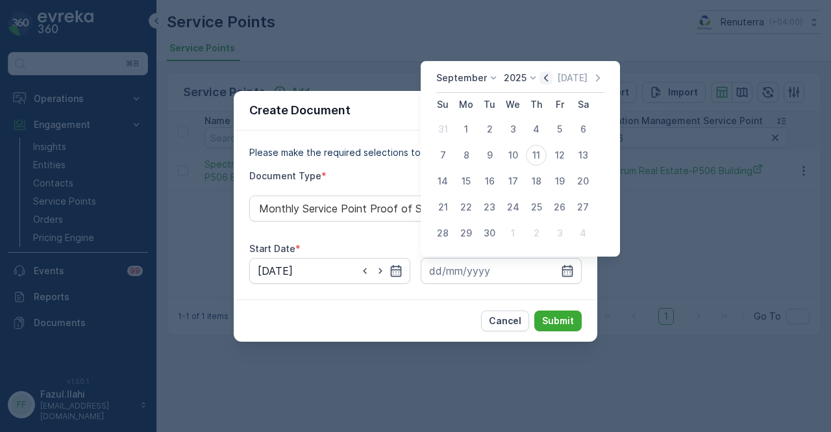
click at [542, 76] on icon "button" at bounding box center [546, 77] width 13 height 13
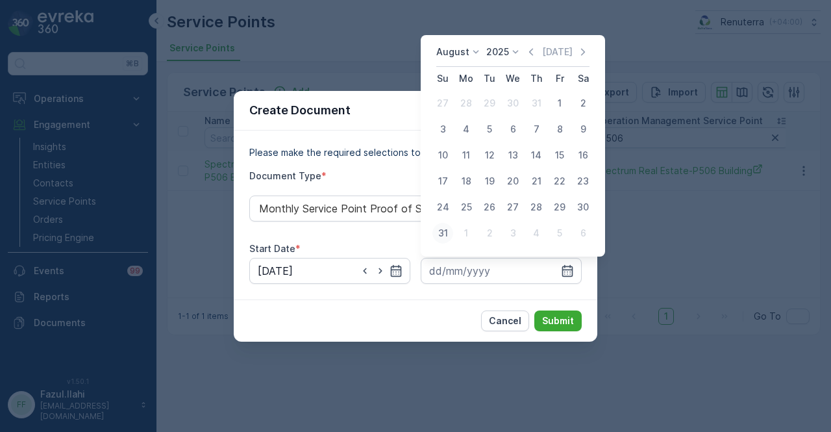
click at [447, 236] on div "31" at bounding box center [442, 233] width 21 height 21
type input "31.08.2025"
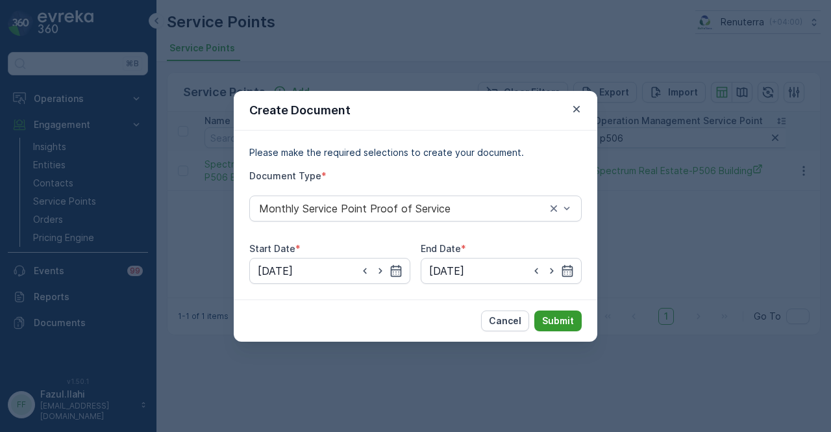
click at [553, 328] on div "Cancel Submit" at bounding box center [416, 320] width 364 height 42
click at [556, 325] on p "Submit" at bounding box center [558, 320] width 32 height 13
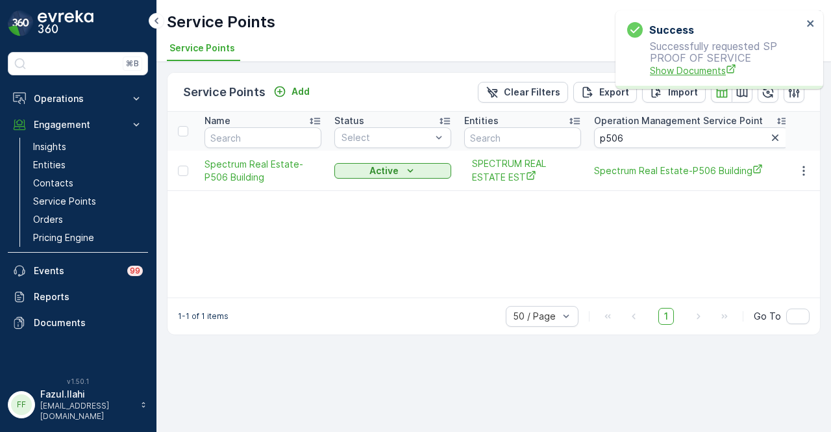
click at [687, 69] on span "Show Documents" at bounding box center [726, 71] width 153 height 14
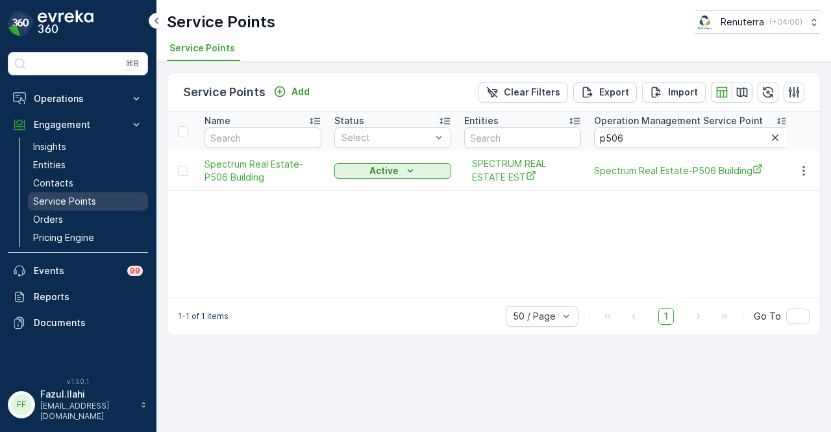
click at [90, 192] on link "Service Points" at bounding box center [88, 201] width 120 height 18
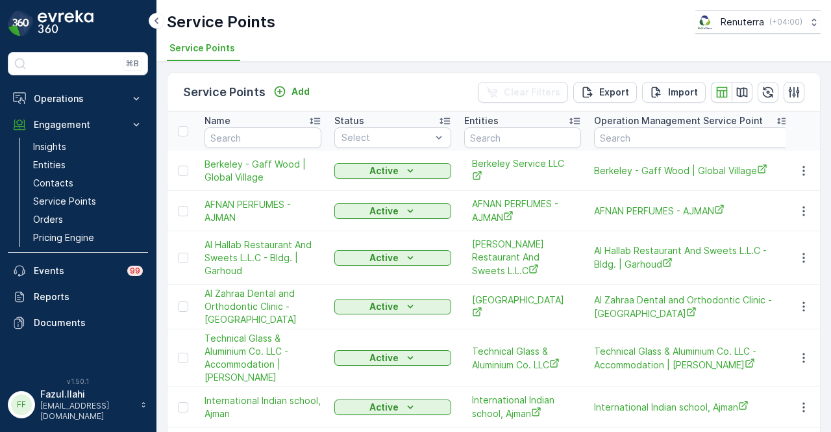
click at [271, 121] on div "Name" at bounding box center [263, 120] width 117 height 13
click at [260, 137] on input "text" at bounding box center [263, 137] width 117 height 21
paste input "Bright Plus Selection Real Estate LLC"
type input "Bright Plus Selection Real Estate LLC"
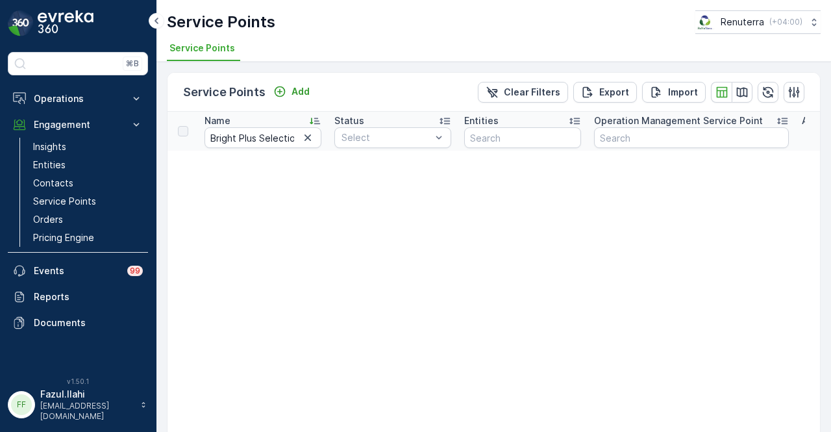
click at [307, 141] on icon "button" at bounding box center [307, 137] width 13 height 13
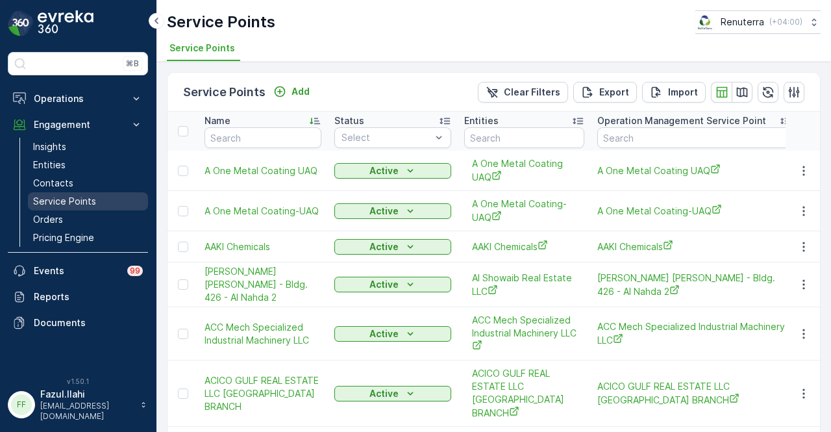
click at [81, 192] on link "Service Points" at bounding box center [88, 201] width 120 height 18
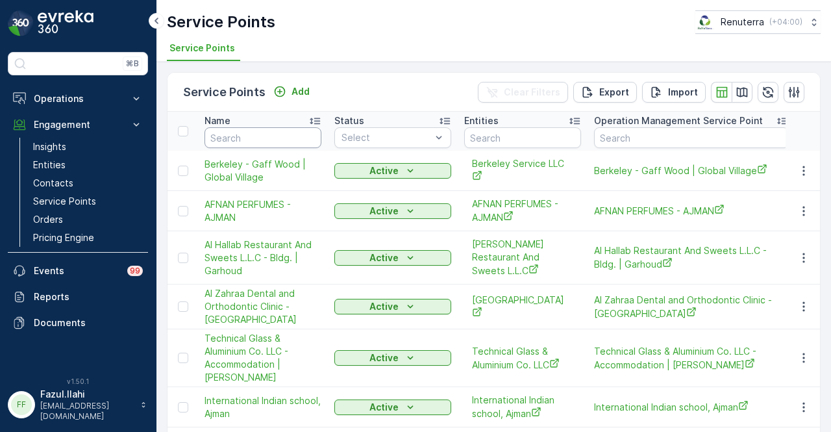
click at [227, 134] on input "text" at bounding box center [263, 137] width 117 height 21
paste input "Bright Plus Selection Real Estate LLC"
type input "Bright Plus Selection Real Estate LLC"
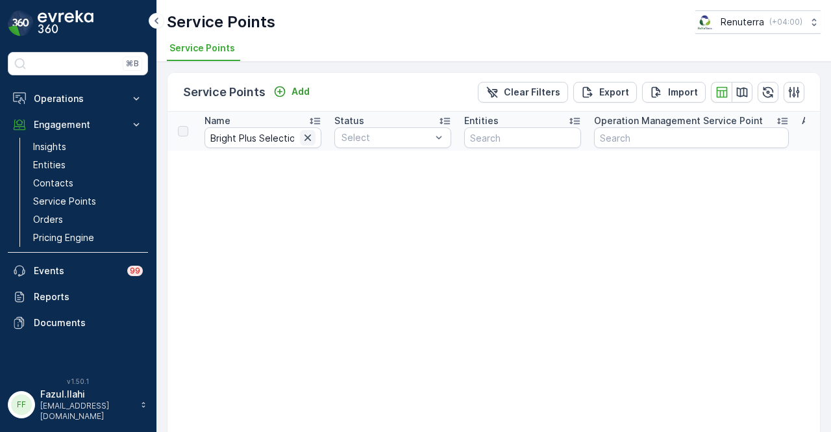
click at [306, 143] on icon "button" at bounding box center [307, 137] width 13 height 13
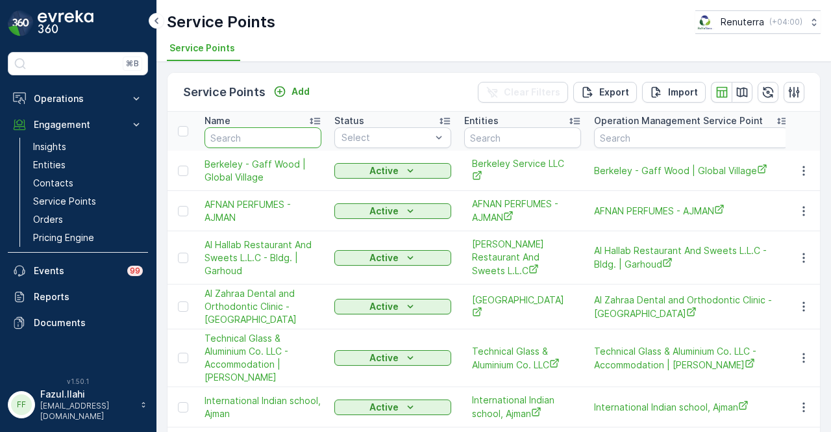
click at [255, 132] on input "text" at bounding box center [263, 137] width 117 height 21
type input "brigh"
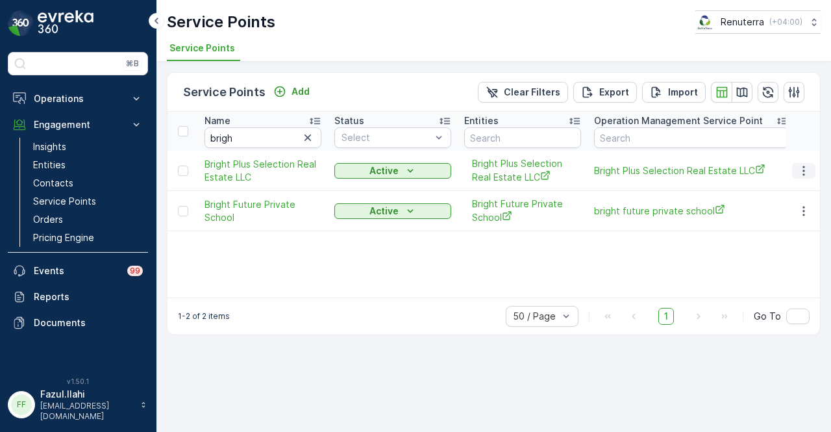
click at [798, 167] on icon "button" at bounding box center [803, 170] width 13 height 13
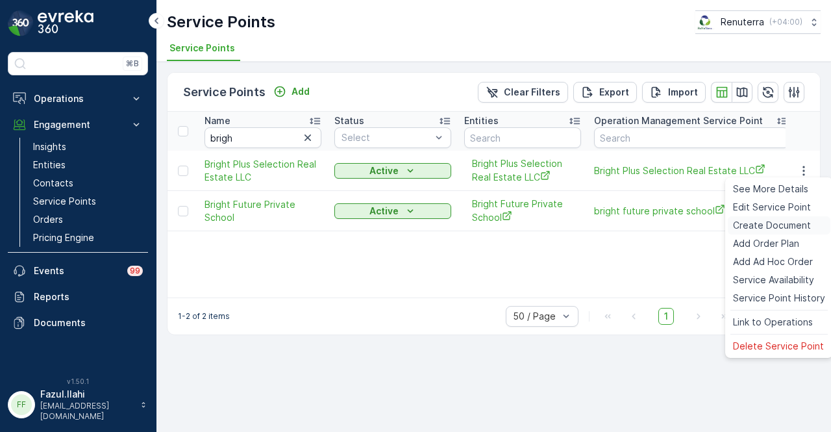
click at [782, 231] on span "Create Document" at bounding box center [772, 225] width 78 height 13
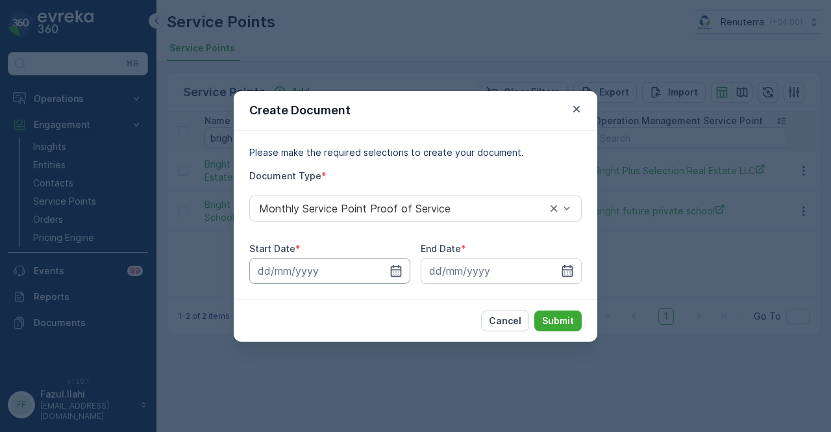
drag, startPoint x: 397, startPoint y: 271, endPoint x: 398, endPoint y: 258, distance: 13.0
click at [398, 268] on icon "button" at bounding box center [396, 270] width 13 height 13
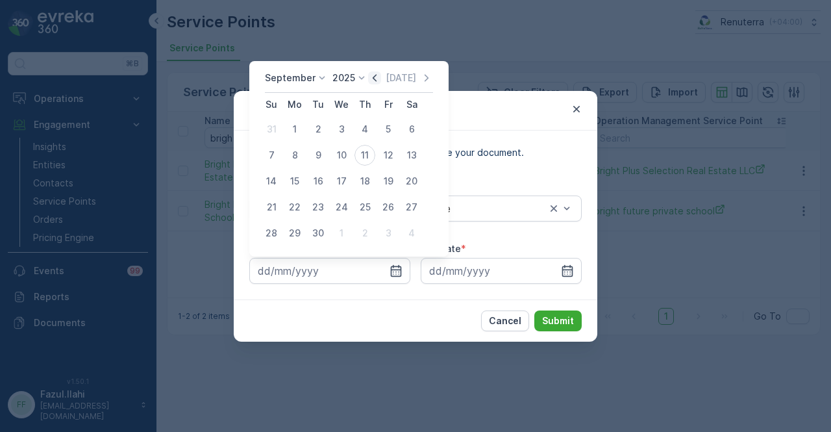
click at [376, 79] on icon "button" at bounding box center [374, 77] width 13 height 13
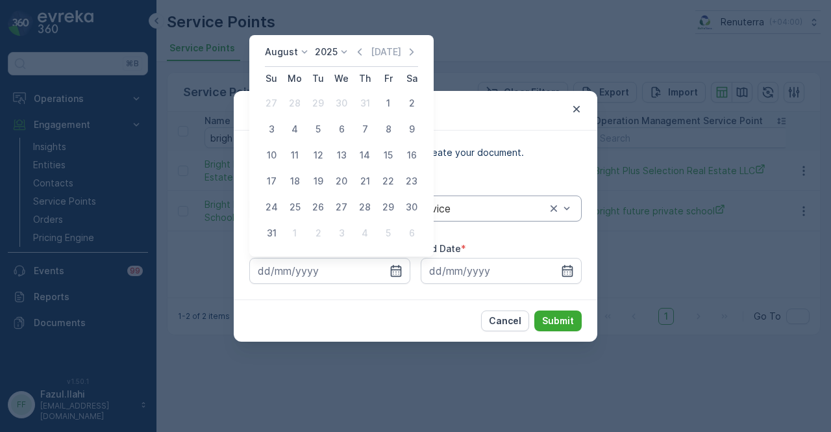
drag, startPoint x: 390, startPoint y: 106, endPoint x: 548, endPoint y: 220, distance: 195.3
click at [390, 105] on div "1" at bounding box center [388, 103] width 21 height 21
type input "01.08.2025"
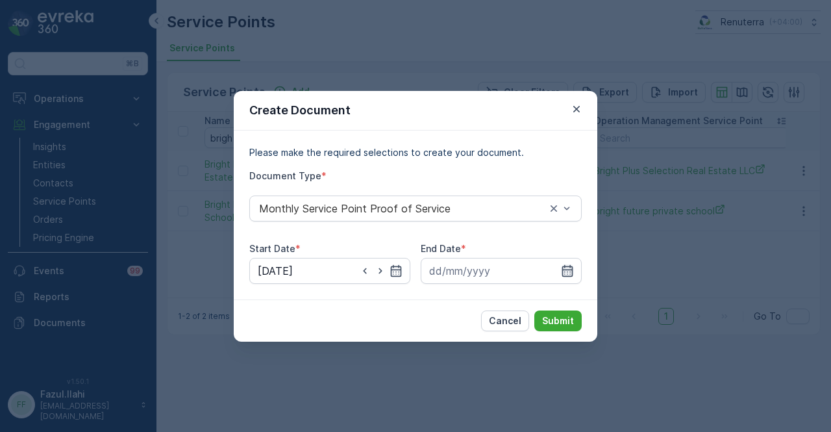
click at [573, 271] on icon "button" at bounding box center [567, 270] width 13 height 13
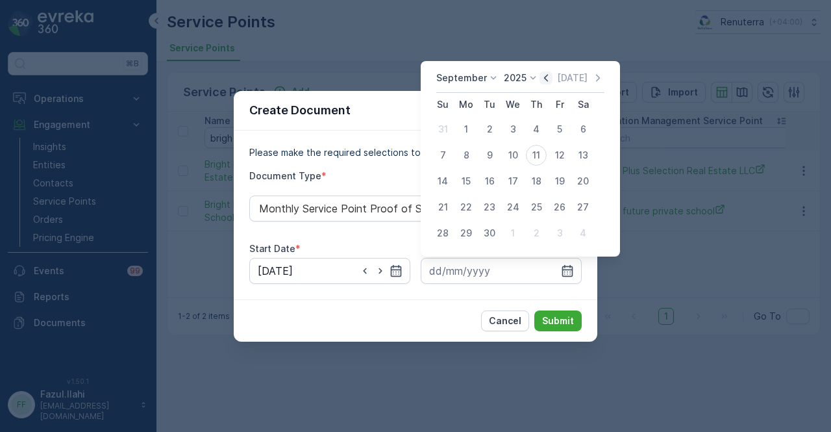
click at [540, 79] on icon "button" at bounding box center [546, 77] width 13 height 13
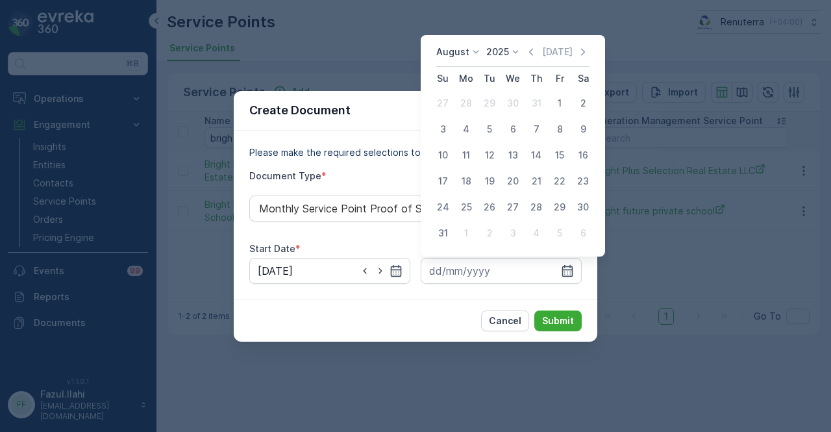
drag, startPoint x: 445, startPoint y: 232, endPoint x: 462, endPoint y: 247, distance: 21.6
click at [451, 237] on div "31" at bounding box center [442, 233] width 21 height 21
type input "31.08.2025"
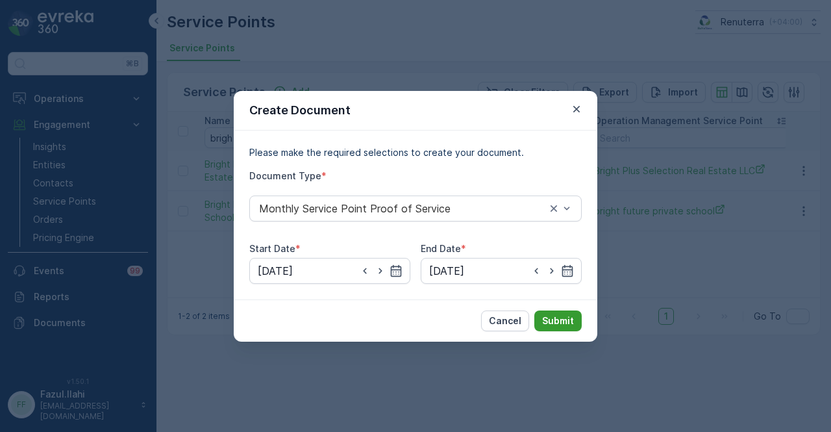
click at [567, 319] on p "Submit" at bounding box center [558, 320] width 32 height 13
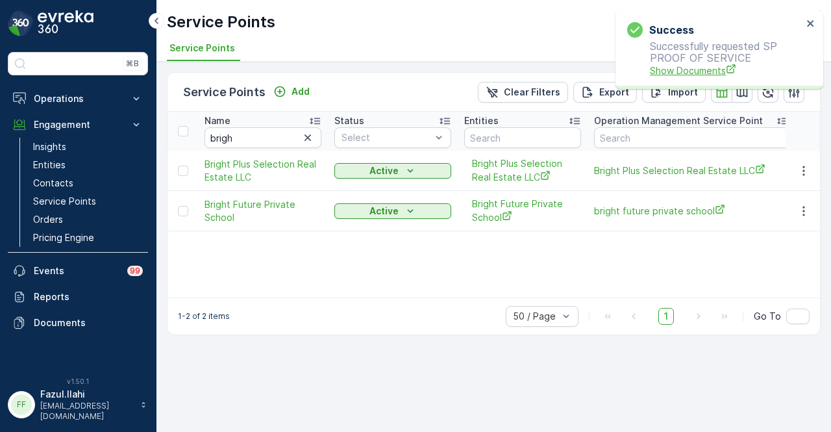
click at [686, 68] on span "Show Documents" at bounding box center [726, 71] width 153 height 14
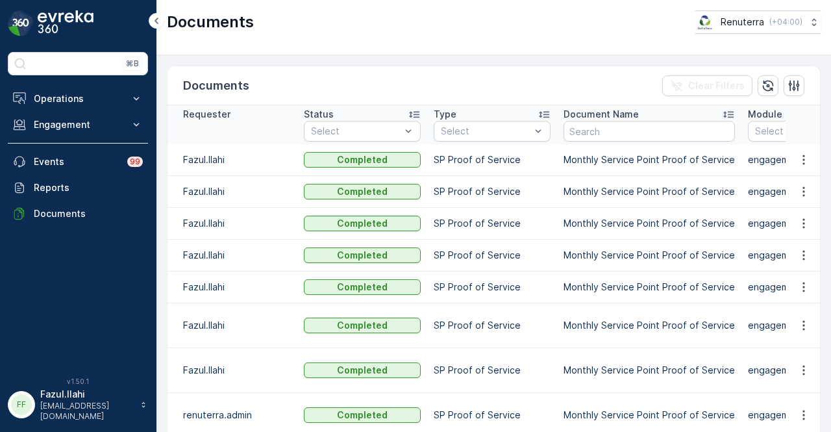
click at [788, 154] on td at bounding box center [803, 160] width 35 height 32
click at [797, 156] on icon "button" at bounding box center [803, 159] width 13 height 13
click at [796, 176] on span "See Details" at bounding box center [800, 177] width 50 height 13
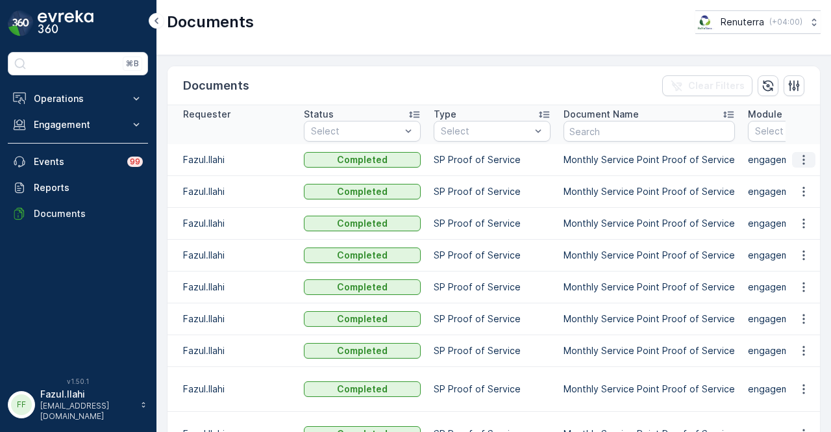
click at [803, 160] on icon "button" at bounding box center [803, 159] width 13 height 13
click at [791, 173] on span "See Details" at bounding box center [800, 177] width 50 height 13
